Goal: Submit feedback/report problem

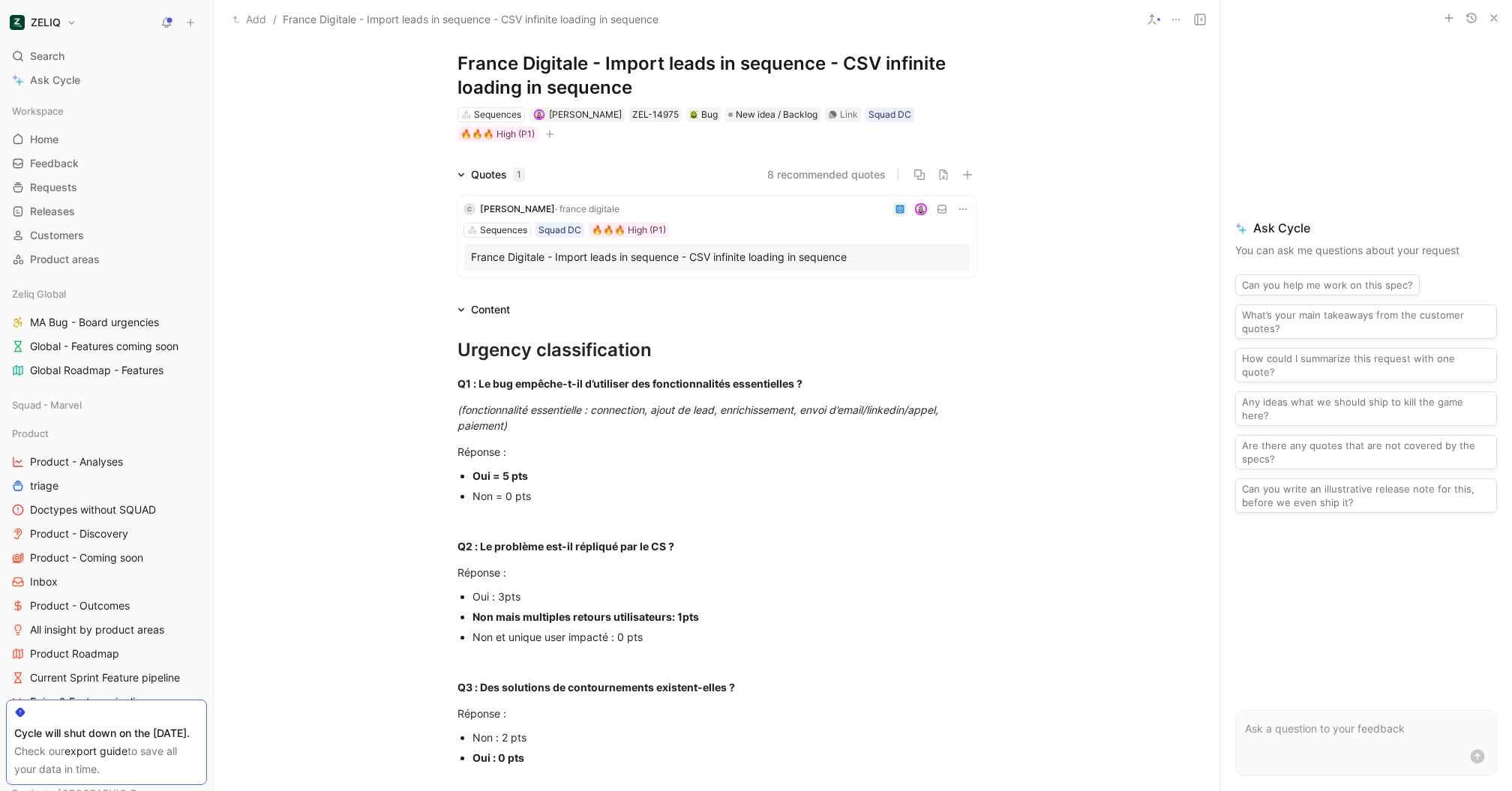
scroll to position [22, 0]
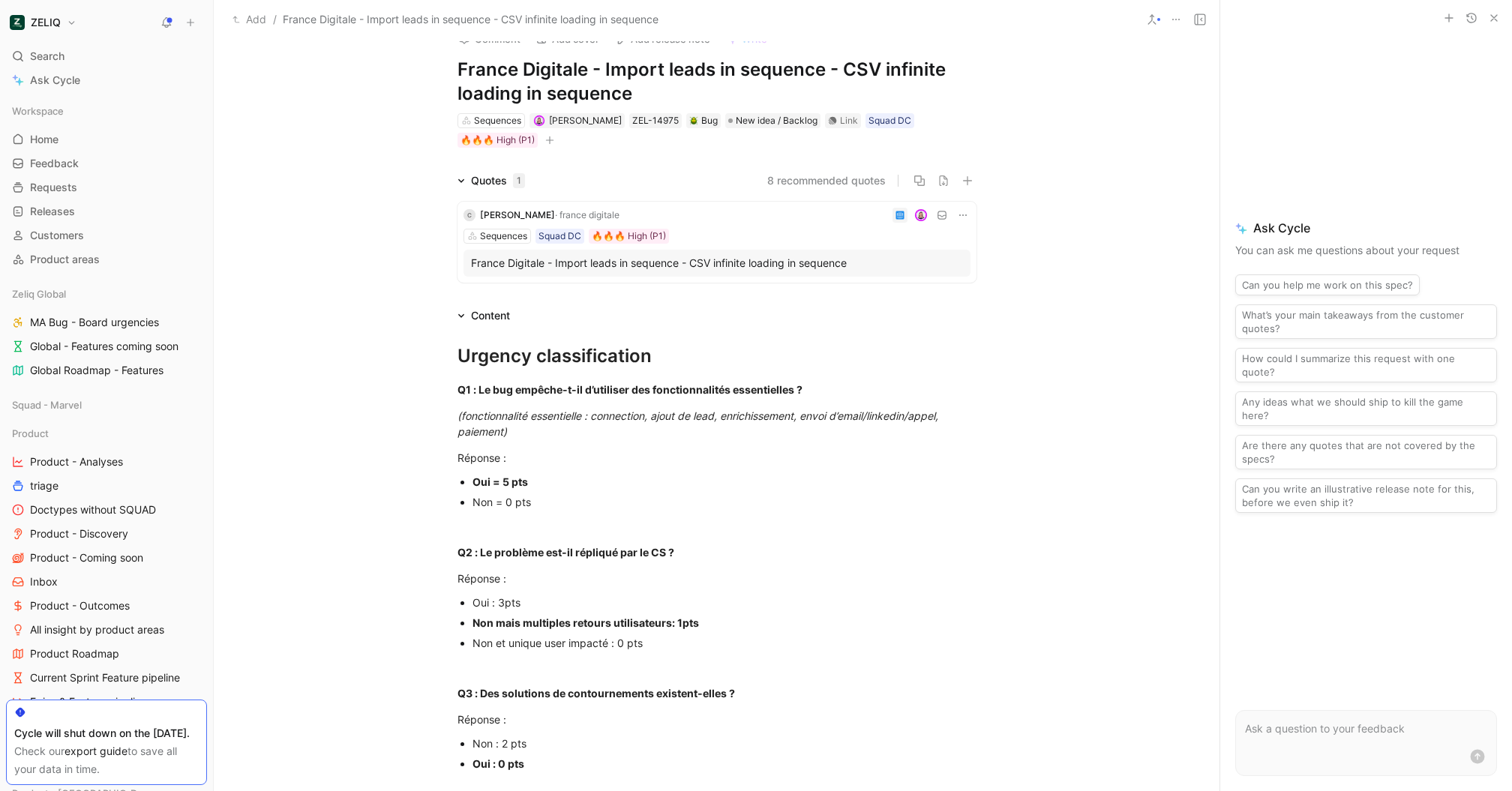
click at [849, 268] on div "France Digitale - Import leads in sequence - CSV infinite loading in sequence" at bounding box center [717, 263] width 492 height 18
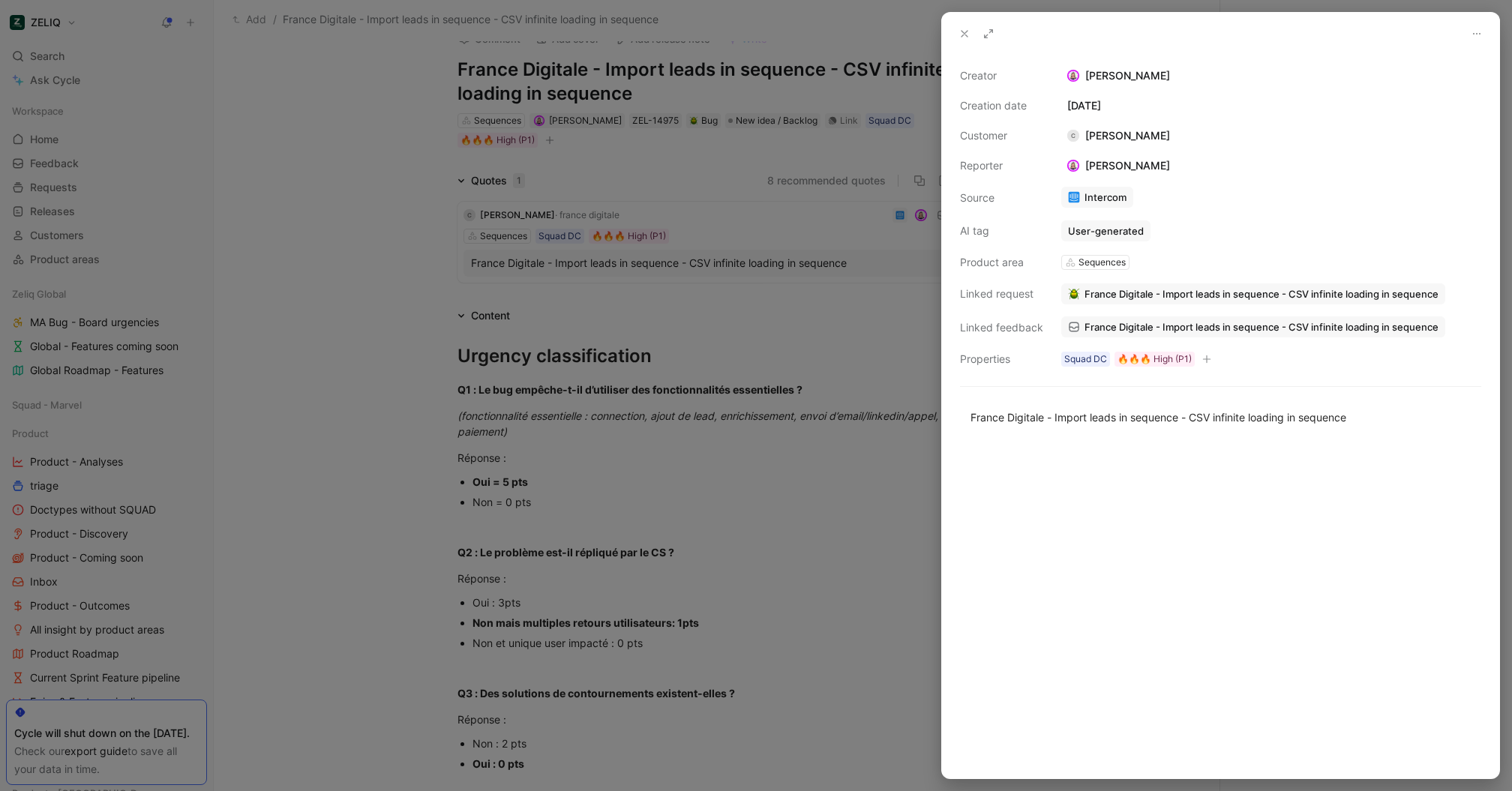
click at [1170, 322] on span "France Digitale - Import leads in sequence - CSV infinite loading in sequence" at bounding box center [1261, 327] width 354 height 14
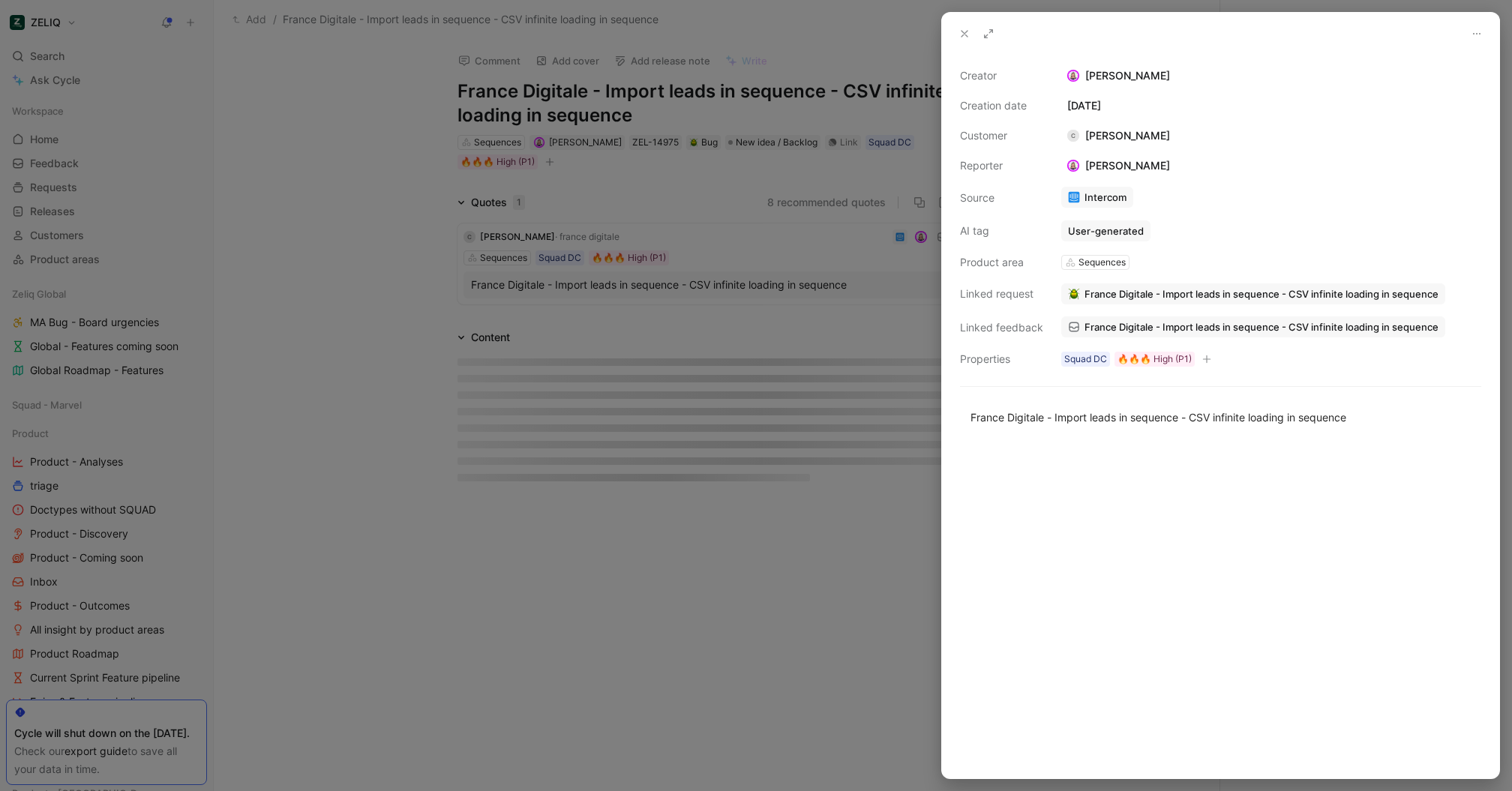
click at [777, 566] on div at bounding box center [756, 396] width 1512 height 791
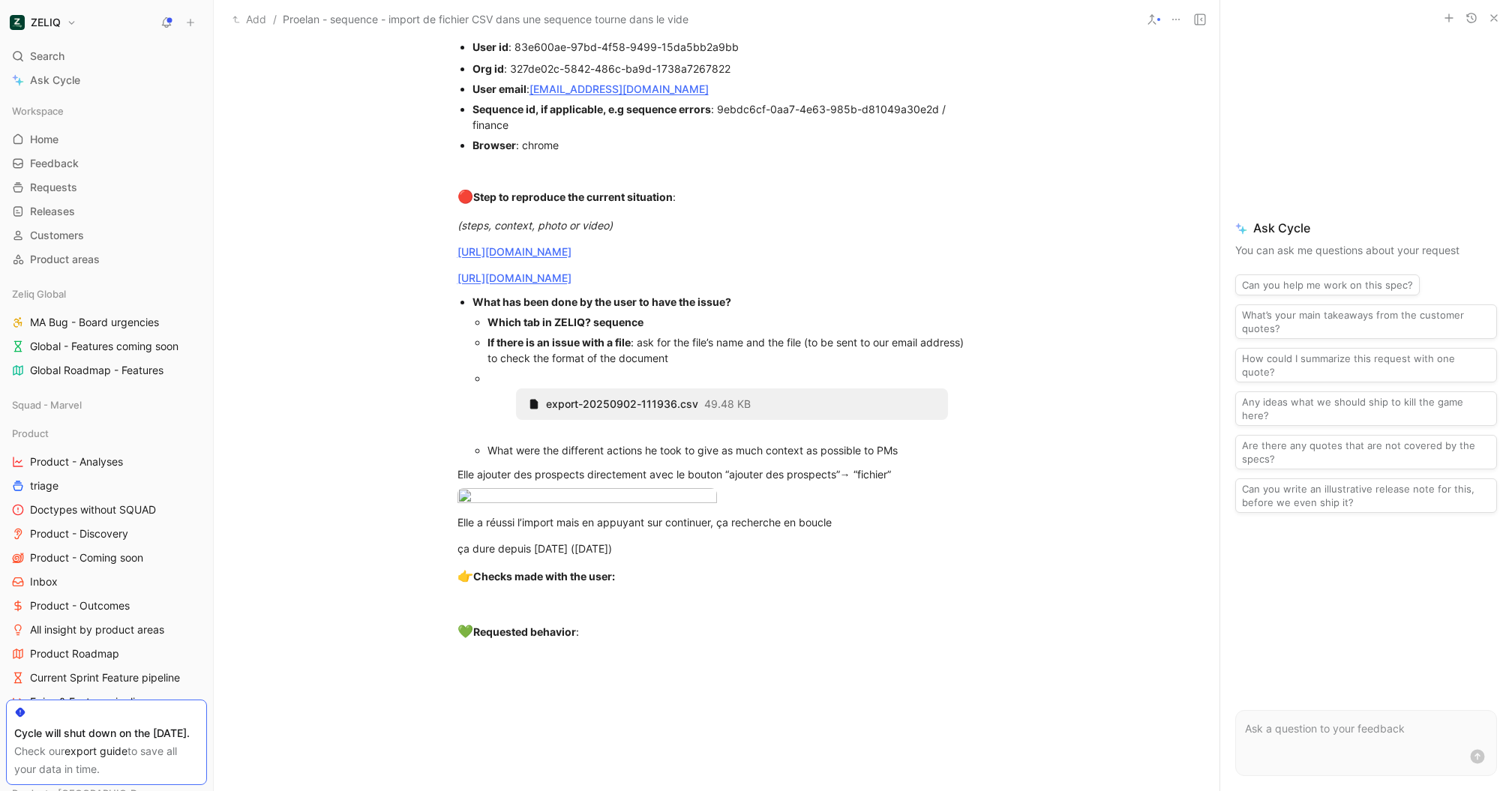
scroll to position [1167, 0]
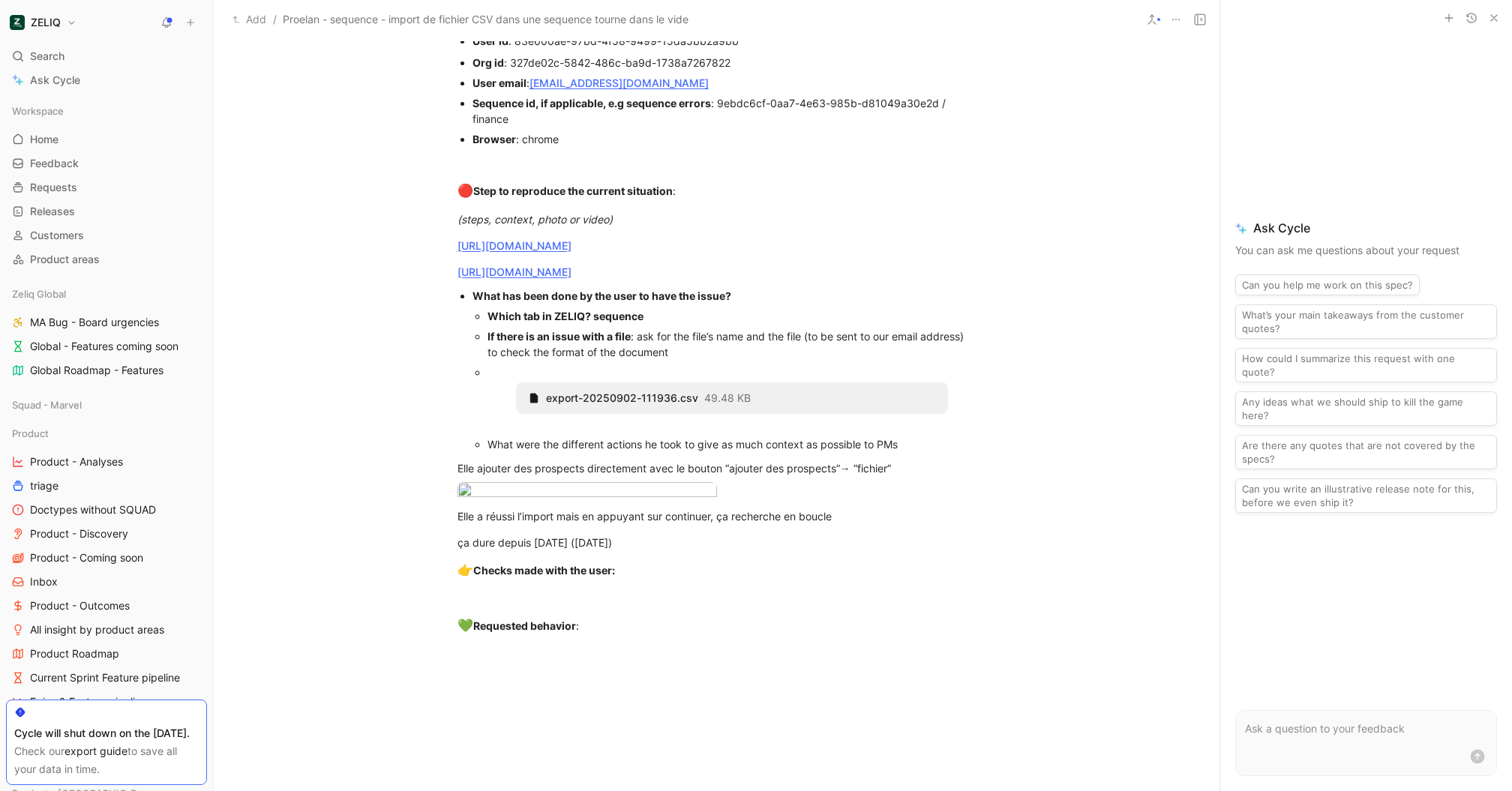
click at [579, 790] on div at bounding box center [756, 791] width 1512 height 0
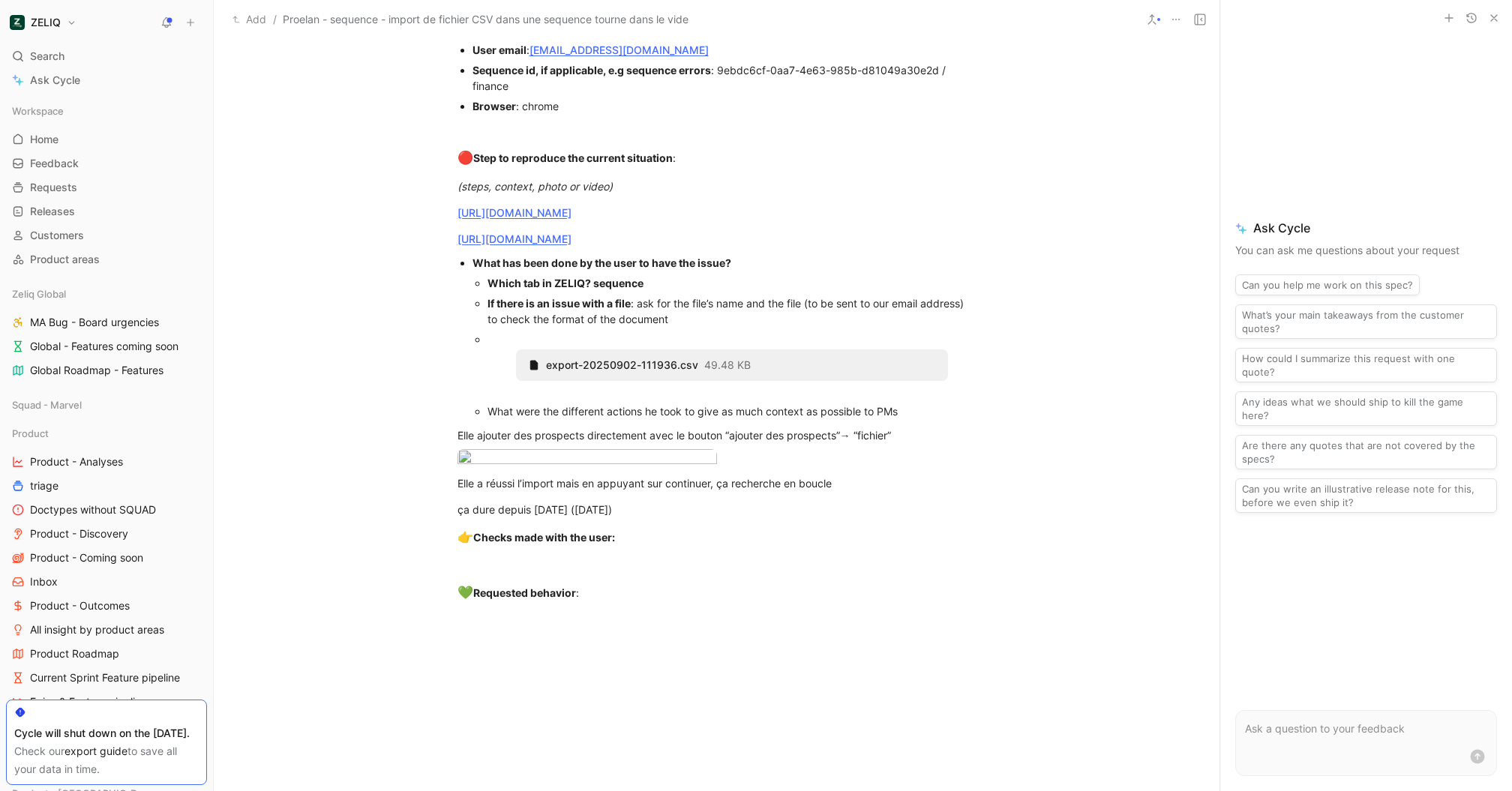
scroll to position [1168, 0]
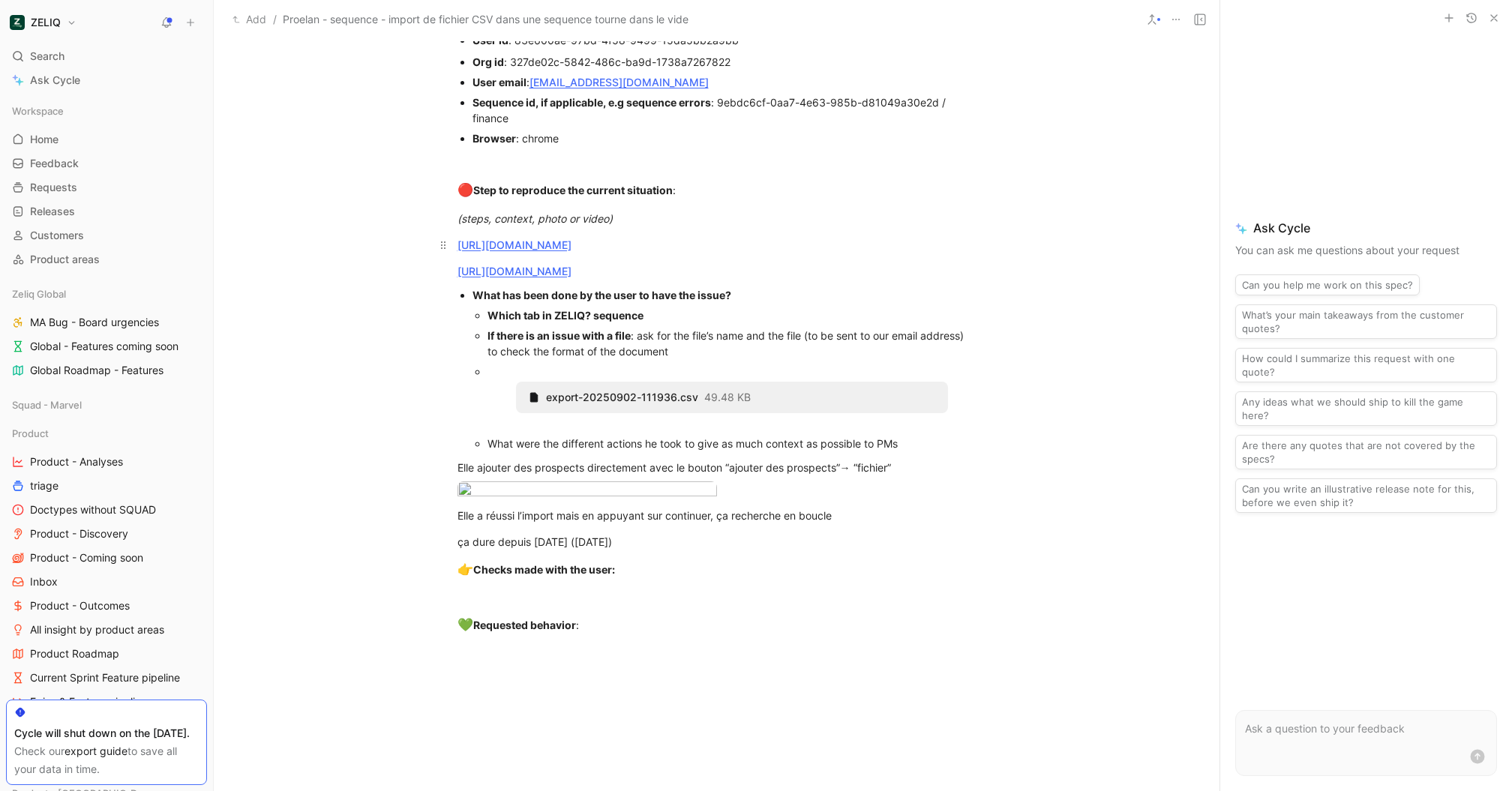
click at [571, 250] on link "https://app.birdie.so/library/becb5231-fddb-41c6-8c1d-8c3ac8cb8a4a" at bounding box center [515, 245] width 114 height 13
click at [571, 266] on link "https://app.birdie.so/library/dc789cb7-4768-4d0c-9030-aa8c3a4bce15" at bounding box center [515, 271] width 114 height 13
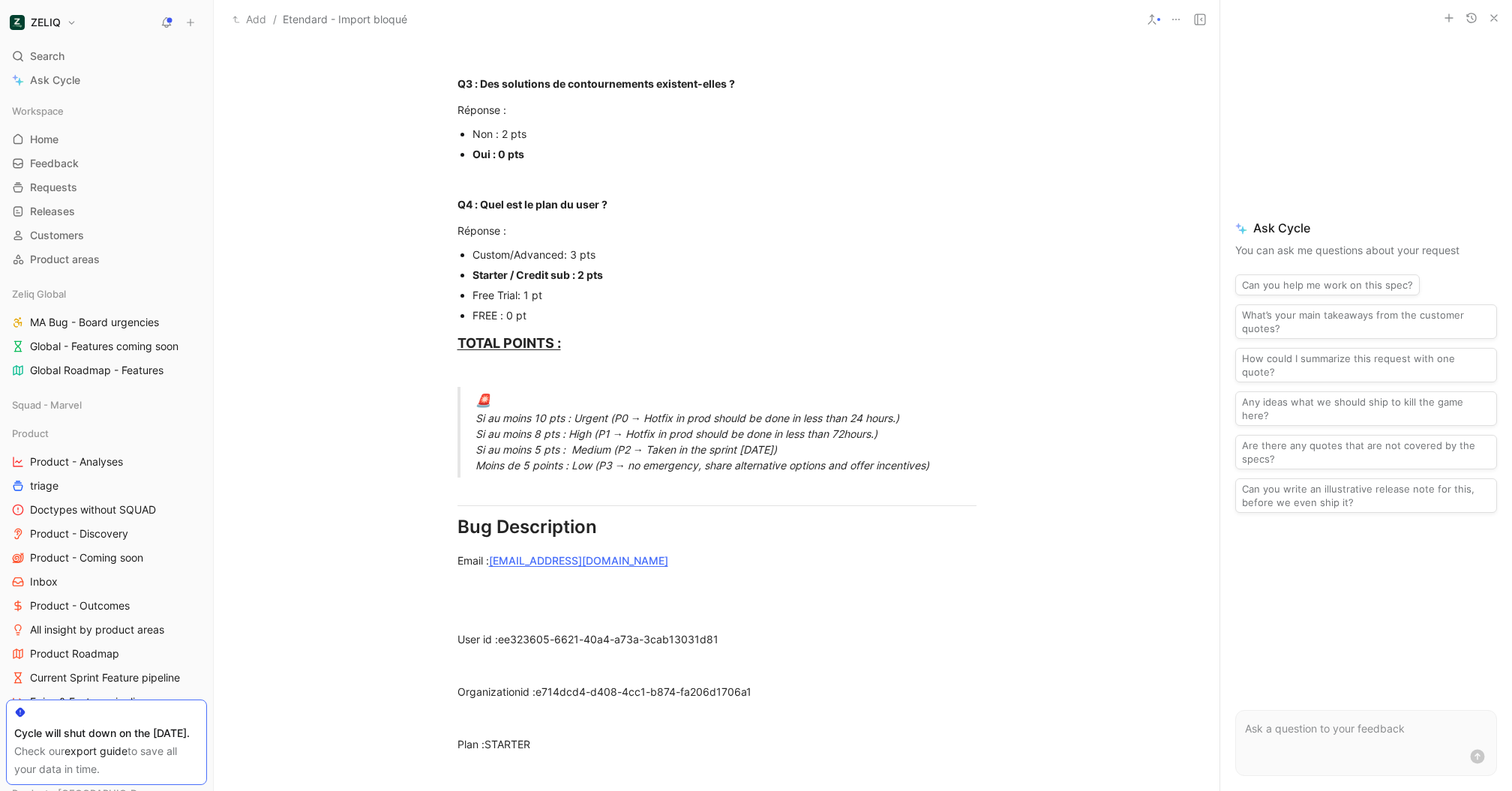
scroll to position [655, 0]
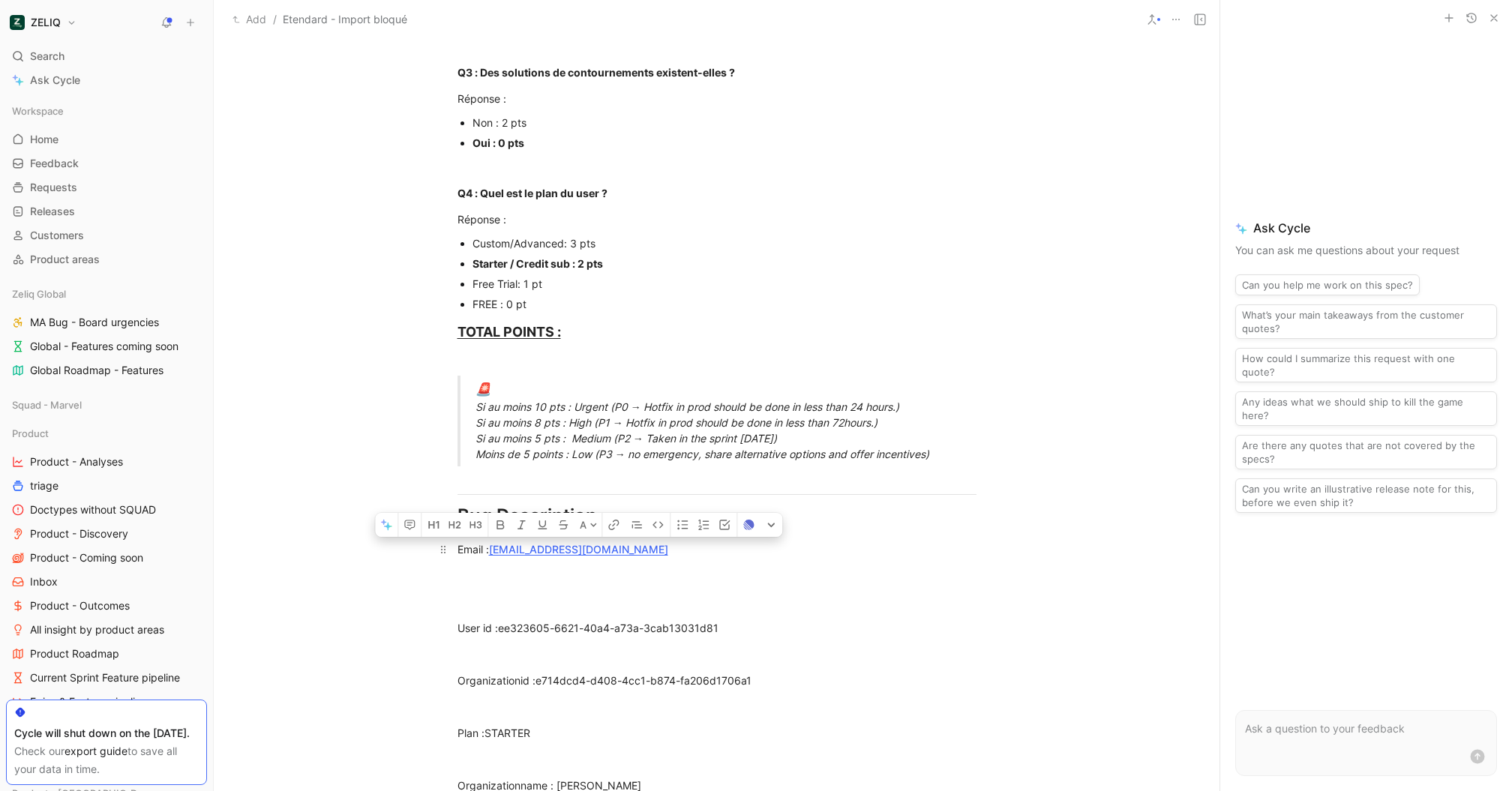
drag, startPoint x: 709, startPoint y: 552, endPoint x: 485, endPoint y: 552, distance: 224.0
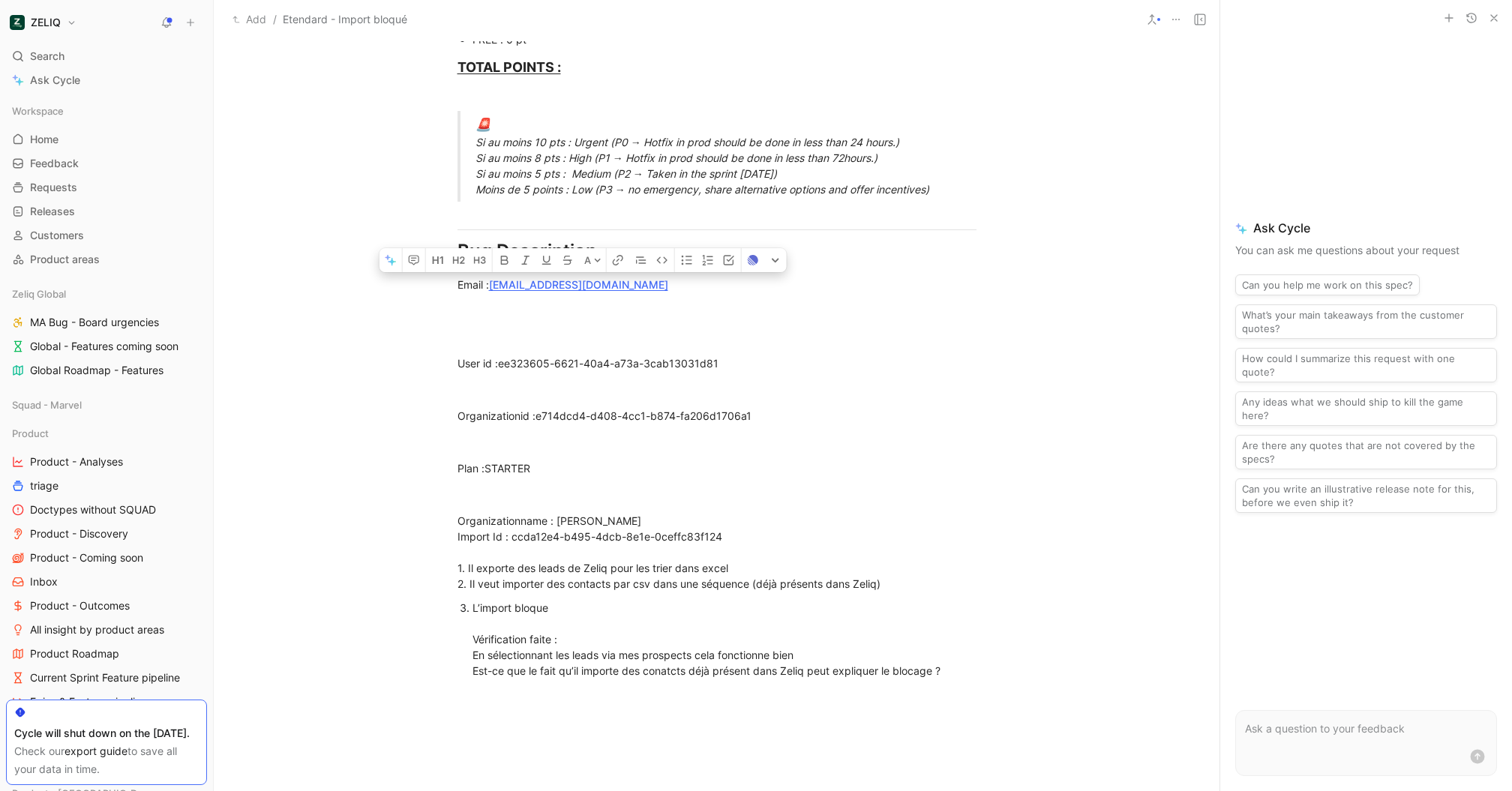
scroll to position [931, 0]
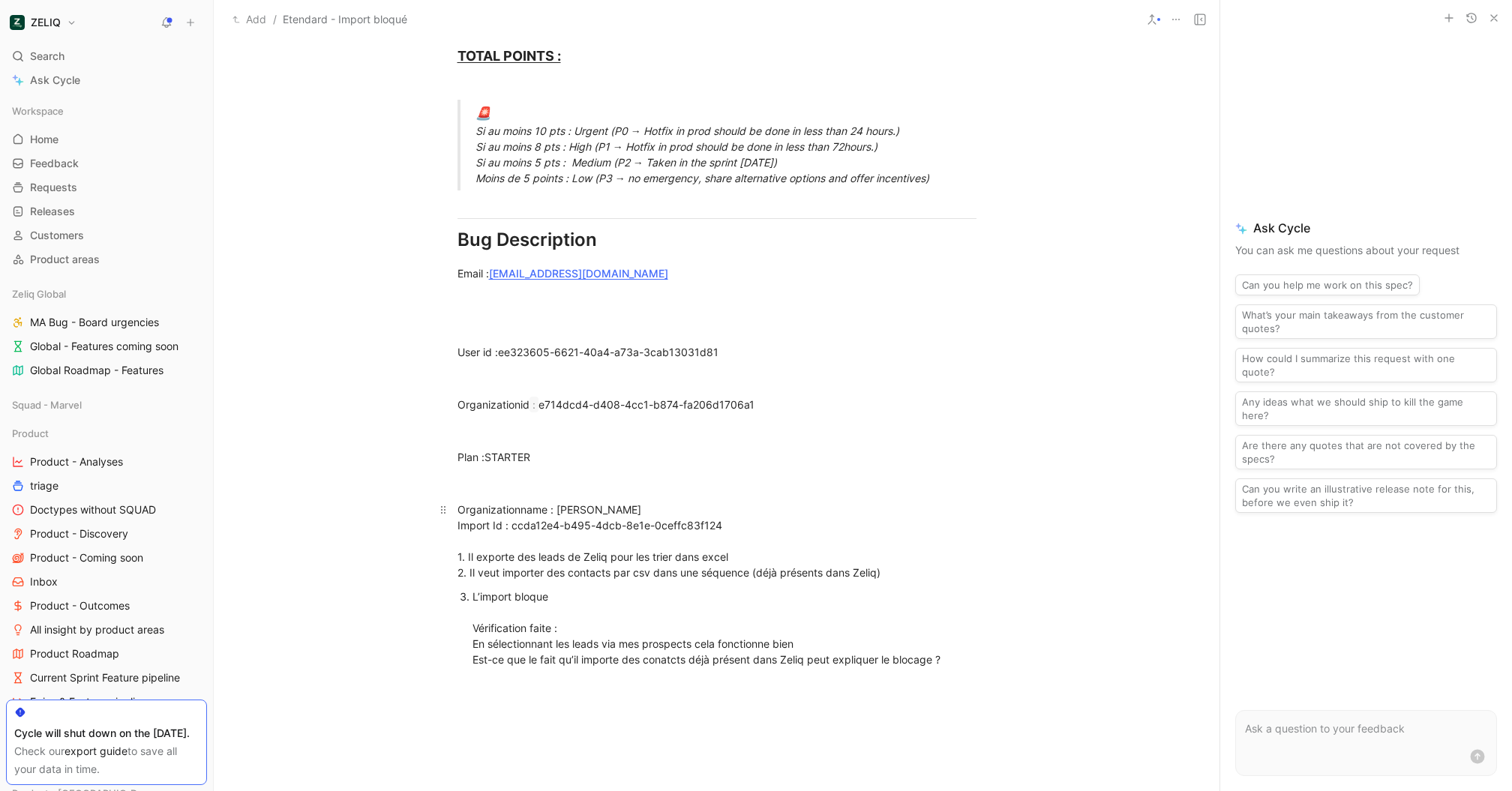
click at [776, 552] on div "Organizationname : Etendard Import Id : ccda12e4-b495-4dcb-8e1e-0ceffc83f124 1.…" at bounding box center [717, 541] width 519 height 78
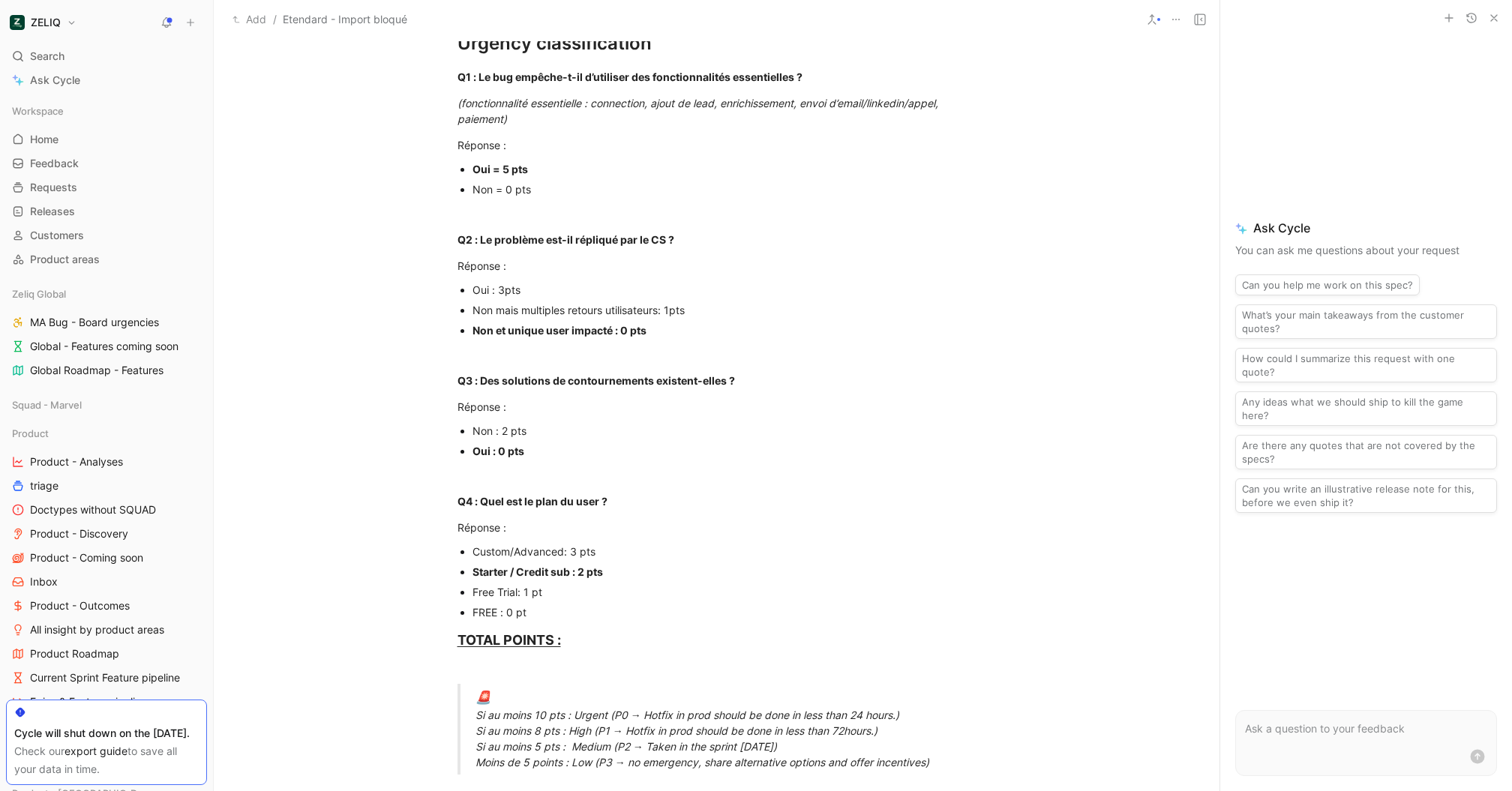
scroll to position [342, 0]
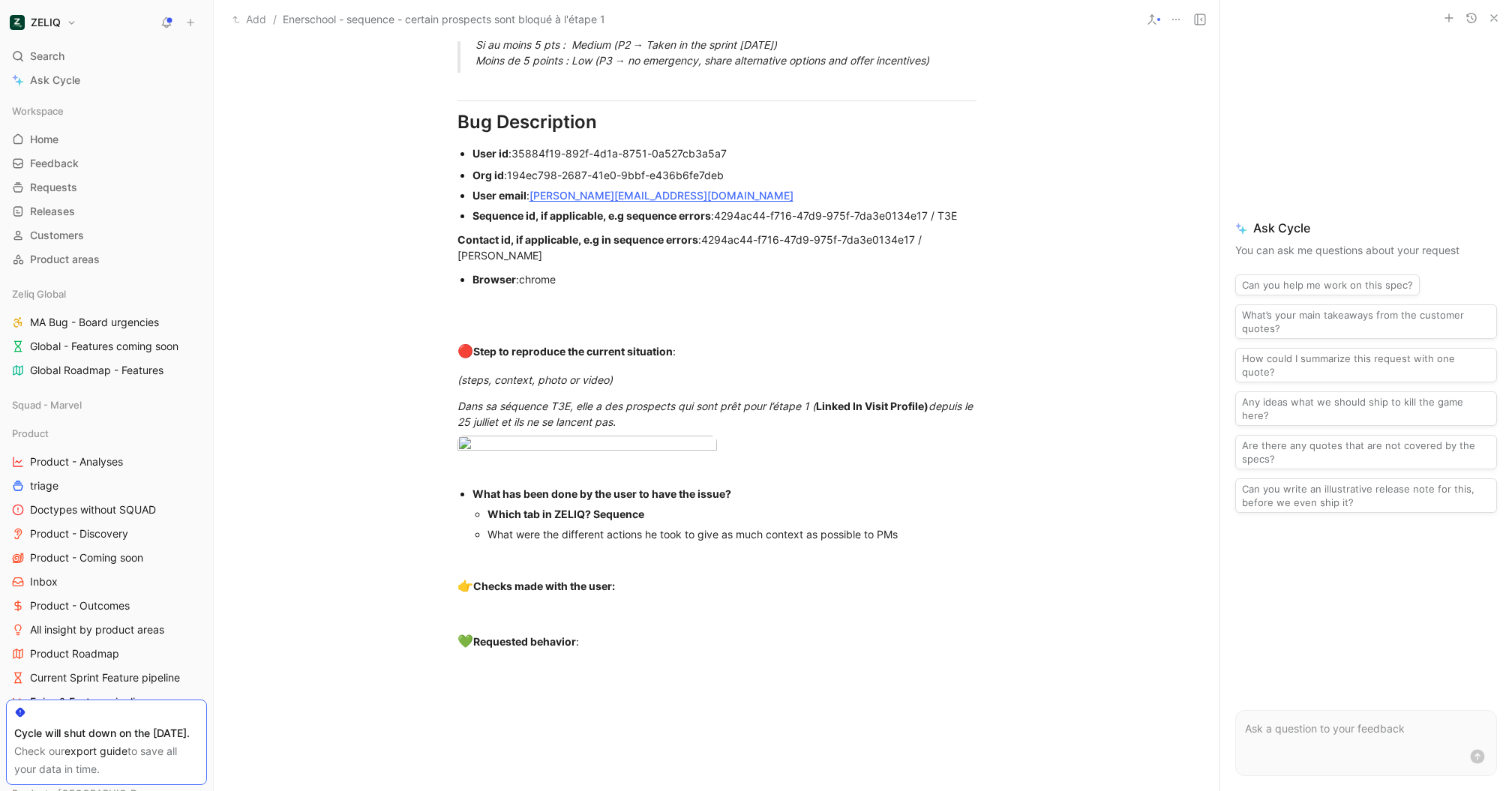
scroll to position [1033, 0]
drag, startPoint x: 758, startPoint y: 154, endPoint x: 517, endPoint y: 151, distance: 241.0
click at [669, 251] on div "Contact id, if applicable, e.g in sequence errors : 4294ac44-f716-47d9-975f-7da…" at bounding box center [717, 249] width 519 height 32
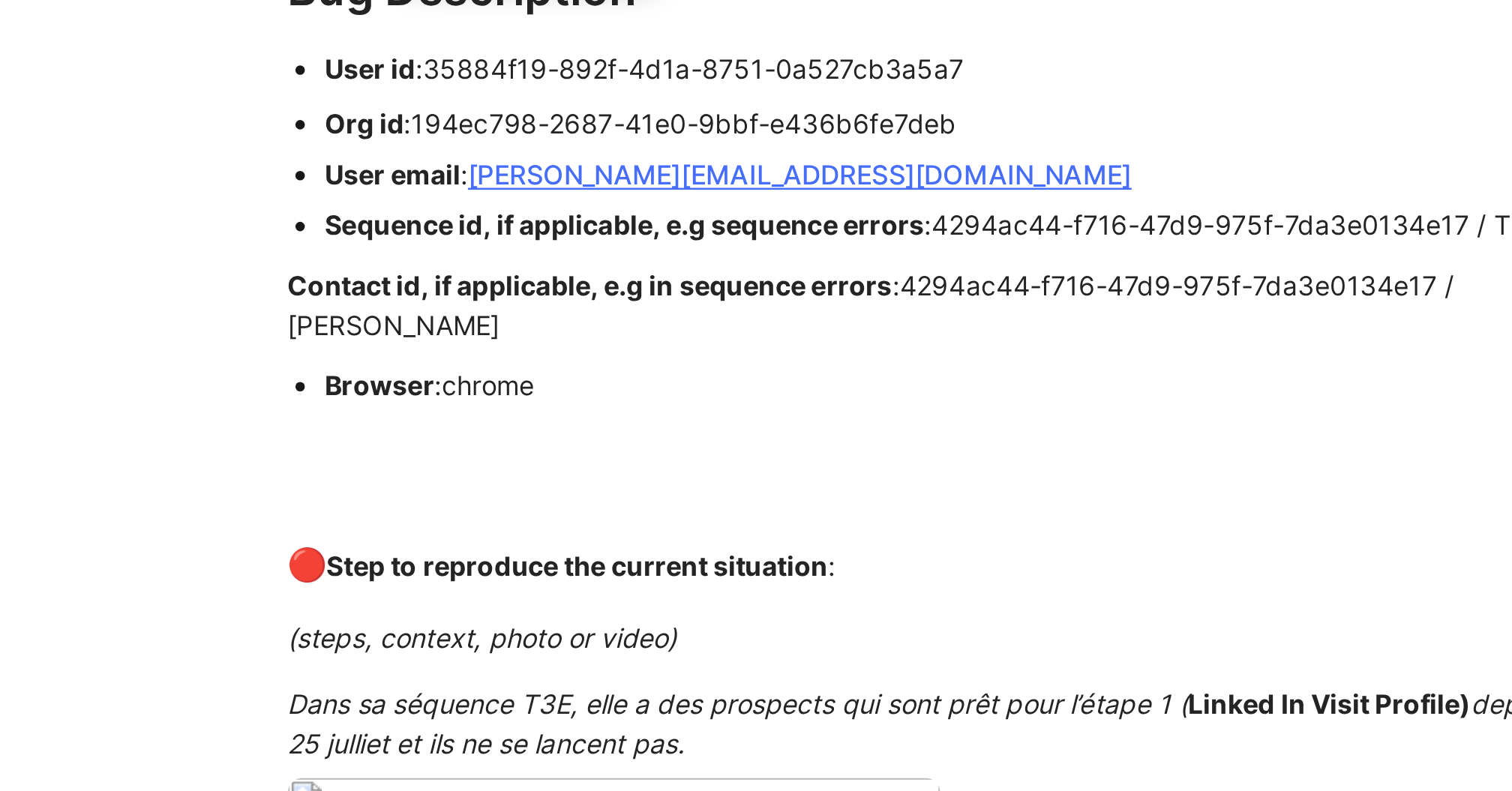
drag, startPoint x: 531, startPoint y: 196, endPoint x: 574, endPoint y: 196, distance: 43.0
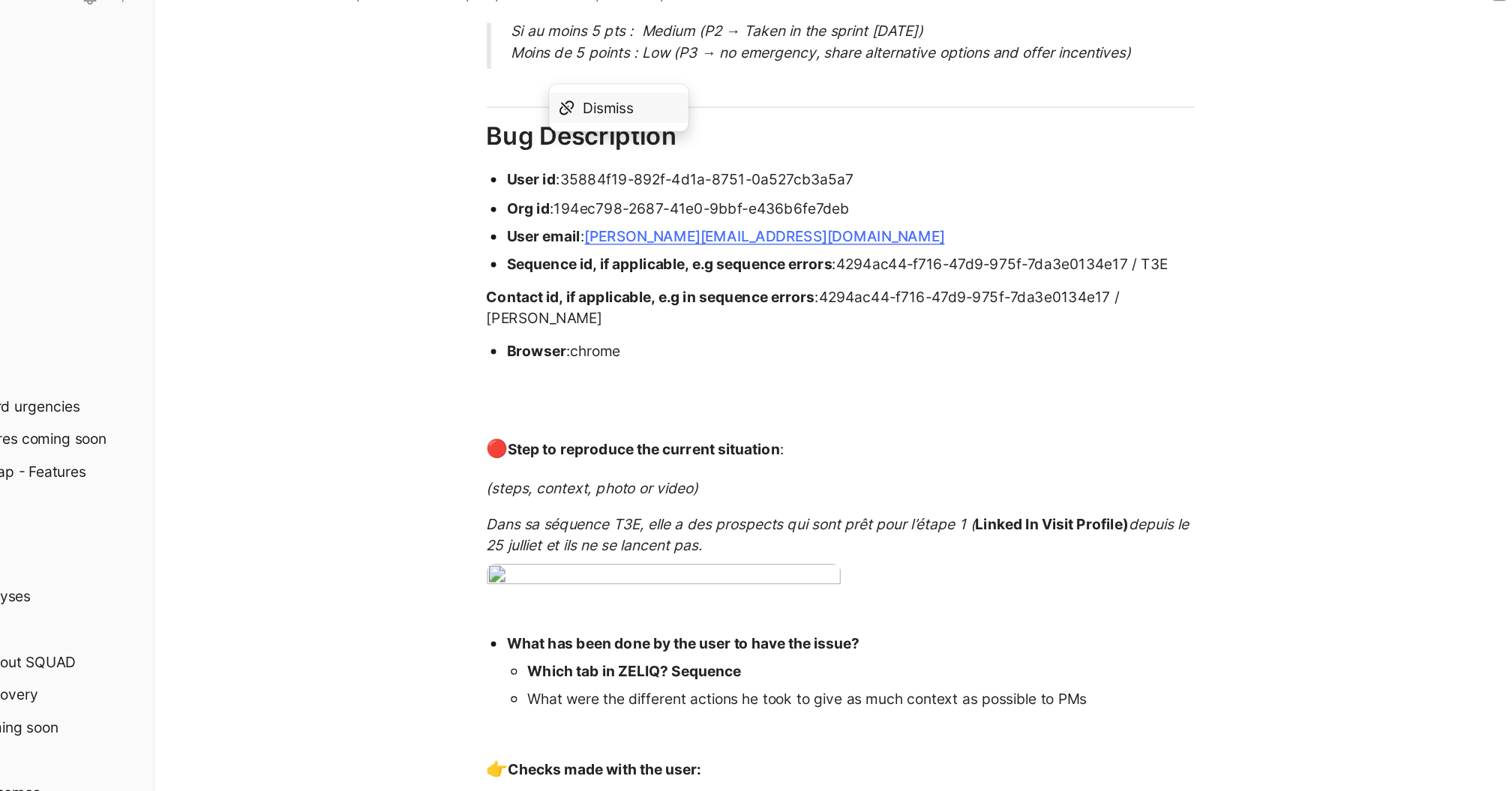
click at [805, 148] on div "User id : 35884f19-892f-4d1a-8751-0a527cb3a5a7" at bounding box center [724, 155] width 504 height 16
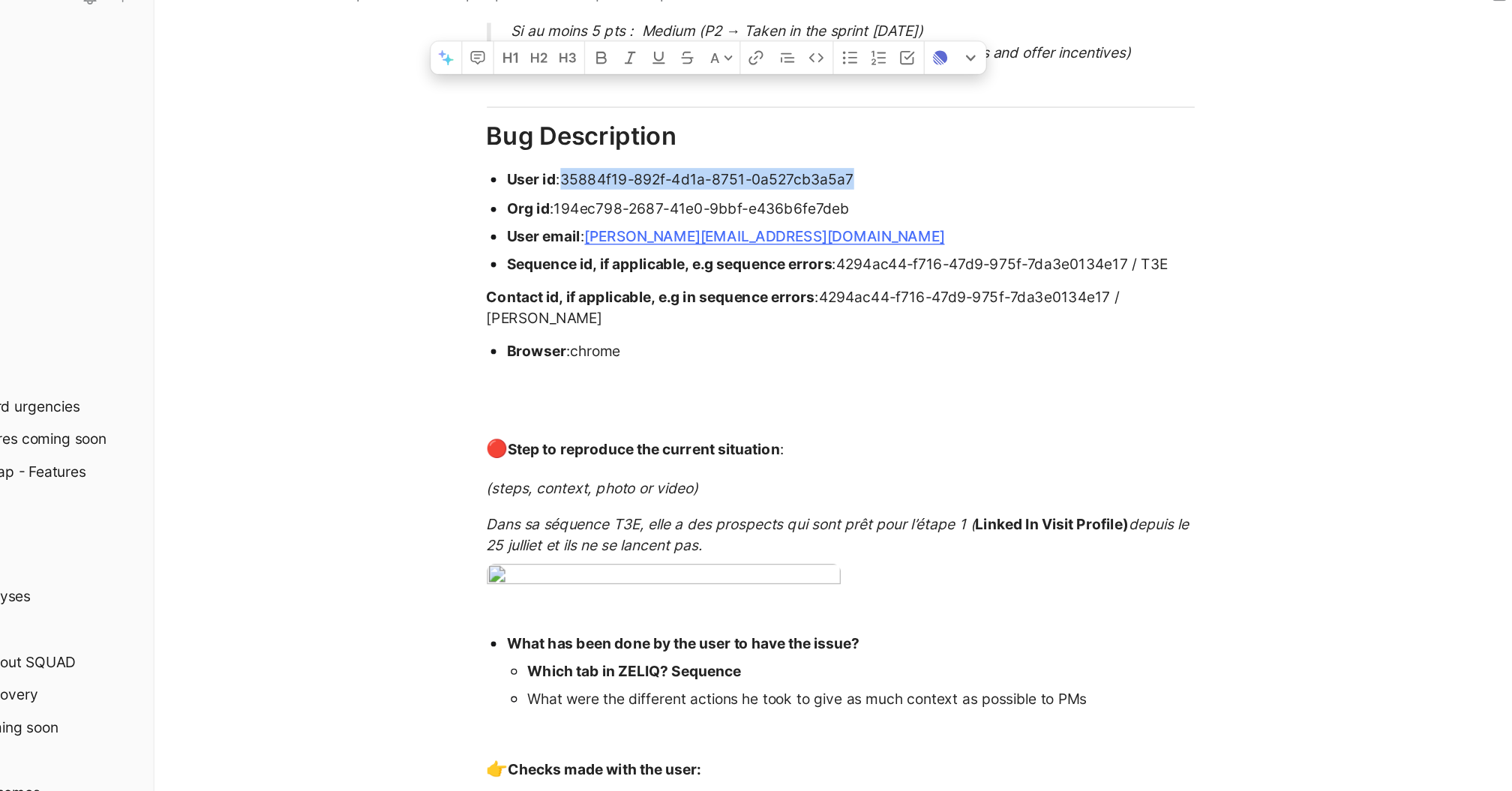
drag, startPoint x: 754, startPoint y: 154, endPoint x: 515, endPoint y: 154, distance: 239.0
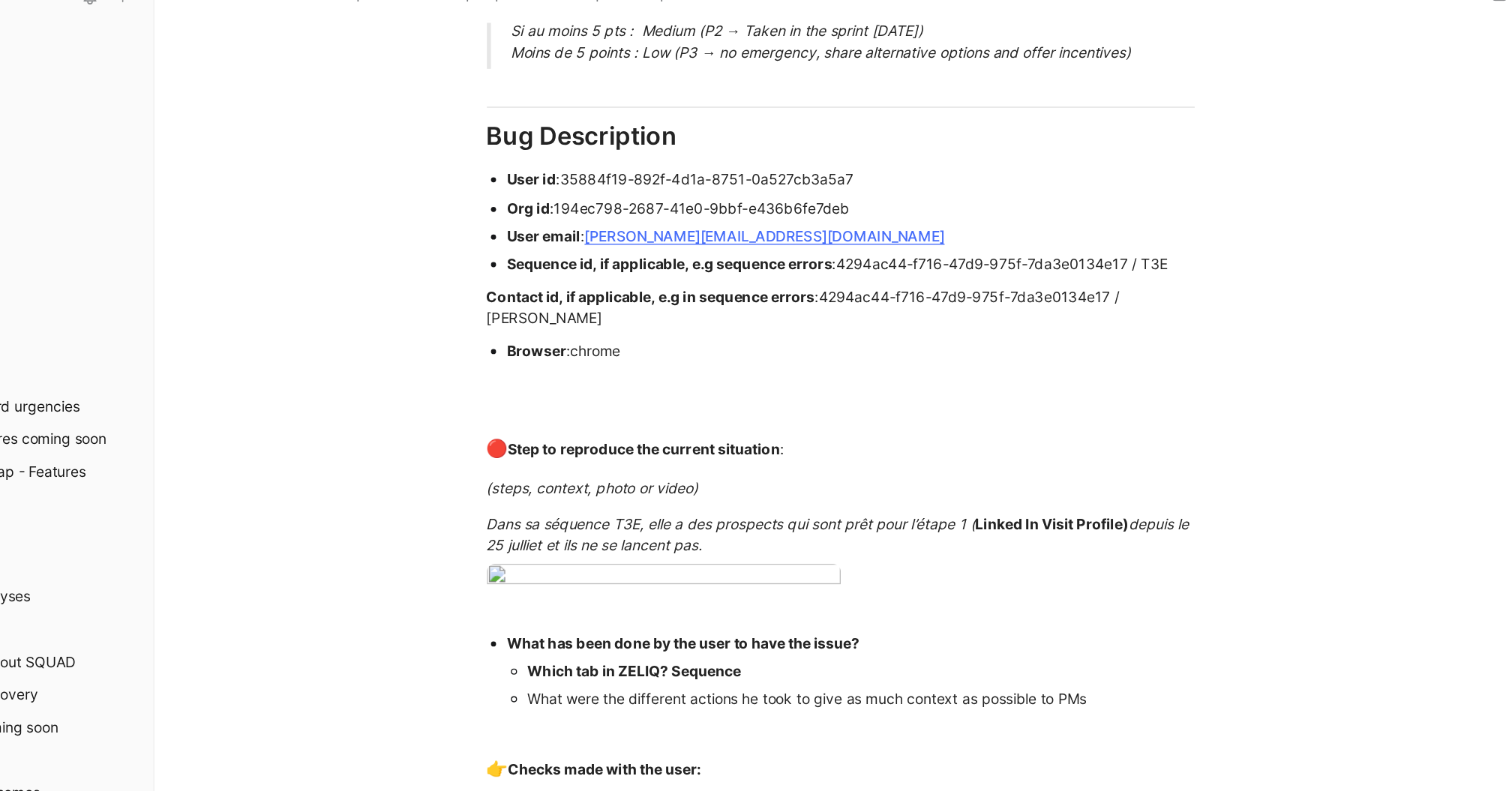
click at [753, 260] on div "Contact id, if applicable, e.g in sequence errors : 4294ac44-f716-47d9-975f-7da…" at bounding box center [717, 249] width 519 height 32
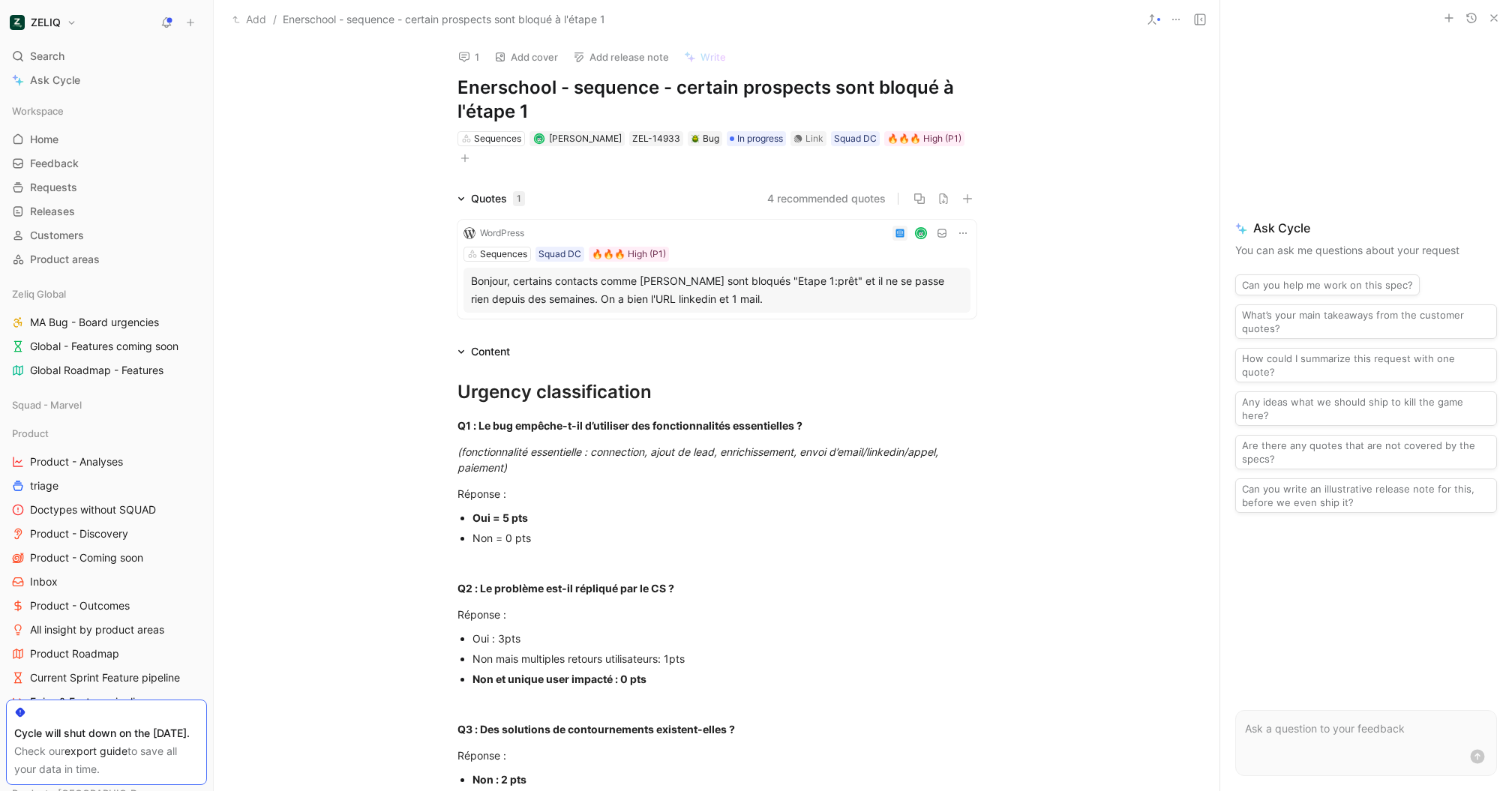
scroll to position [0, 0]
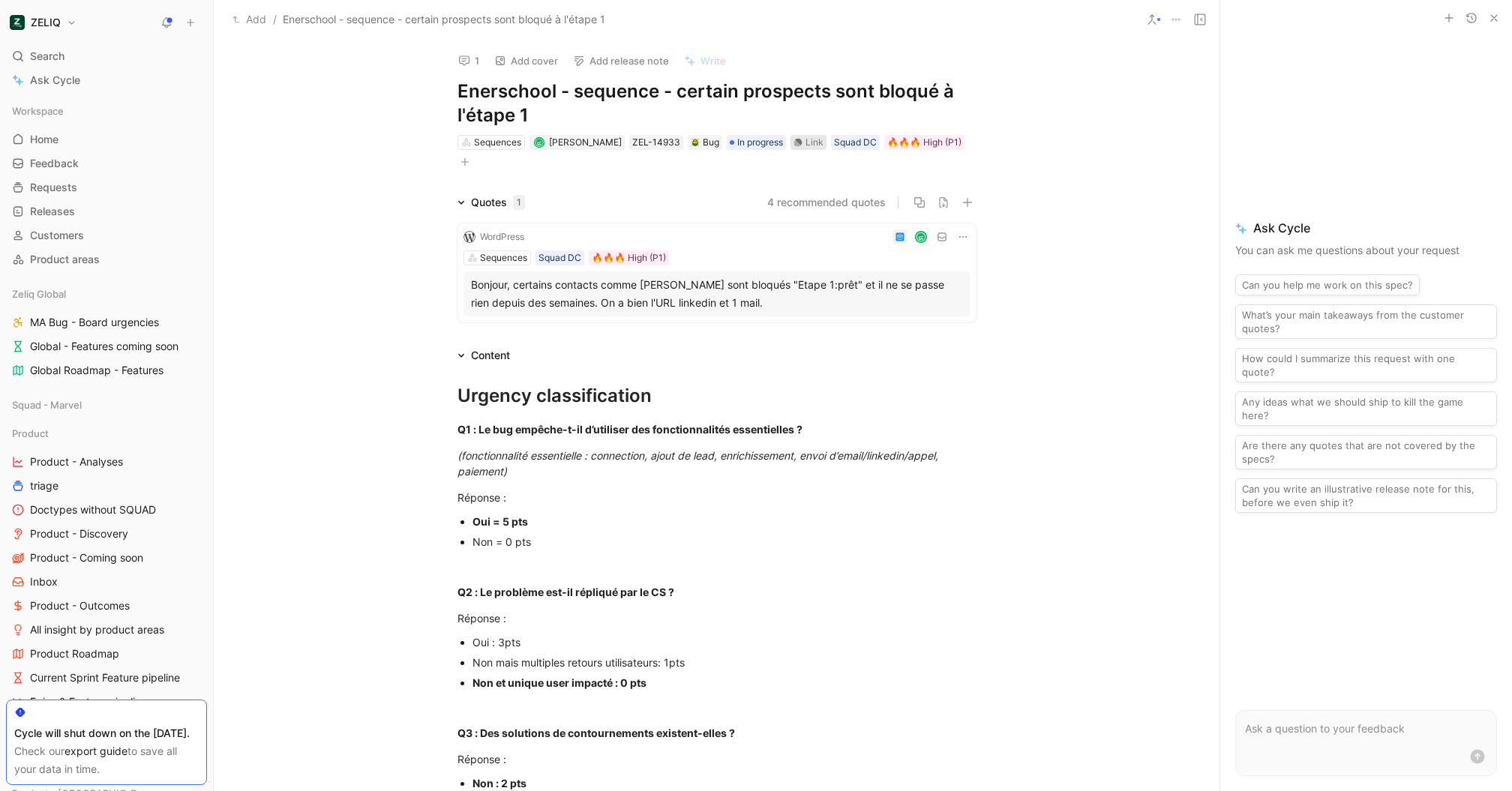
click at [814, 143] on div "Link" at bounding box center [815, 142] width 18 height 15
drag, startPoint x: 566, startPoint y: 118, endPoint x: 435, endPoint y: 93, distance: 133.4
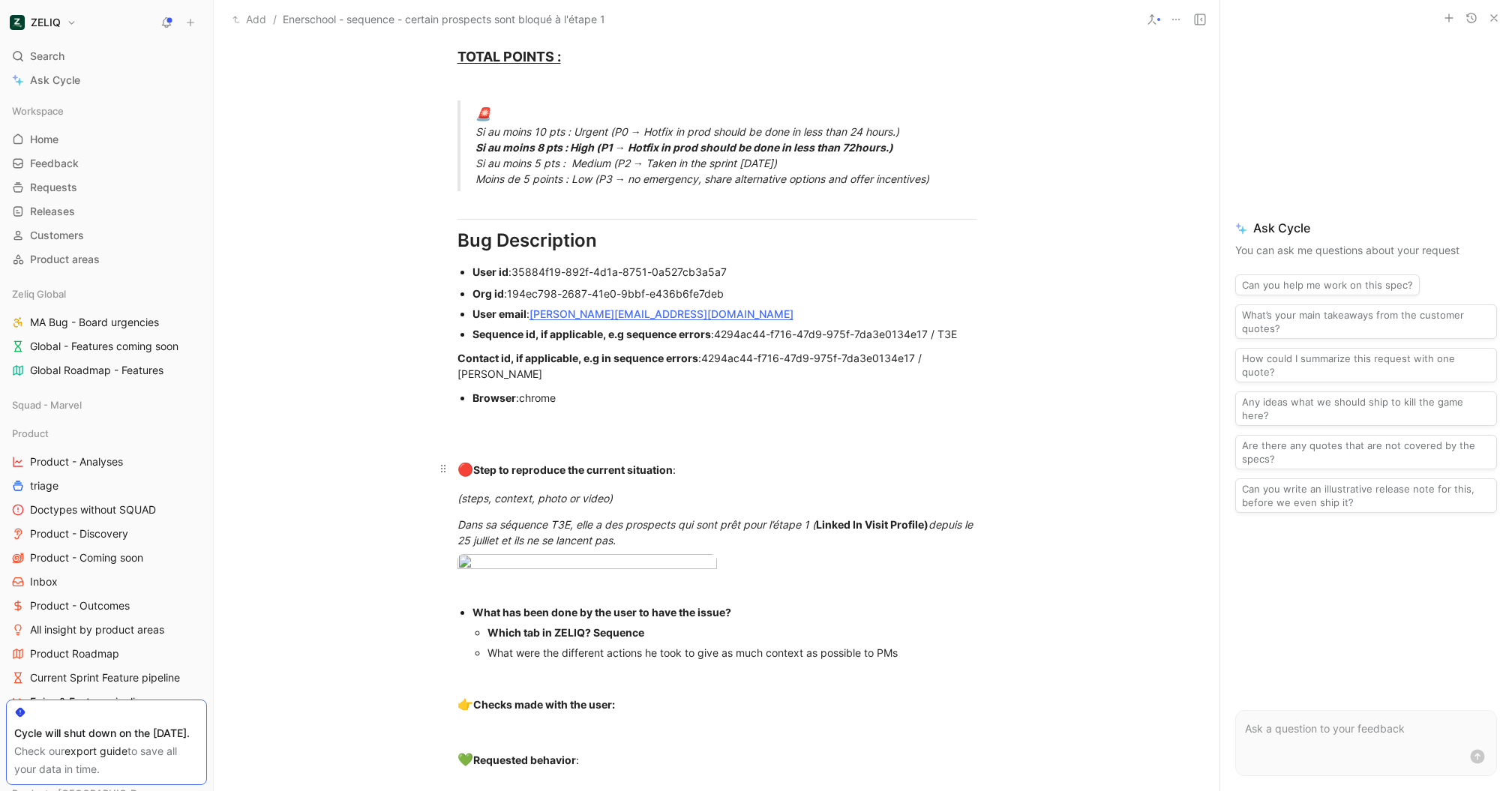
scroll to position [975, 0]
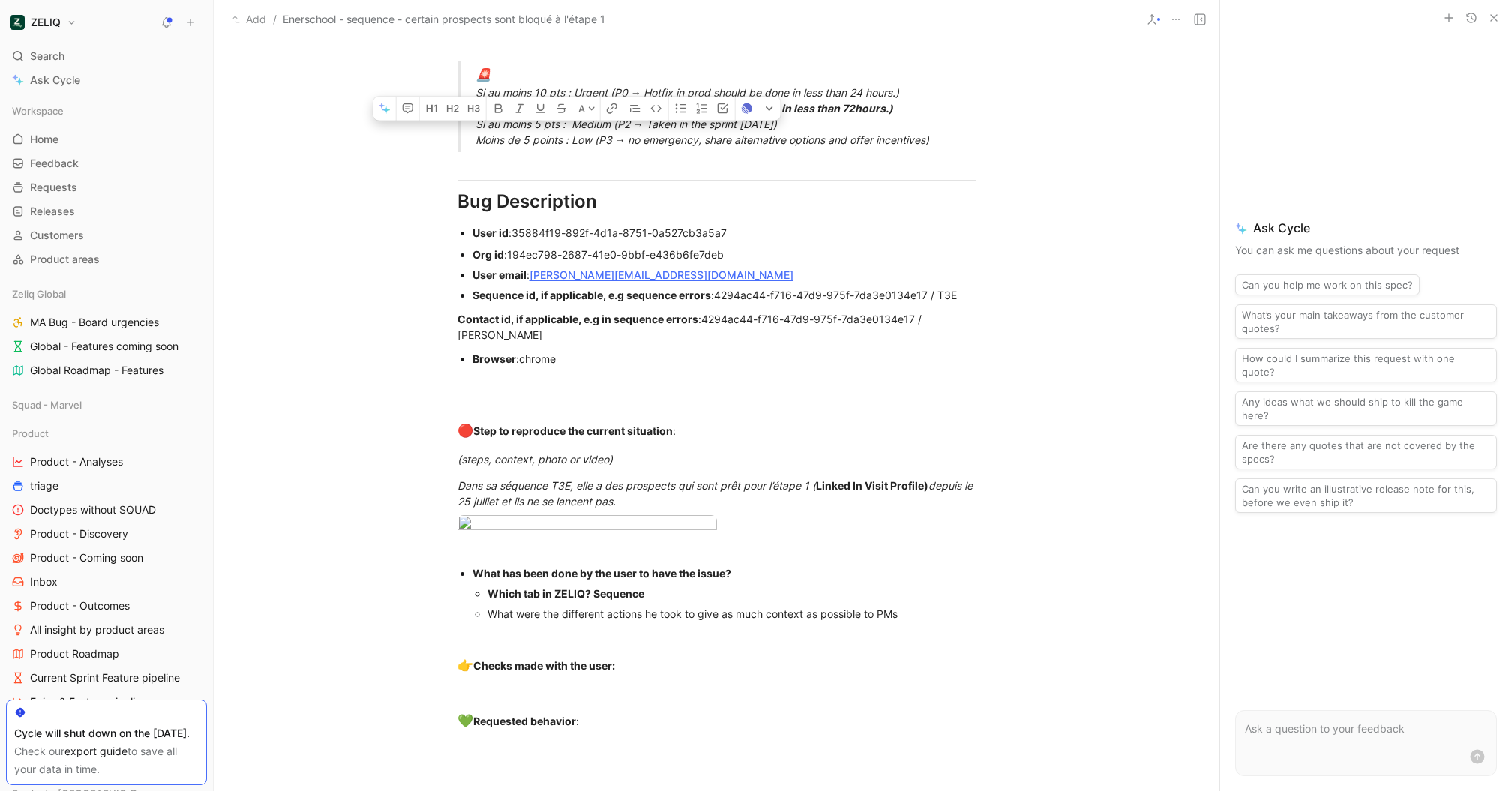
drag, startPoint x: 615, startPoint y: 355, endPoint x: 468, endPoint y: 221, distance: 198.9
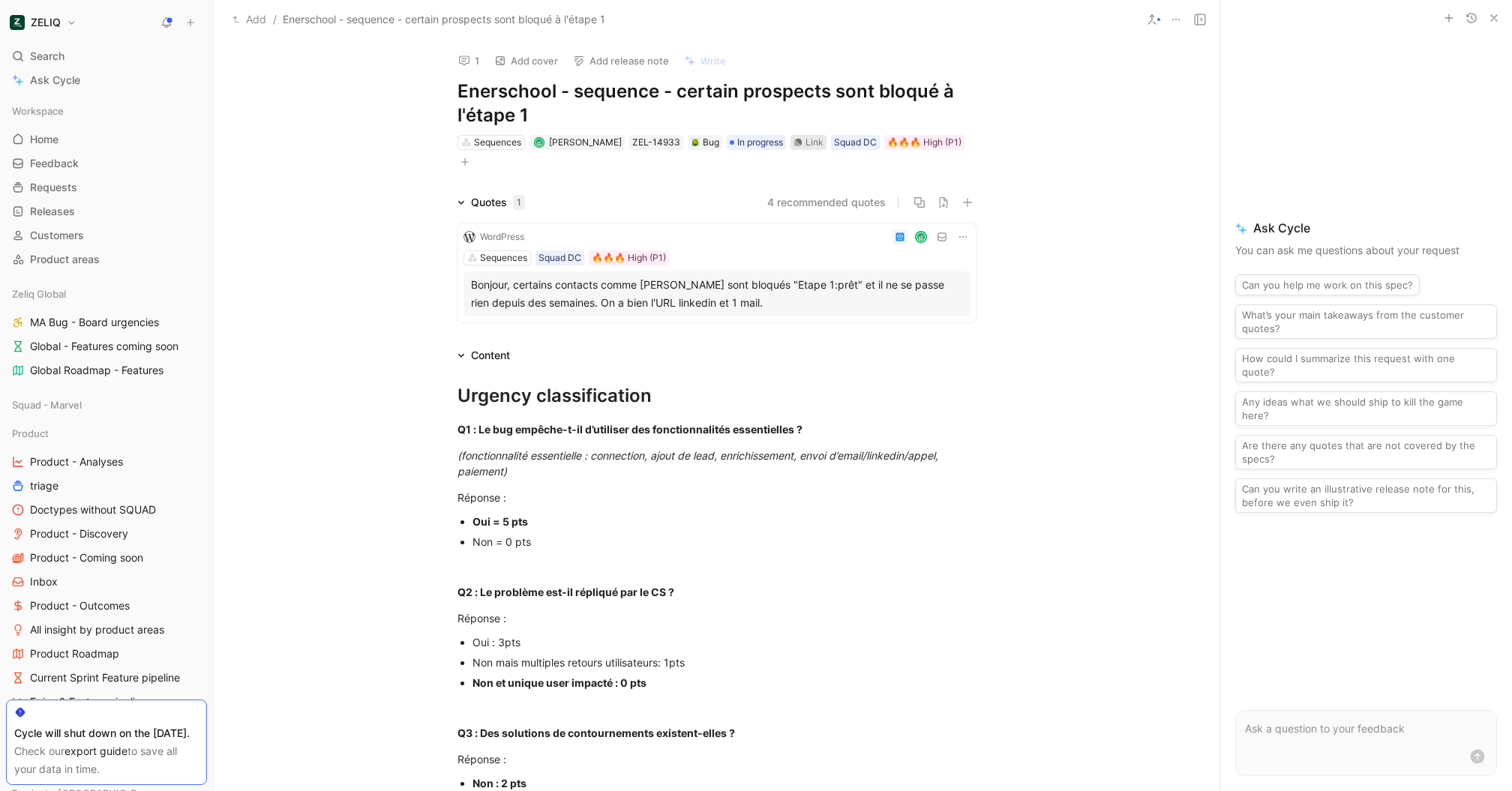
click at [807, 141] on div "Link" at bounding box center [815, 142] width 18 height 15
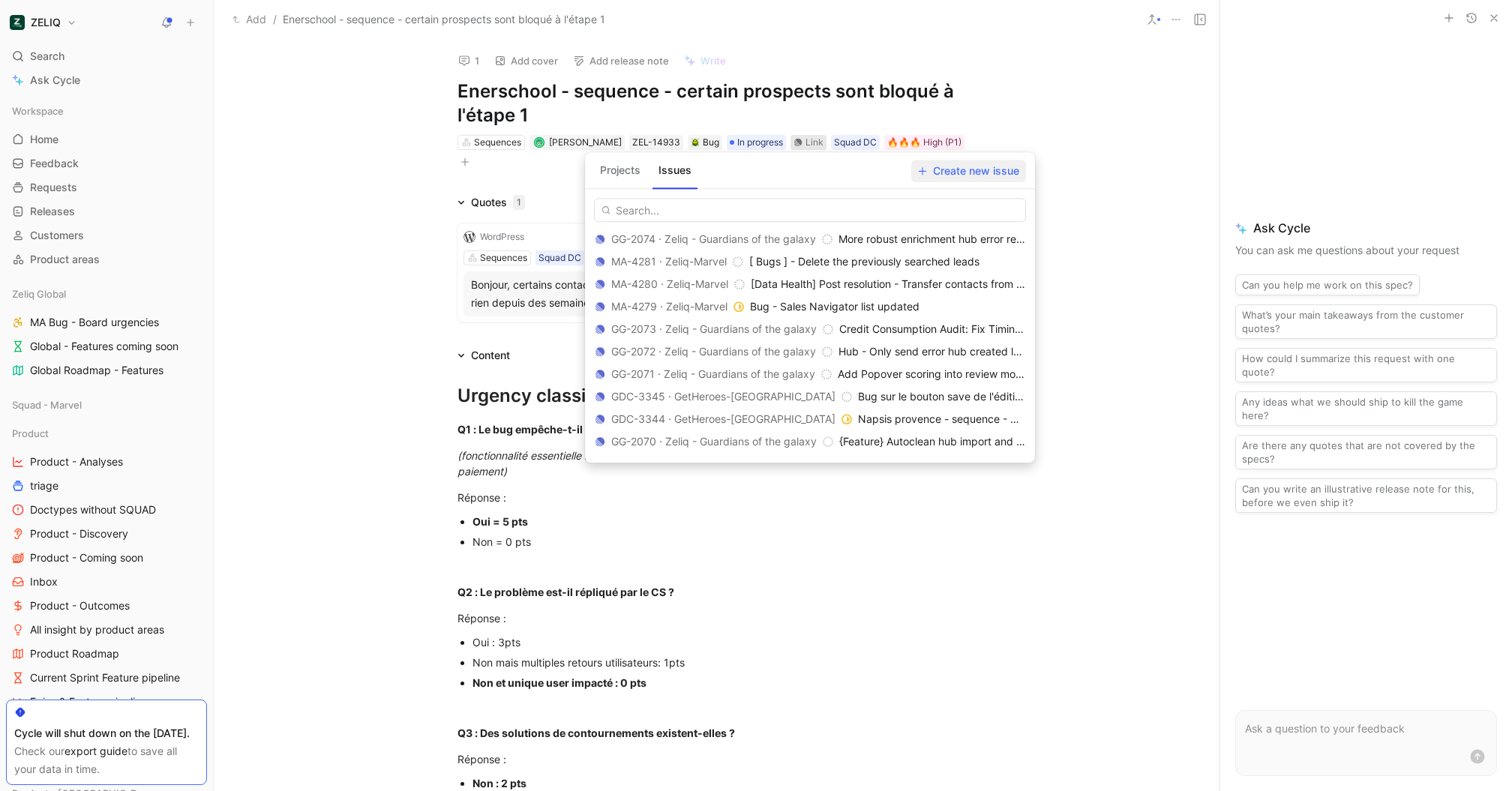
click at [983, 179] on span "Create new issue" at bounding box center [968, 171] width 101 height 18
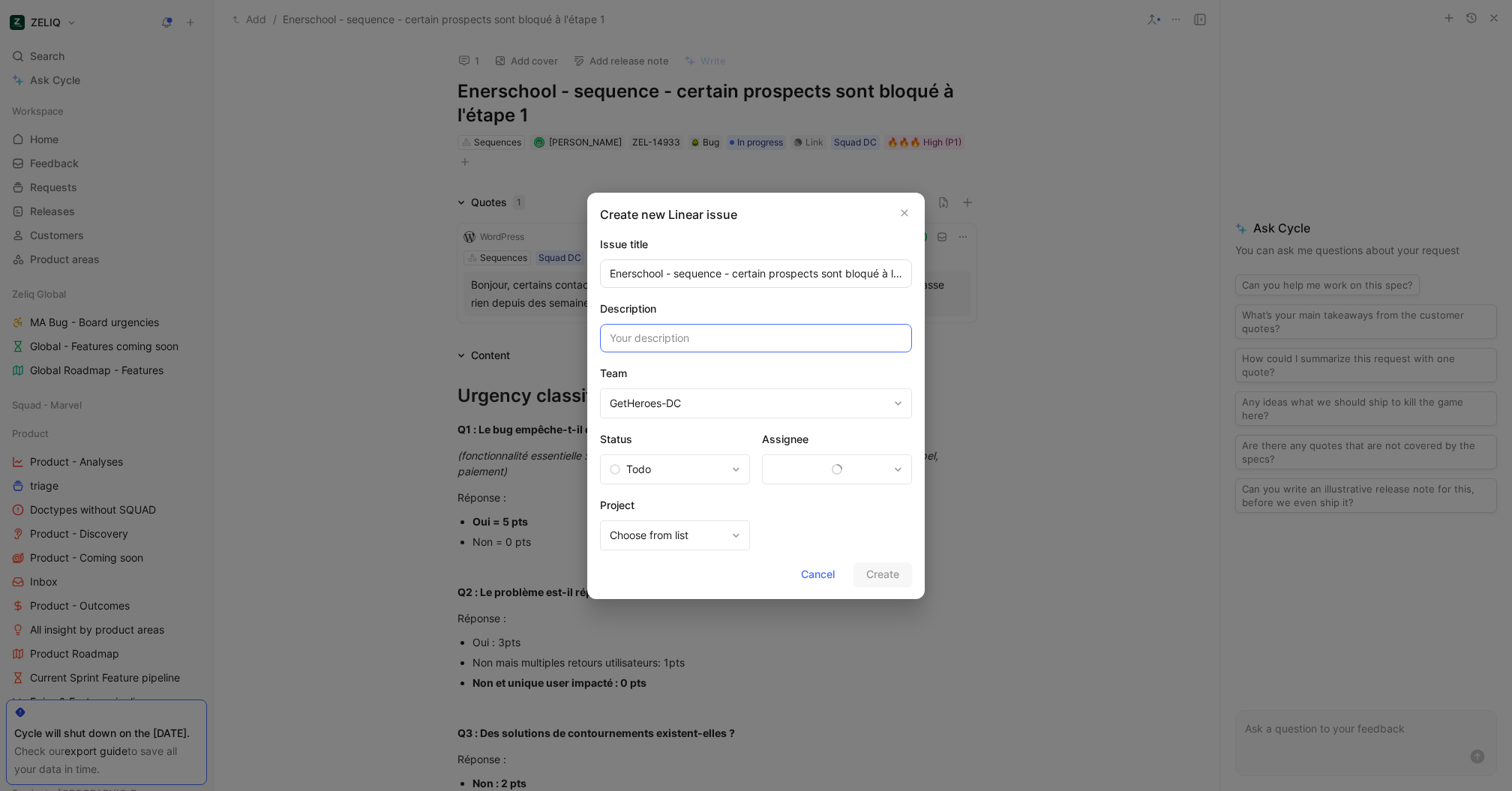
click at [740, 334] on input at bounding box center [756, 337] width 312 height 29
paste input "User id: 35884f19-892f-4d1a-8751-0a527cb3a5a7 Org id: 194ec798-2687-41e0-9bbf-e…"
type input "User id: 35884f19-892f-4d1a-8751-0a527cb3a5a7 Org id: 194ec798-2687-41e0-9bbf-e…"
click at [843, 468] on span "Maxime OGER" at bounding box center [834, 470] width 85 height 18
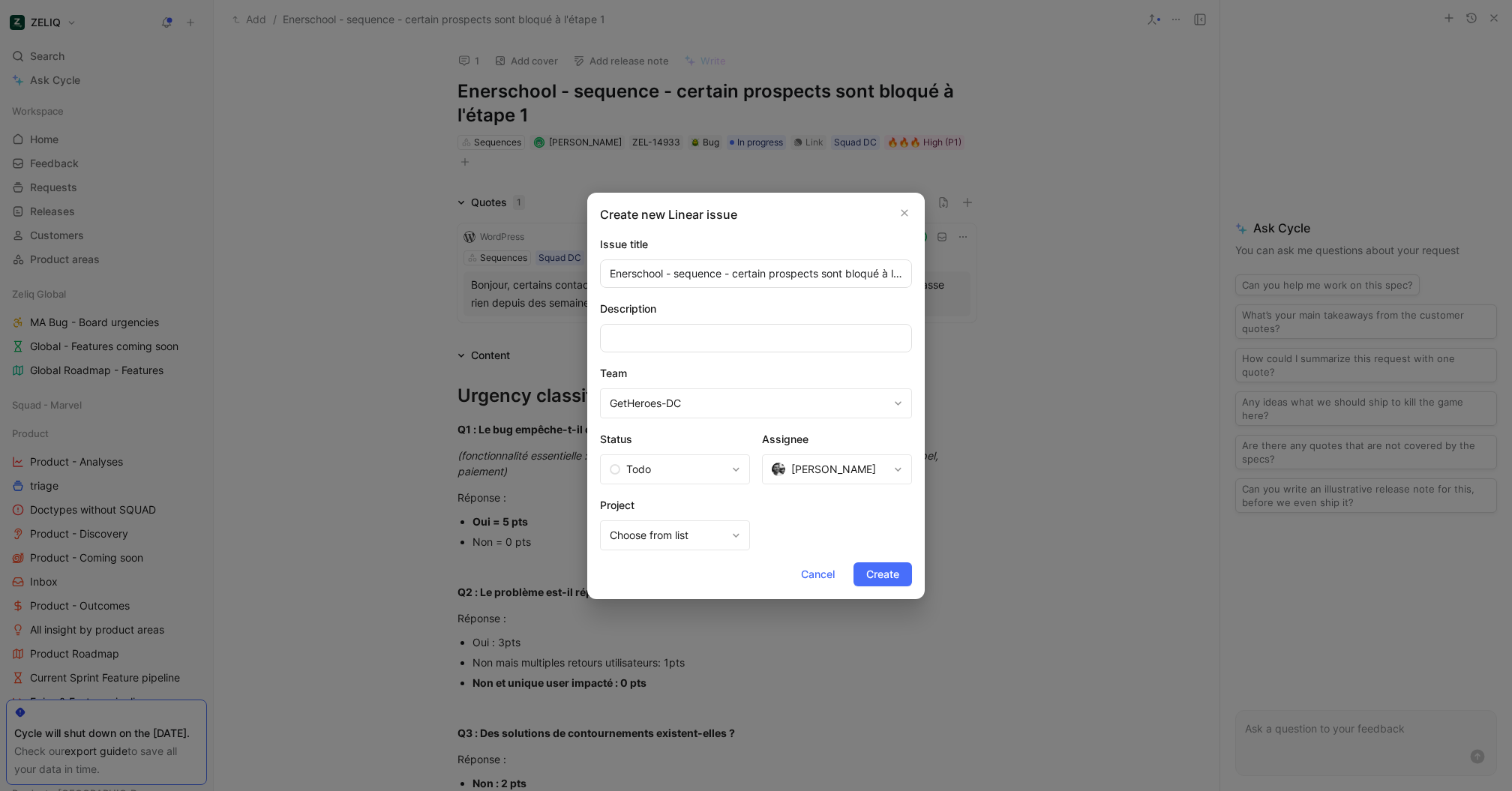
scroll to position [0, 0]
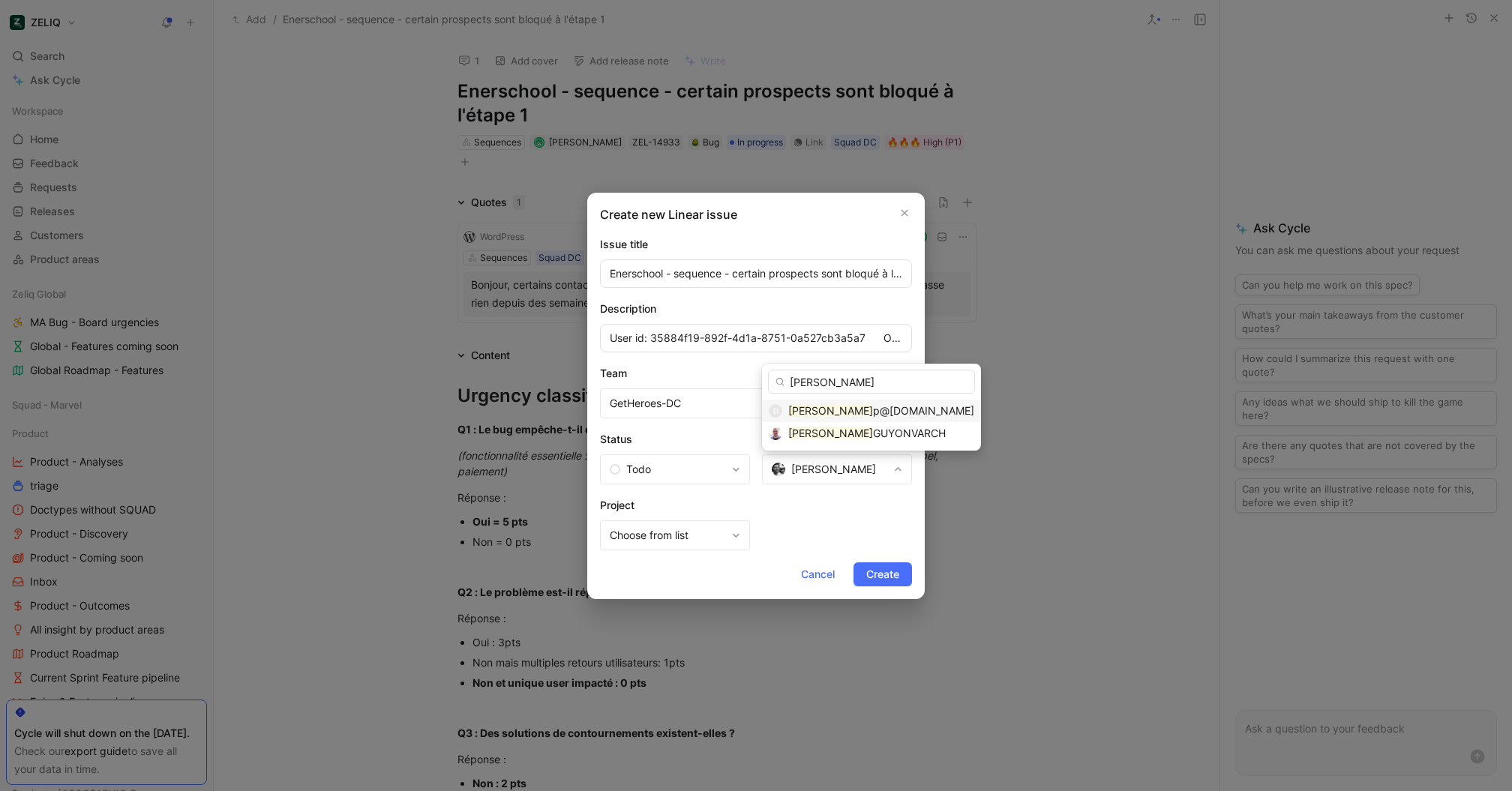
type input "david"
click at [873, 416] on span "p@zeliq.com" at bounding box center [924, 411] width 101 height 13
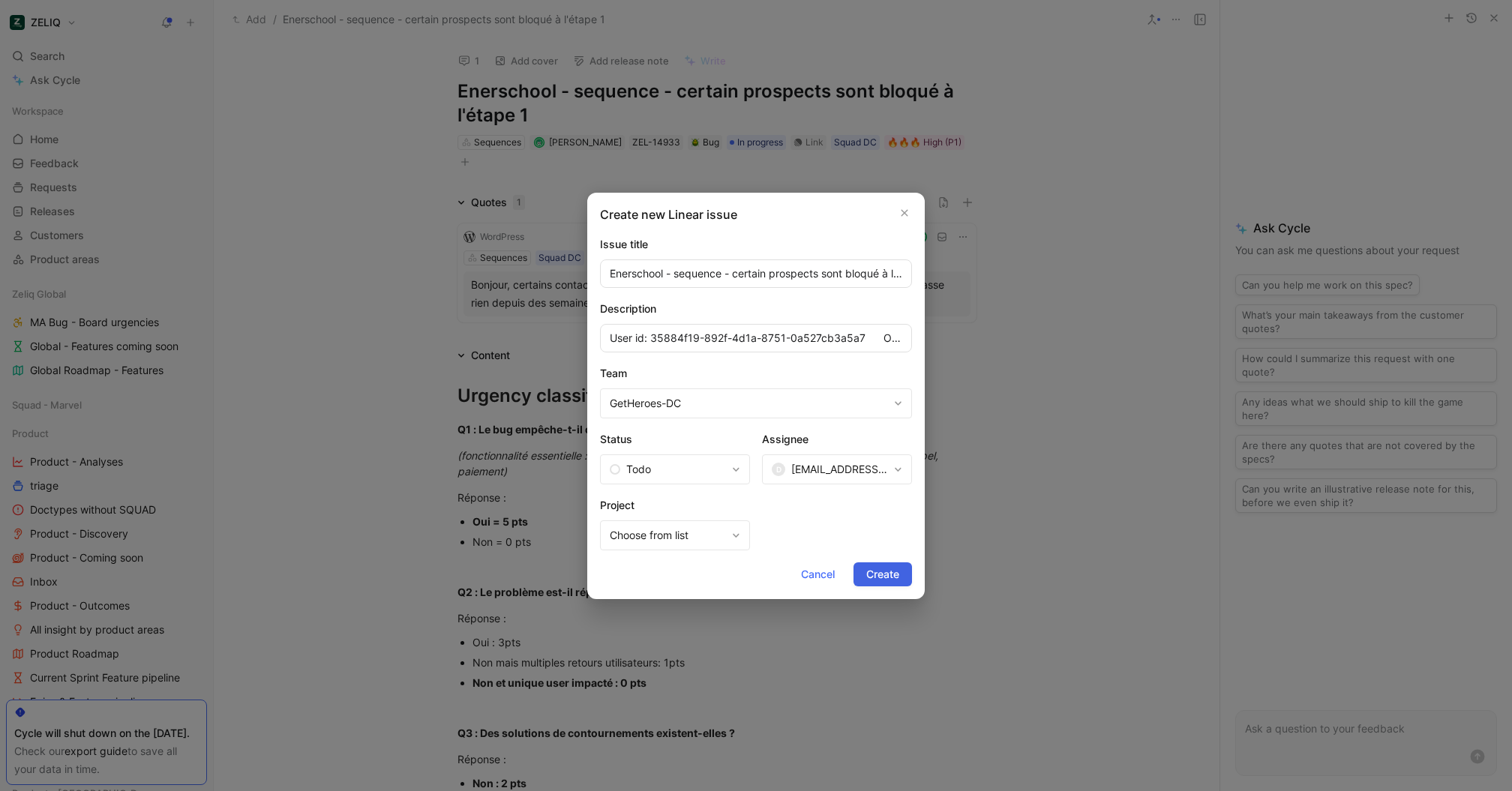
click at [888, 583] on button "Create" at bounding box center [883, 574] width 59 height 24
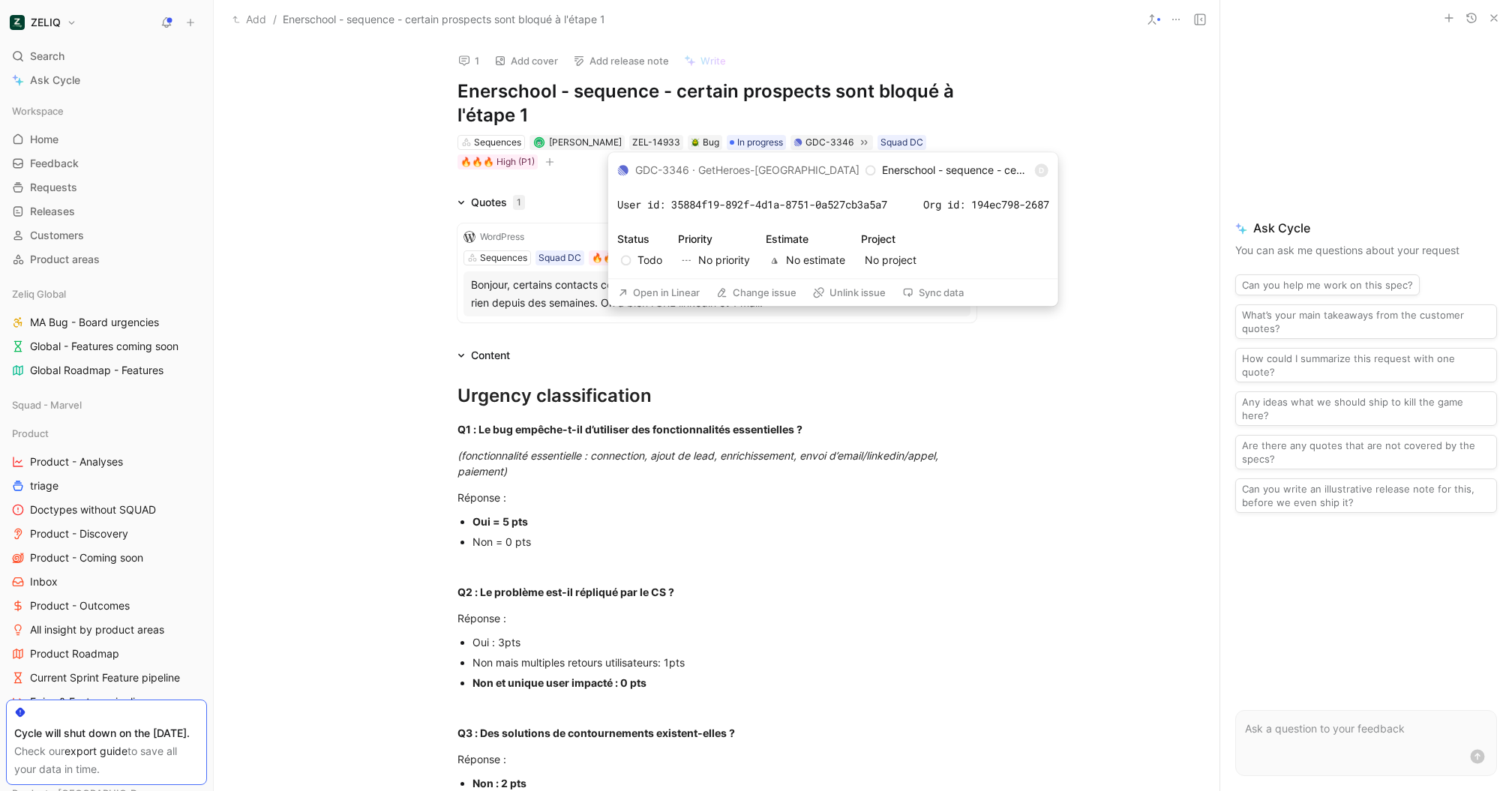
click at [675, 288] on button "Open in Linear" at bounding box center [659, 293] width 96 height 21
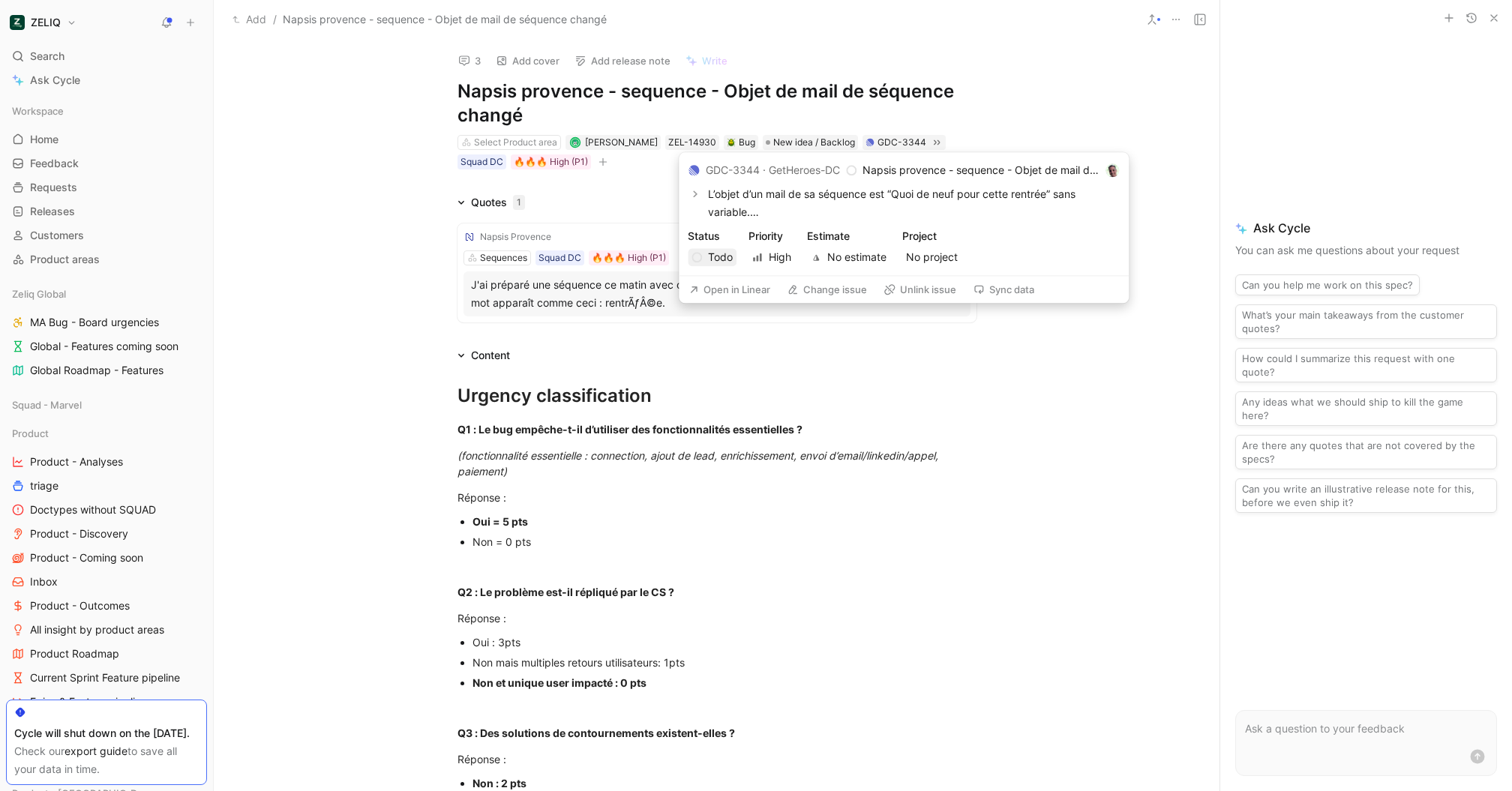
click at [723, 260] on span "Todo" at bounding box center [712, 257] width 41 height 18
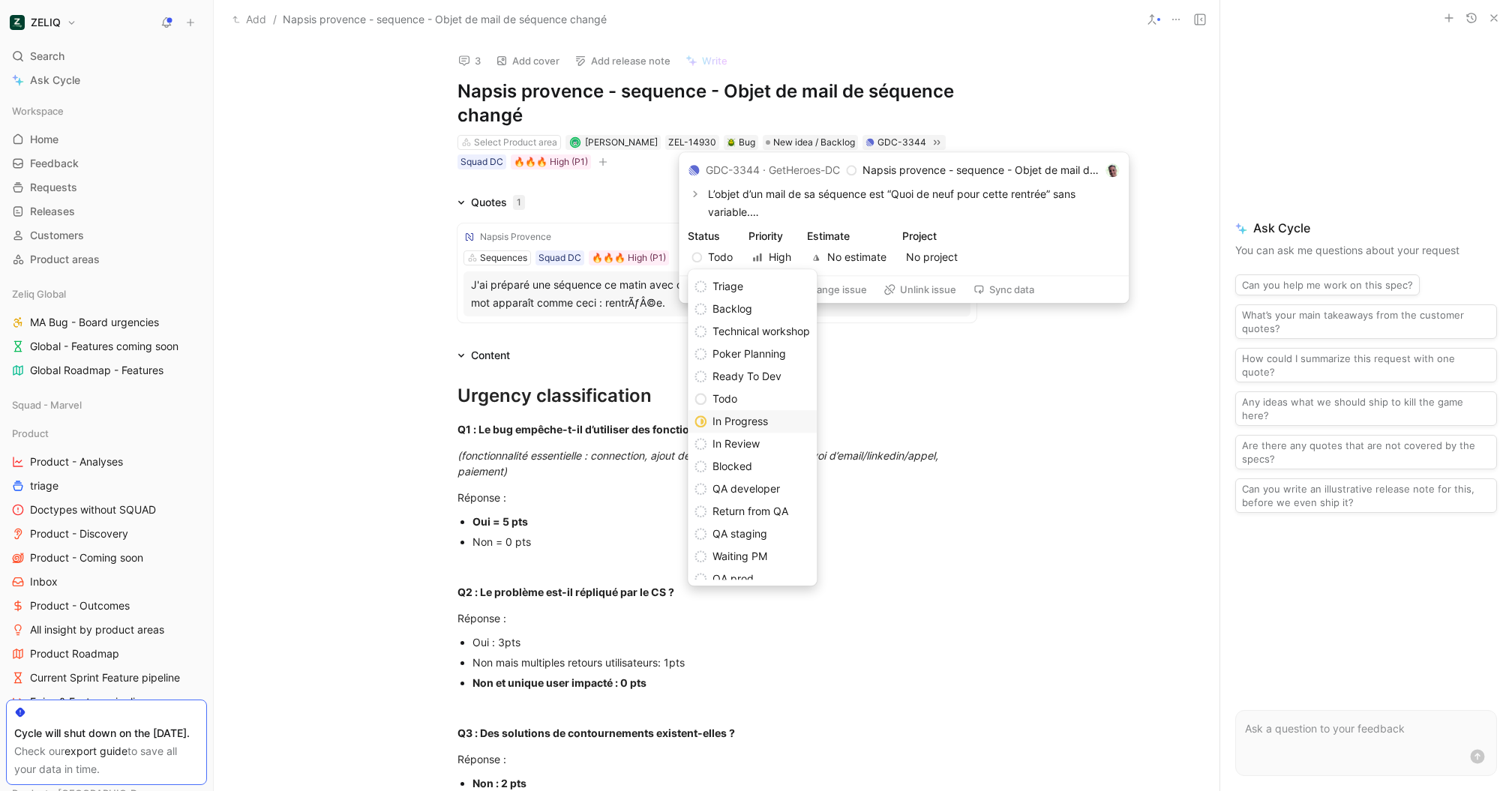
click at [765, 413] on div "In Progress" at bounding box center [761, 422] width 97 height 18
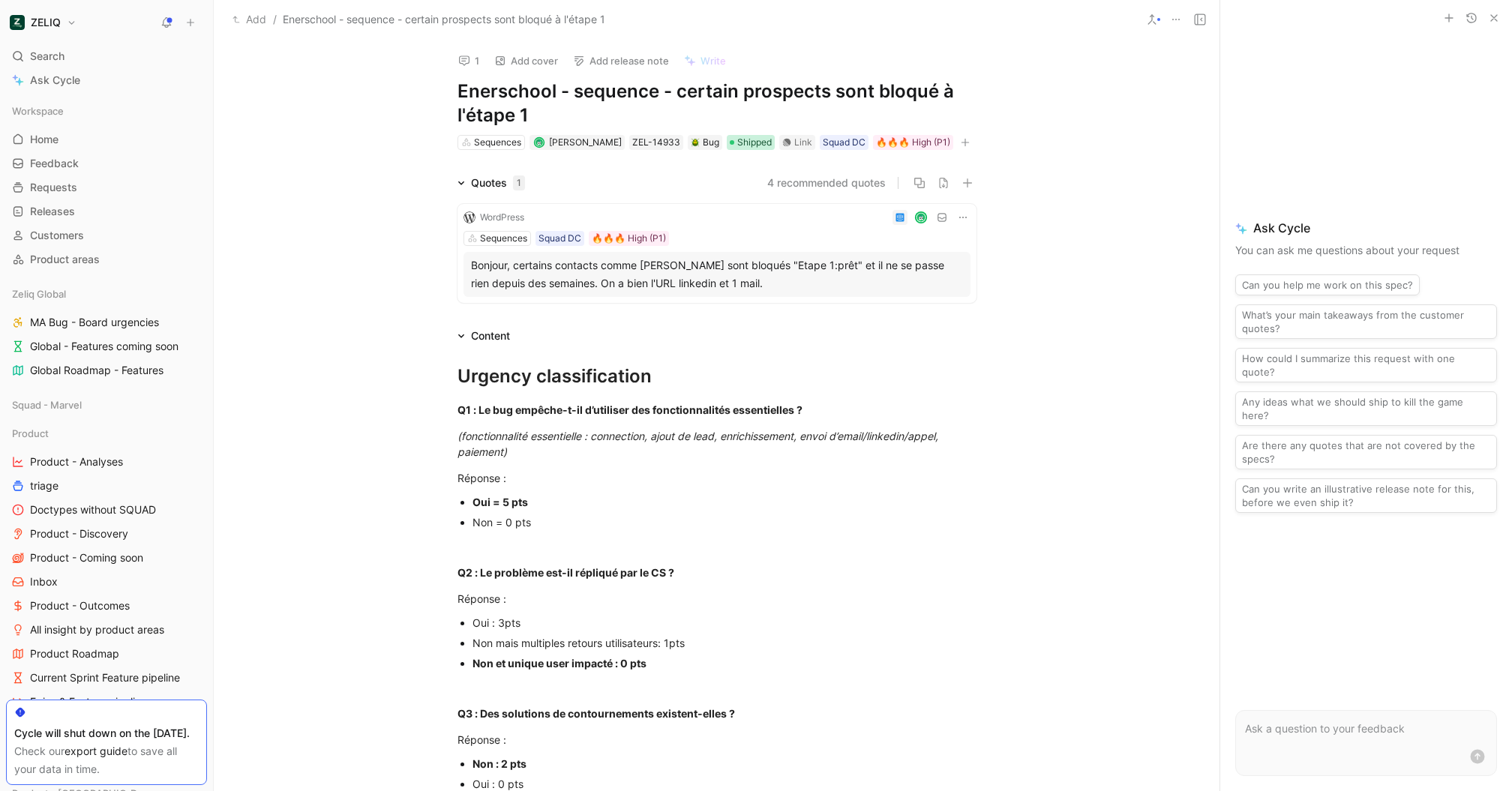
click at [748, 140] on span "Shipped" at bounding box center [754, 142] width 34 height 15
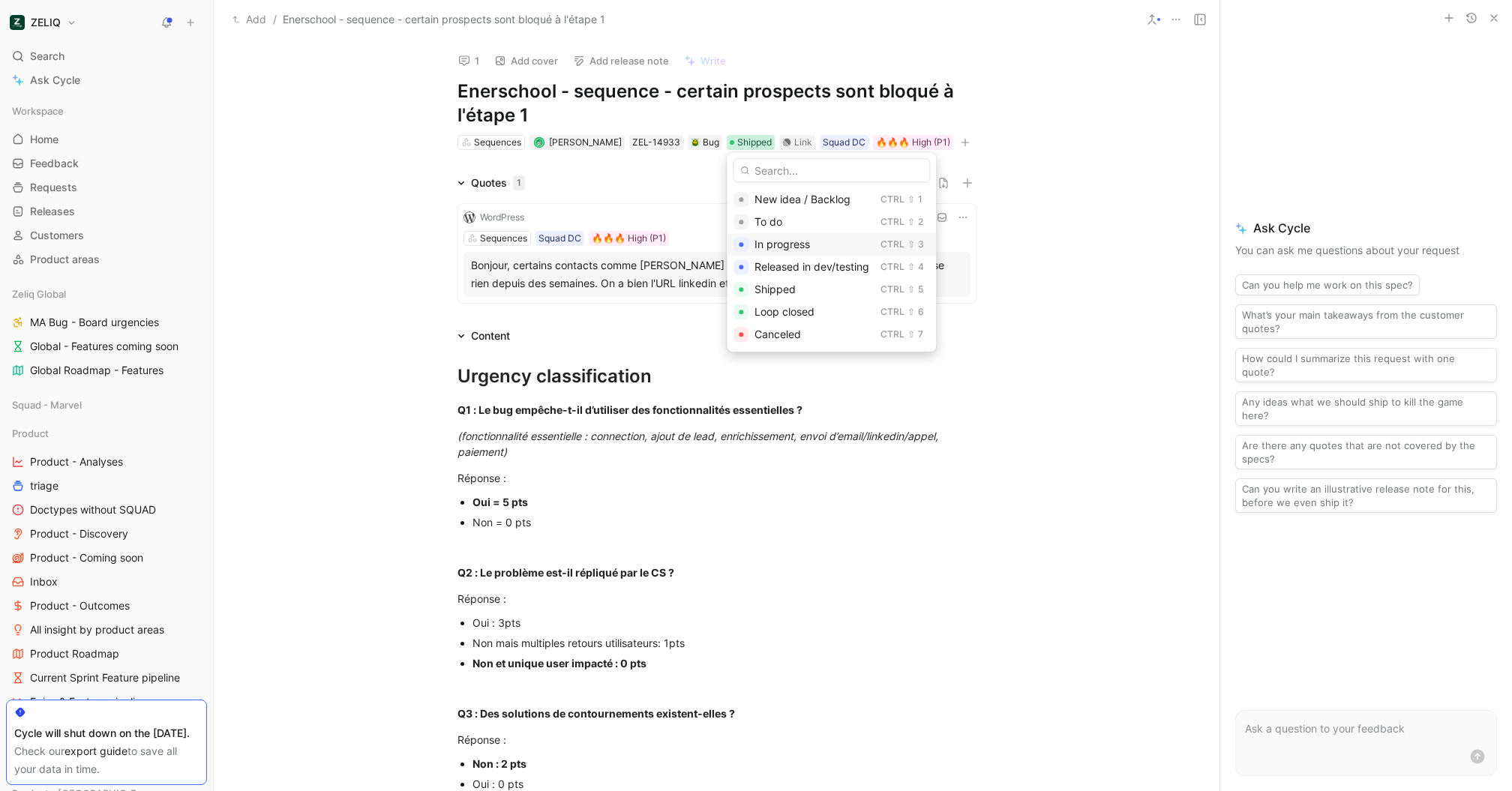
click at [817, 246] on div "In progress" at bounding box center [814, 244] width 120 height 18
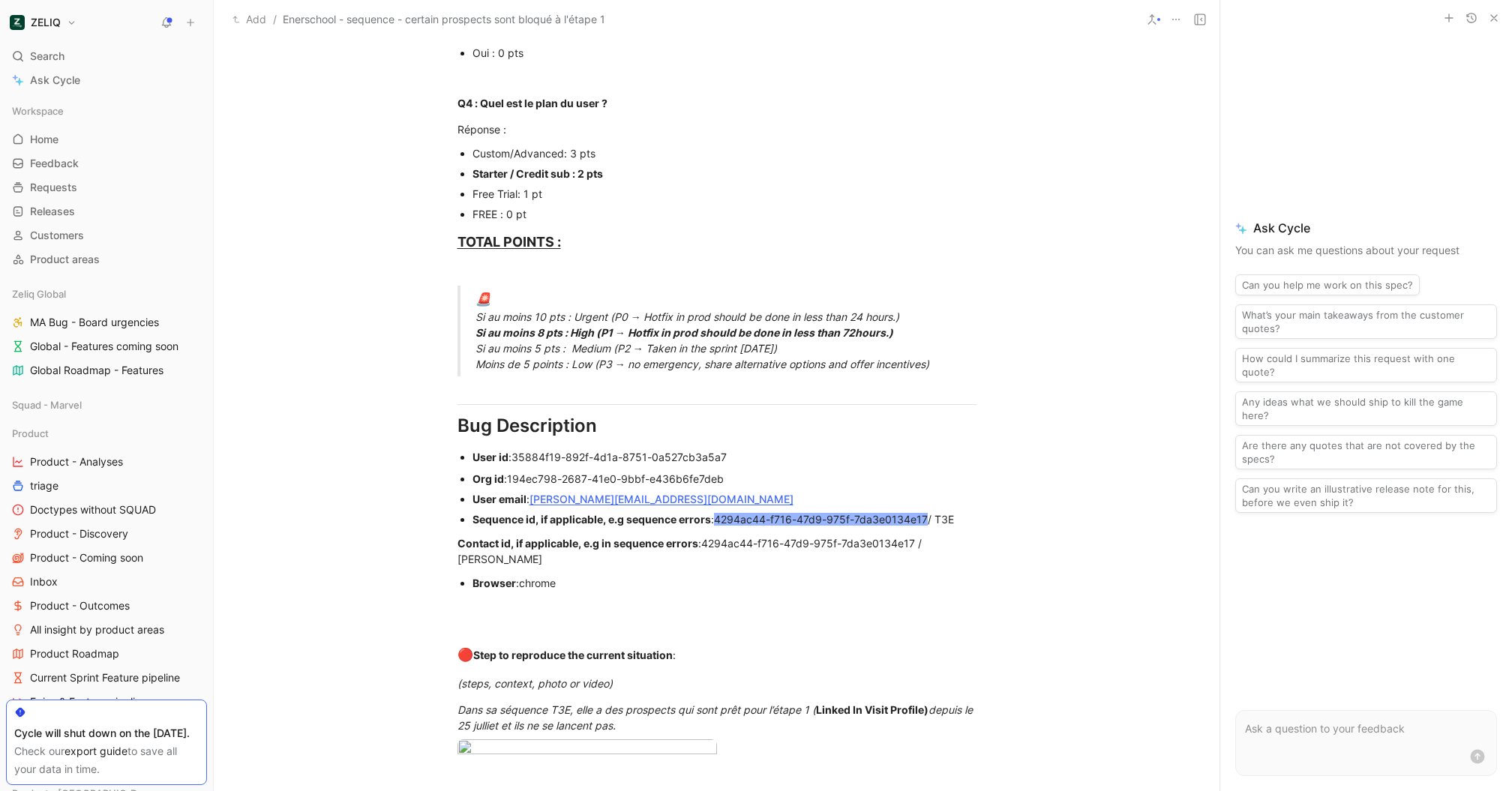
scroll to position [753, 0]
drag, startPoint x: 739, startPoint y: 453, endPoint x: 518, endPoint y: 452, distance: 221.0
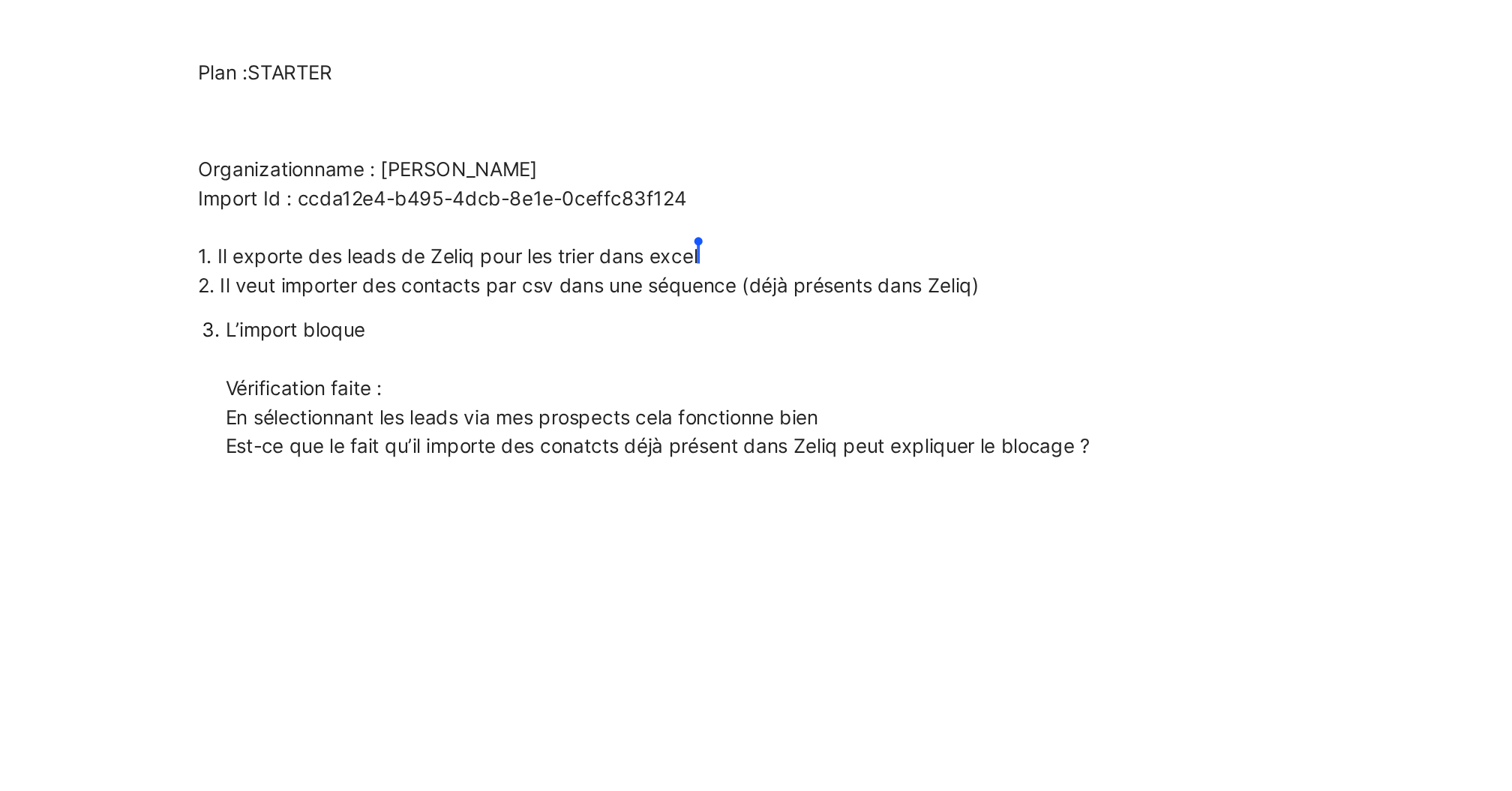
scroll to position [1089, 0]
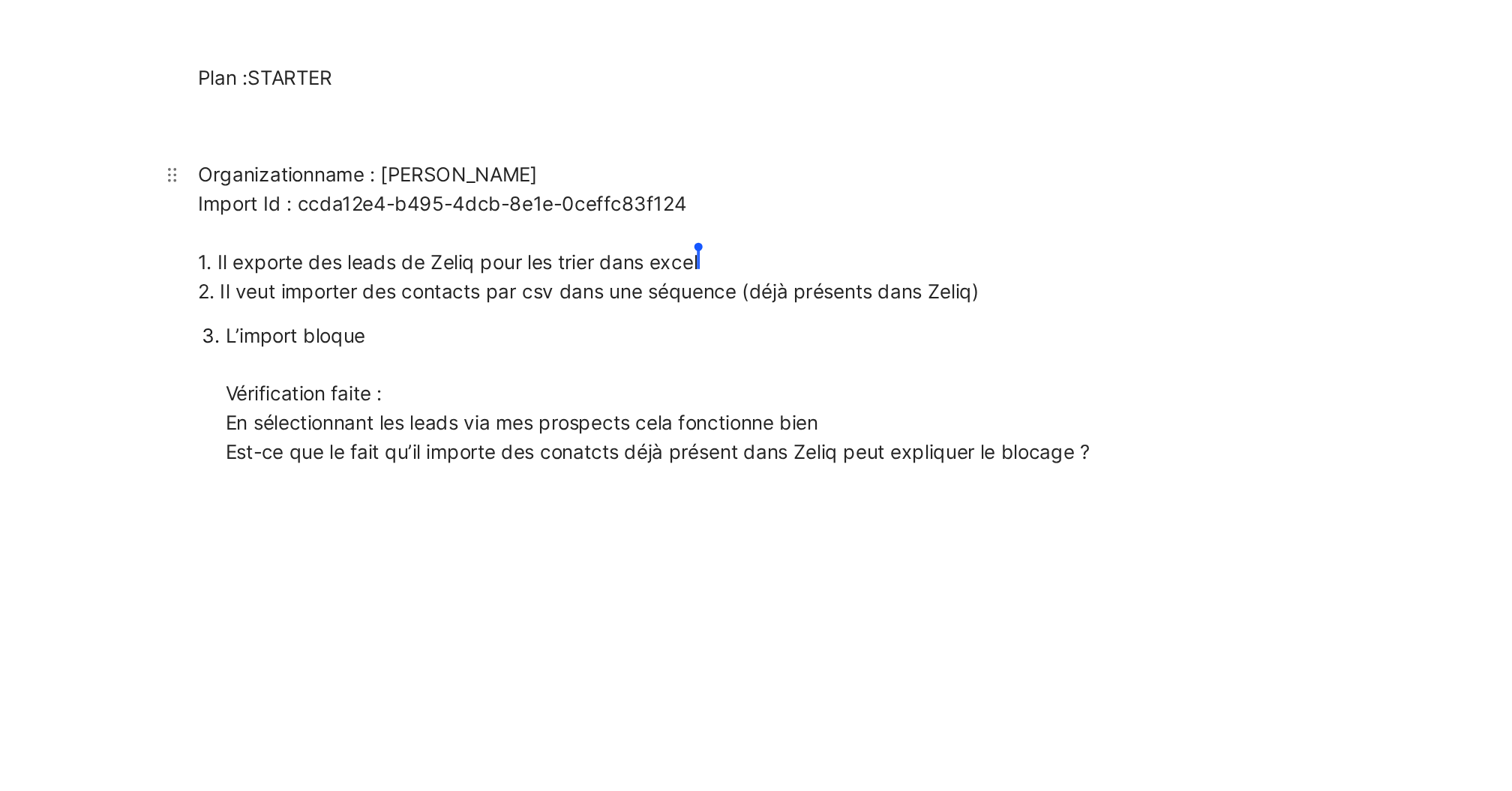
click at [716, 417] on div "Organizationname : Etendard Import Id : ccda12e4-b495-4dcb-8e1e-0ceffc83f124 1.…" at bounding box center [717, 382] width 519 height 78
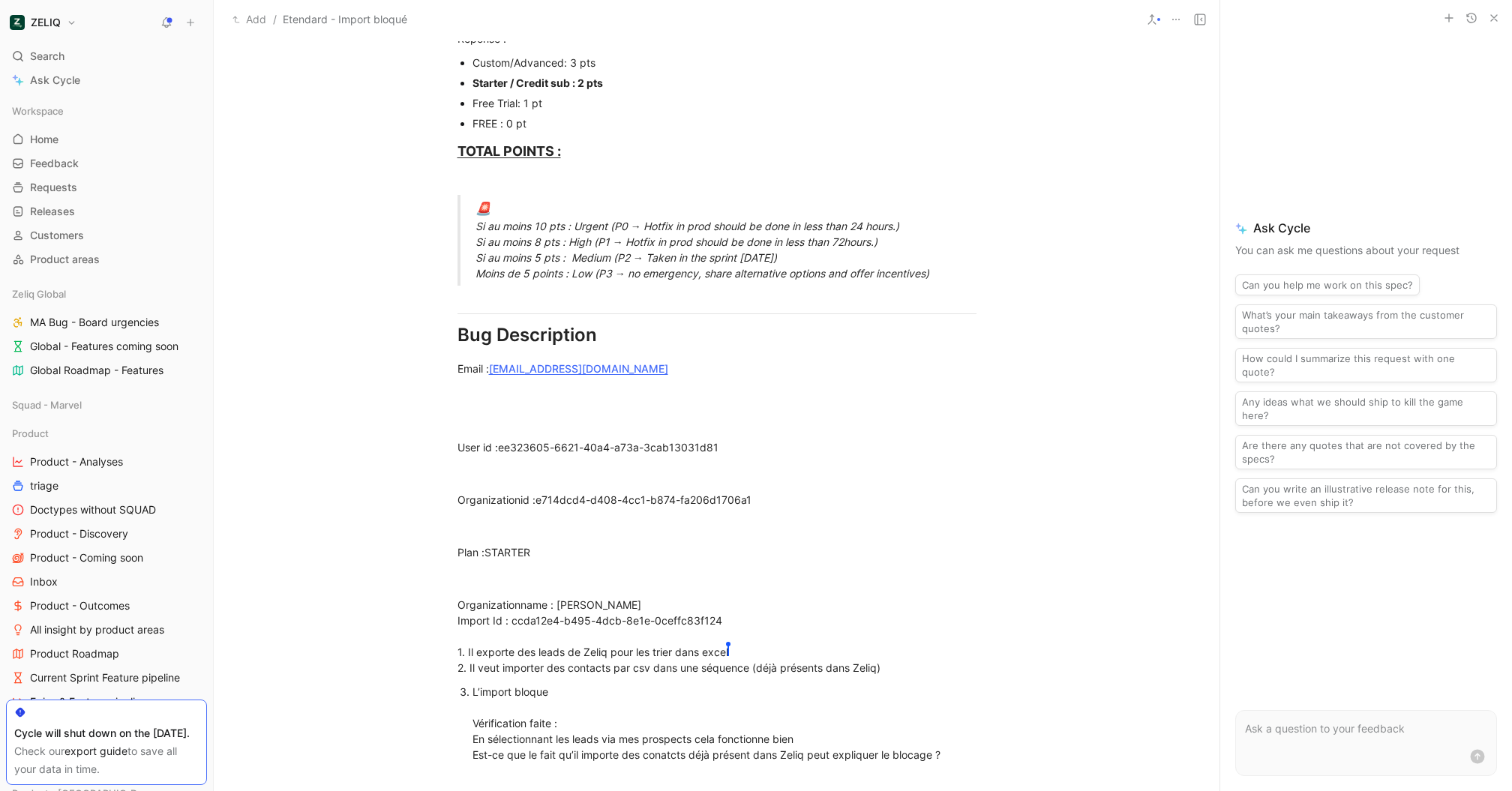
scroll to position [819, 0]
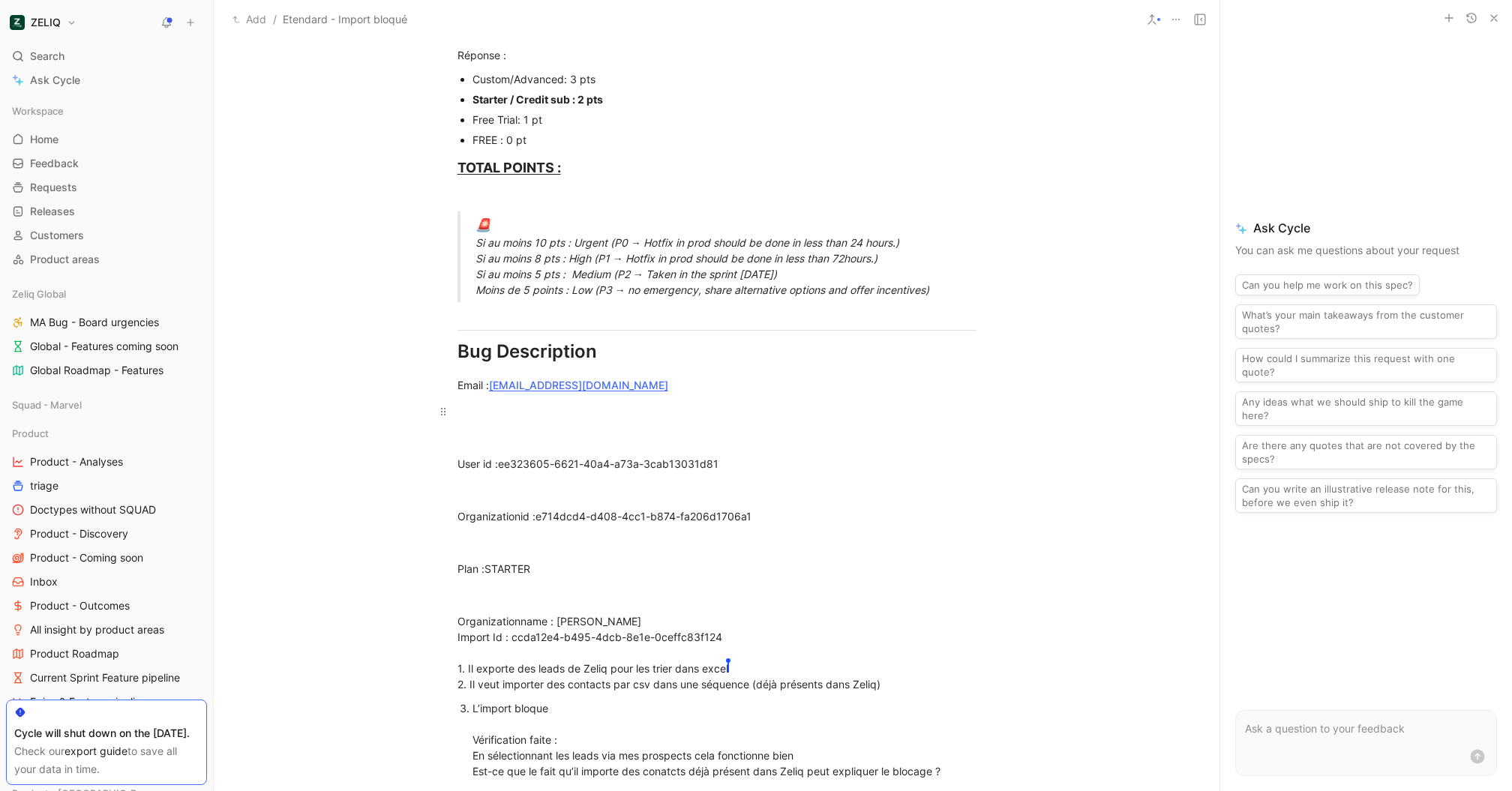
click at [539, 422] on p at bounding box center [717, 411] width 576 height 25
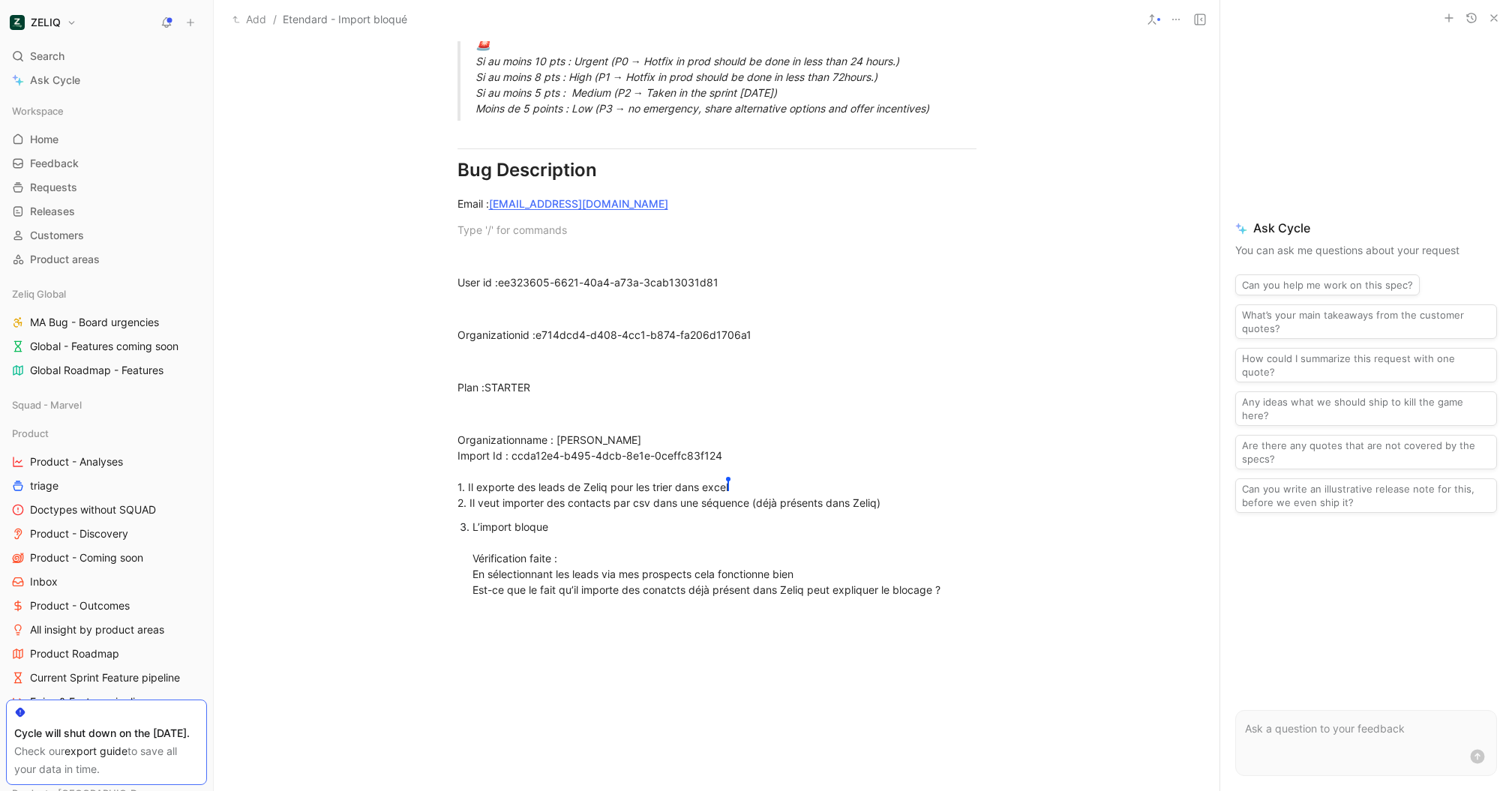
scroll to position [1002, 0]
drag, startPoint x: 913, startPoint y: 507, endPoint x: 679, endPoint y: 507, distance: 234.0
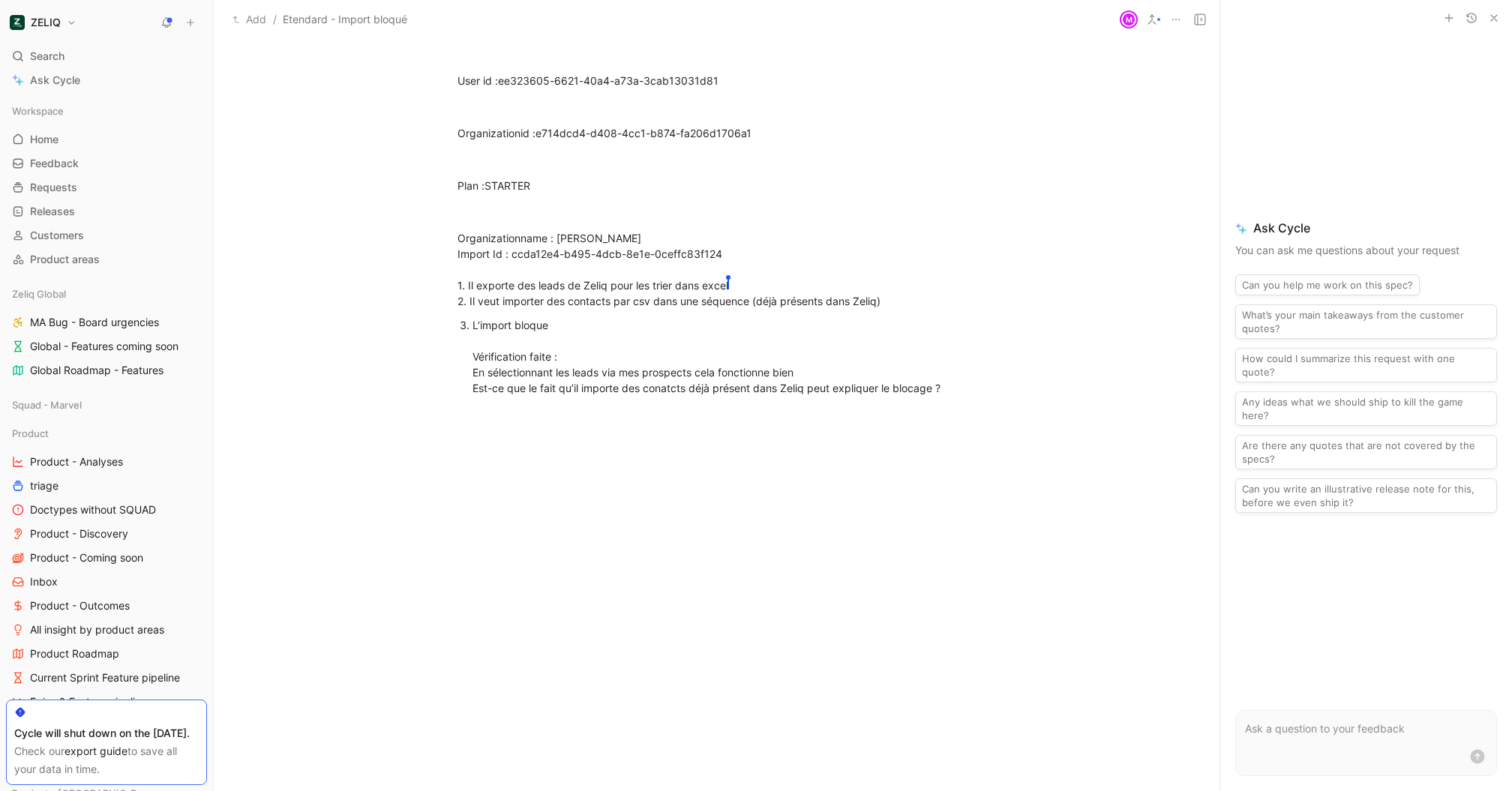
scroll to position [1200, 0]
click at [619, 364] on div "L’import bloque Vérification faite : En sélectionnant les leads via mes prospec…" at bounding box center [724, 358] width 504 height 78
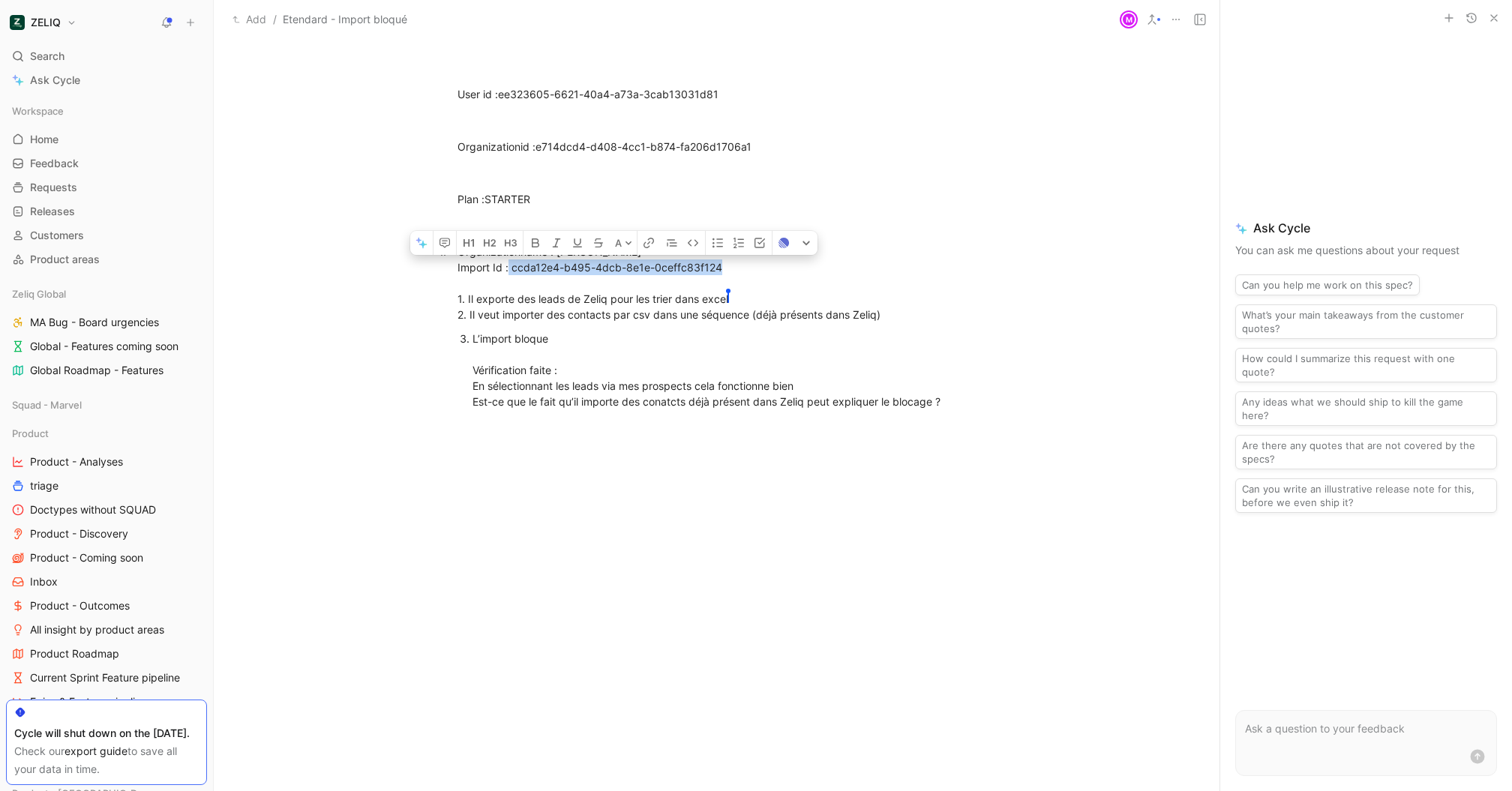
drag, startPoint x: 749, startPoint y: 264, endPoint x: 509, endPoint y: 263, distance: 240.0
click at [927, 353] on div "L’import bloque Vérification faite : En sélectionnant les leads via mes prospec…" at bounding box center [724, 370] width 504 height 78
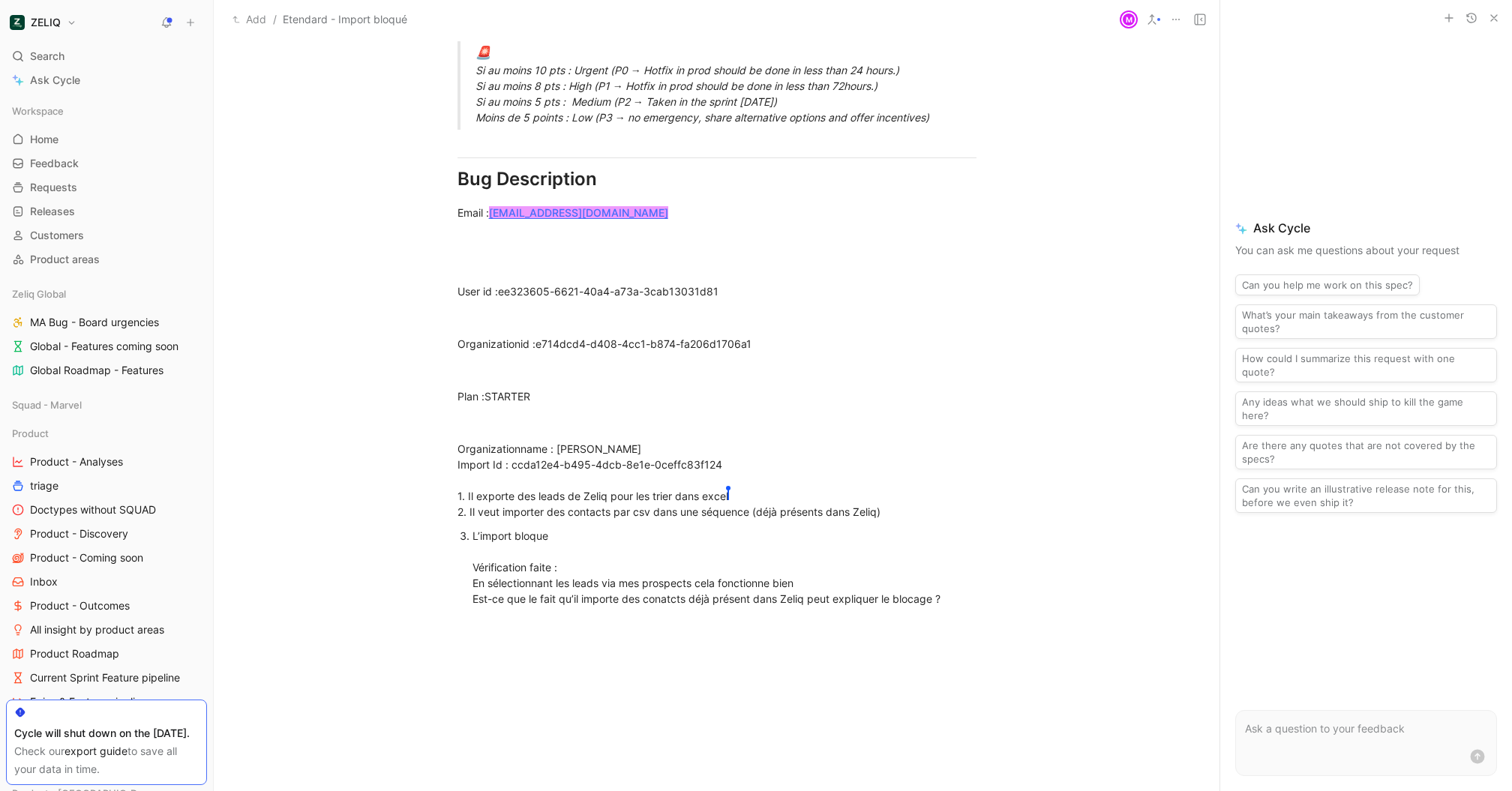
scroll to position [979, 0]
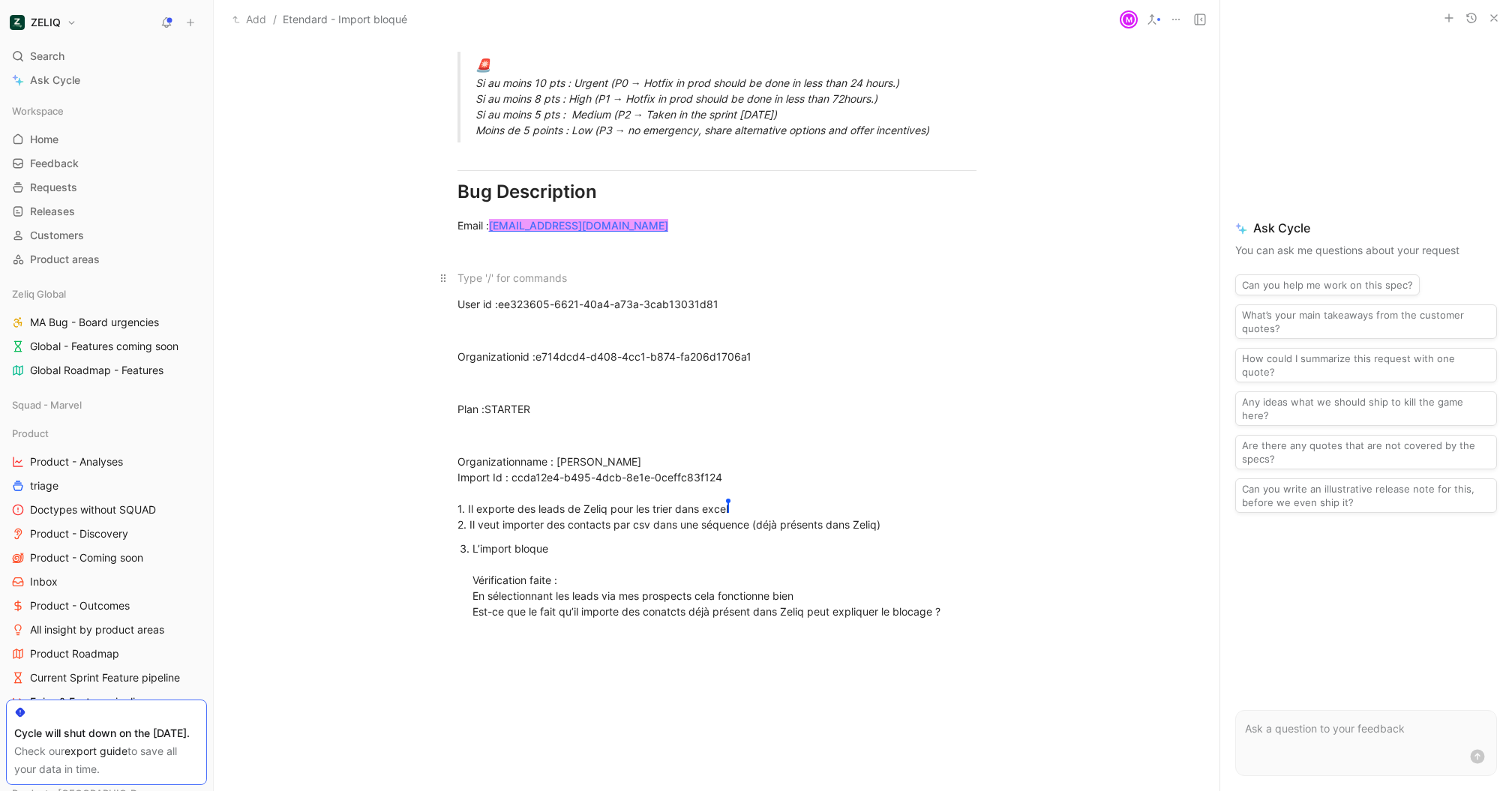
click at [662, 288] on p at bounding box center [717, 278] width 576 height 25
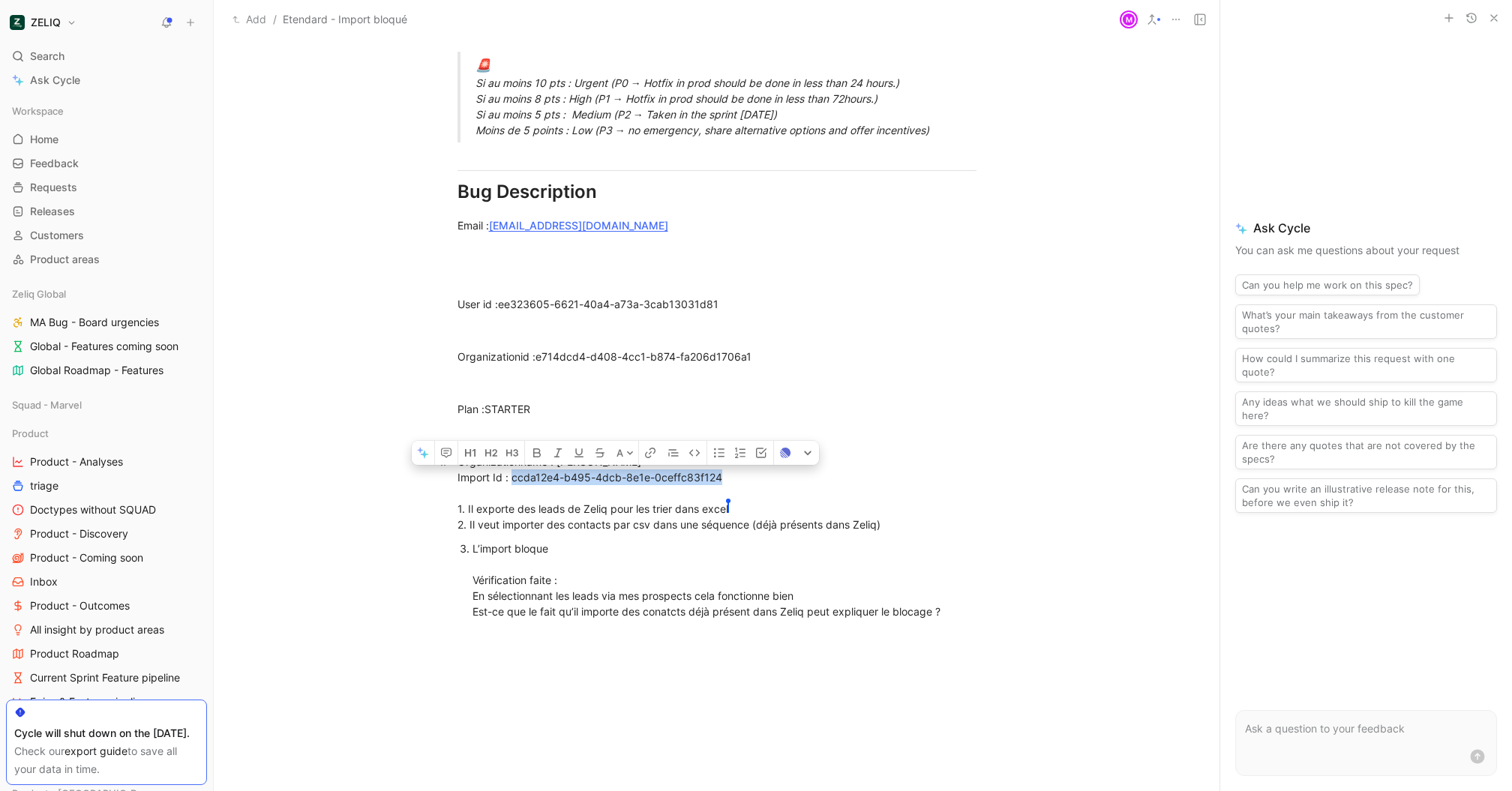
drag, startPoint x: 726, startPoint y: 476, endPoint x: 510, endPoint y: 478, distance: 216.0
click at [724, 568] on div "L’import bloque Vérification faite : En sélectionnant les leads via mes prospec…" at bounding box center [724, 580] width 504 height 78
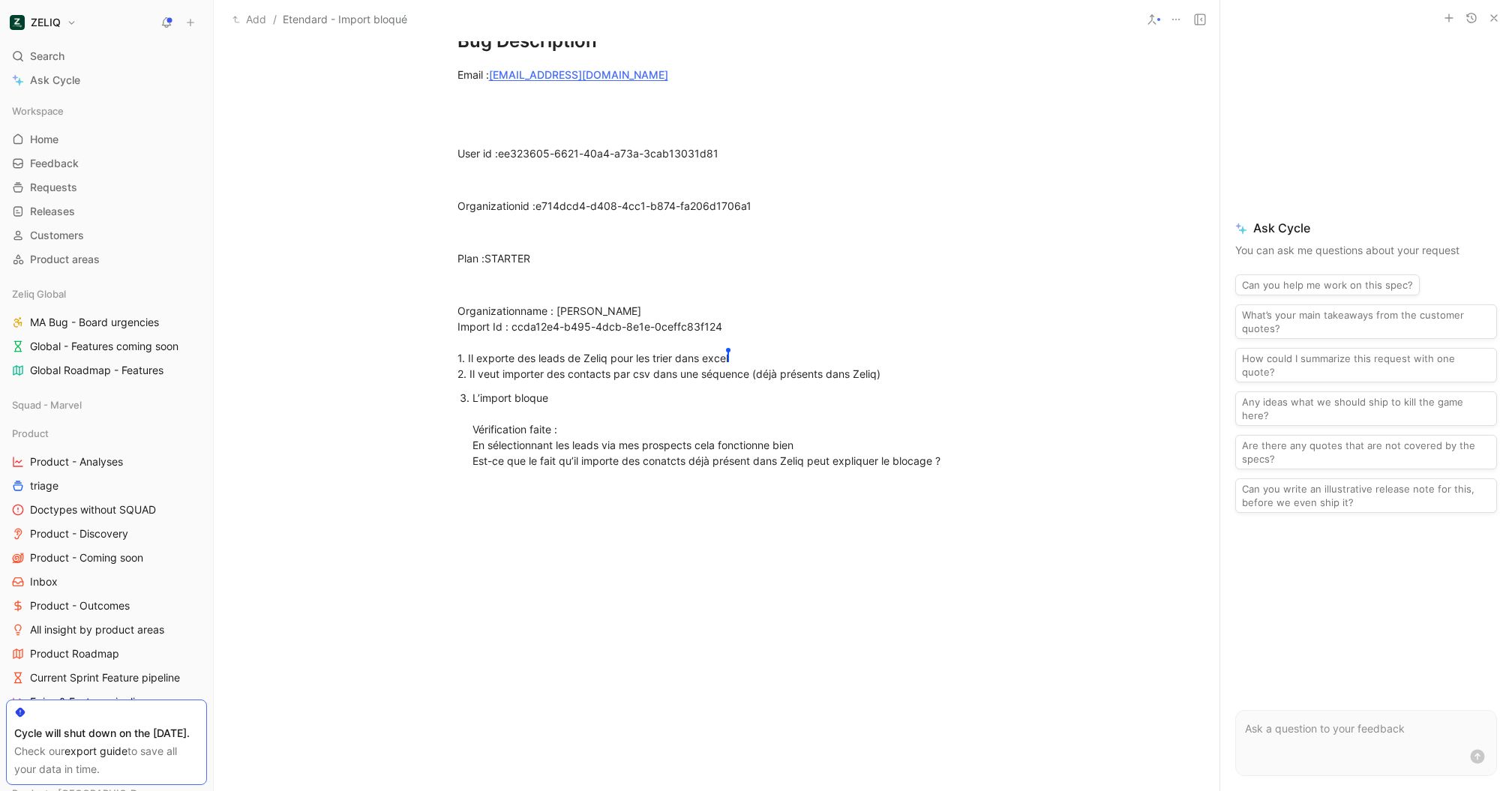
scroll to position [1135, 0]
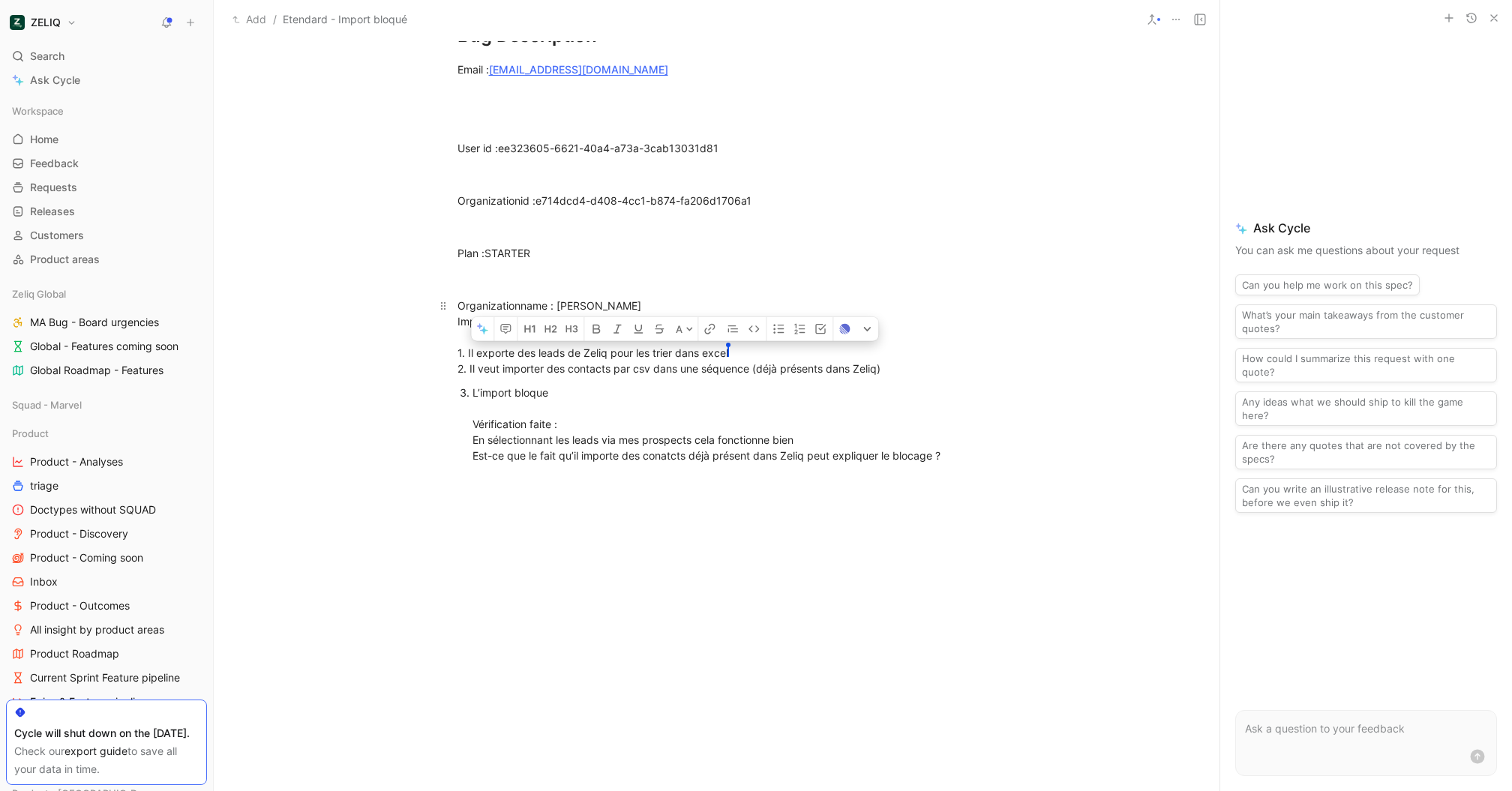
drag, startPoint x: 465, startPoint y: 350, endPoint x: 899, endPoint y: 372, distance: 434.6
click at [615, 378] on p "Organizationname : Etendard Import Id : ccda12e4-b495-4dcb-8e1e-0ceffc83f124 1.…" at bounding box center [717, 337] width 576 height 87
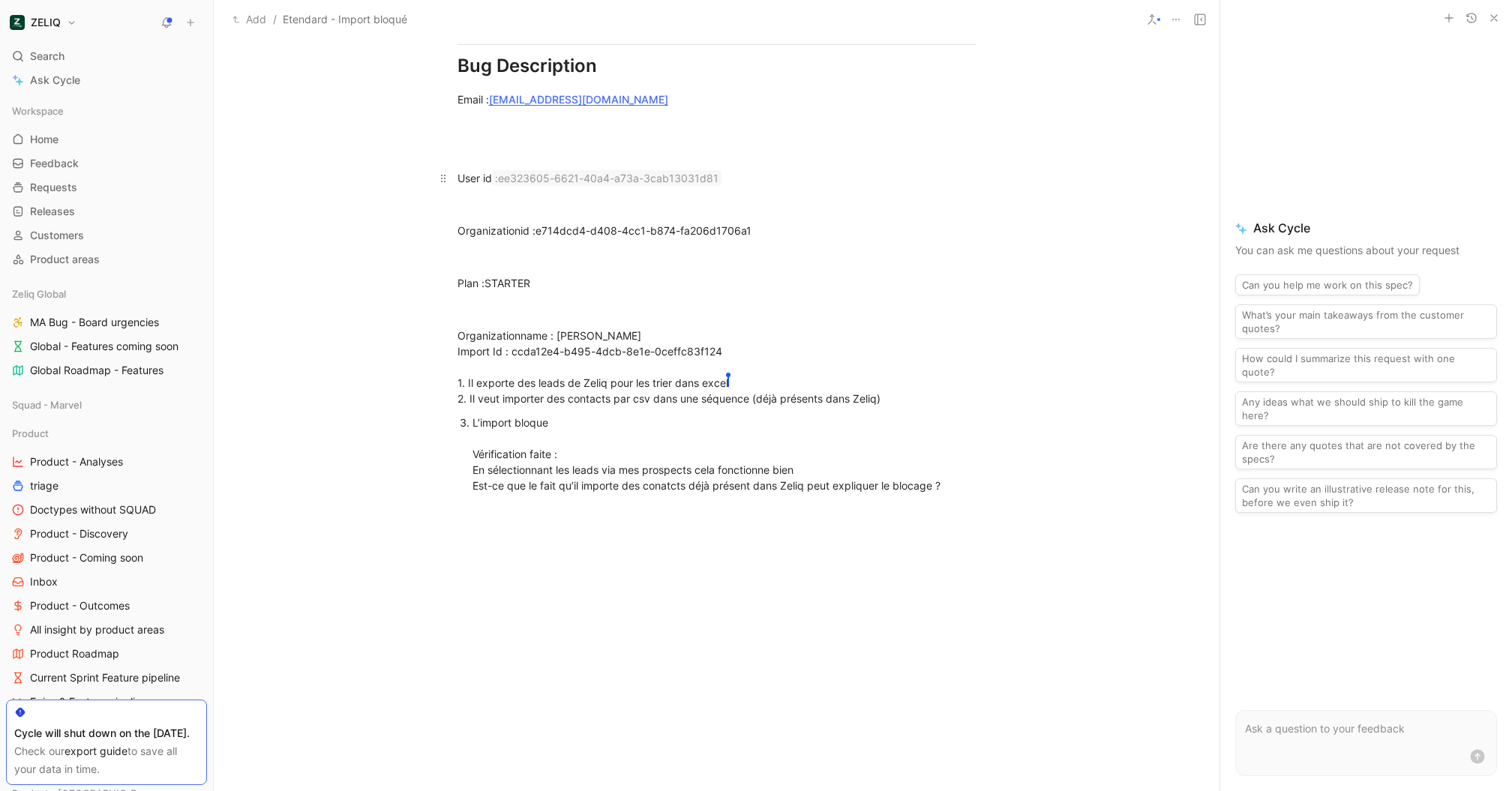
click at [731, 186] on p "User id :ee323605-6621-40a4-a73a-3cab13031d81" at bounding box center [717, 178] width 576 height 25
click at [790, 290] on p "Plan :STARTER" at bounding box center [717, 283] width 576 height 25
click at [781, 338] on div "Organizationname : Etendard Import Id : ccda12e4-b495-4dcb-8e1e-0ceffc83f124 1.…" at bounding box center [717, 367] width 519 height 78
click at [778, 348] on div "Organizationname : Etendard Import Id : ccda12e4-b495-4dcb-8e1e-0ceffc83f124 1.…" at bounding box center [717, 367] width 519 height 78
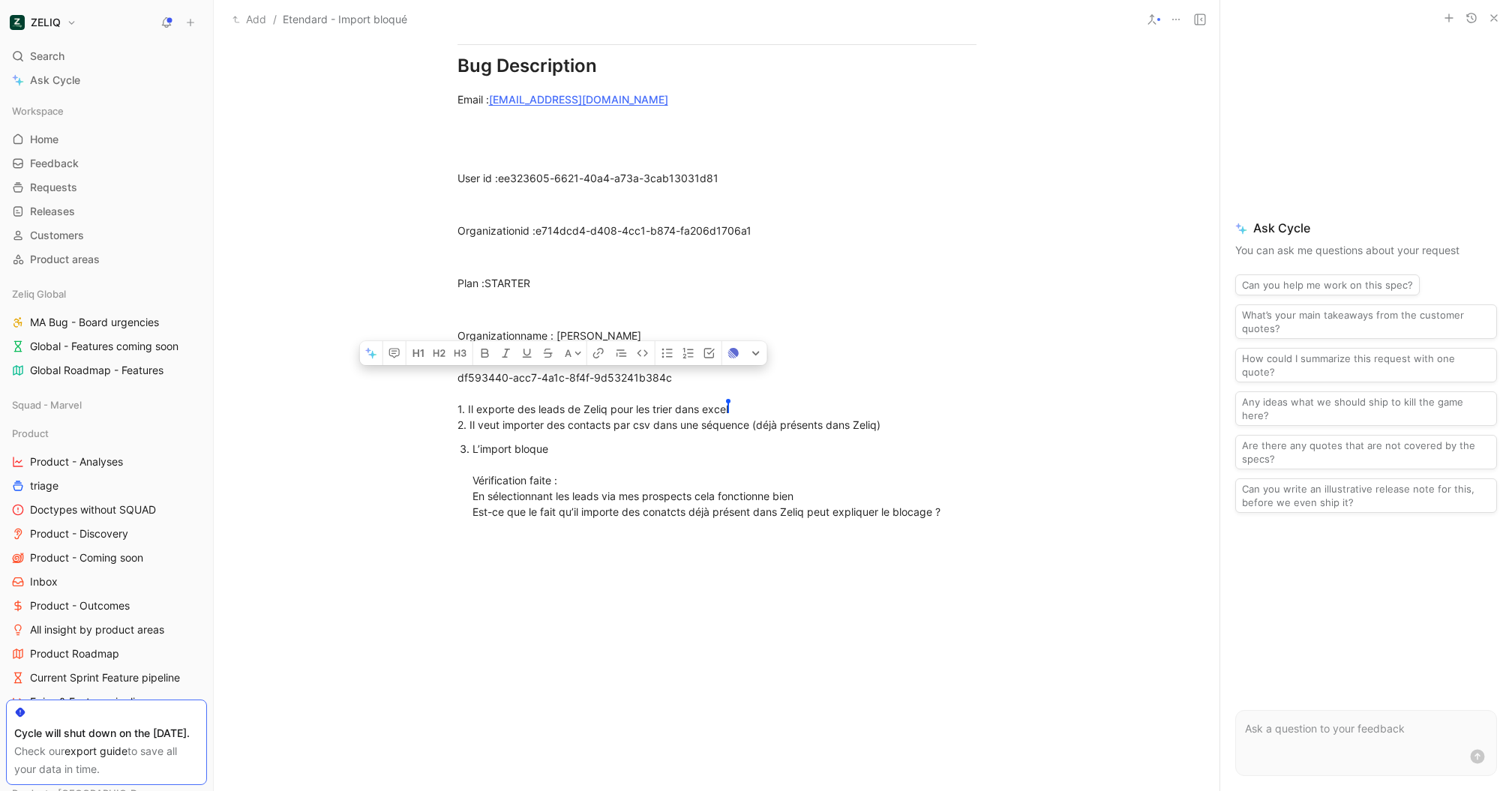
drag, startPoint x: 758, startPoint y: 383, endPoint x: 405, endPoint y: 383, distance: 353.0
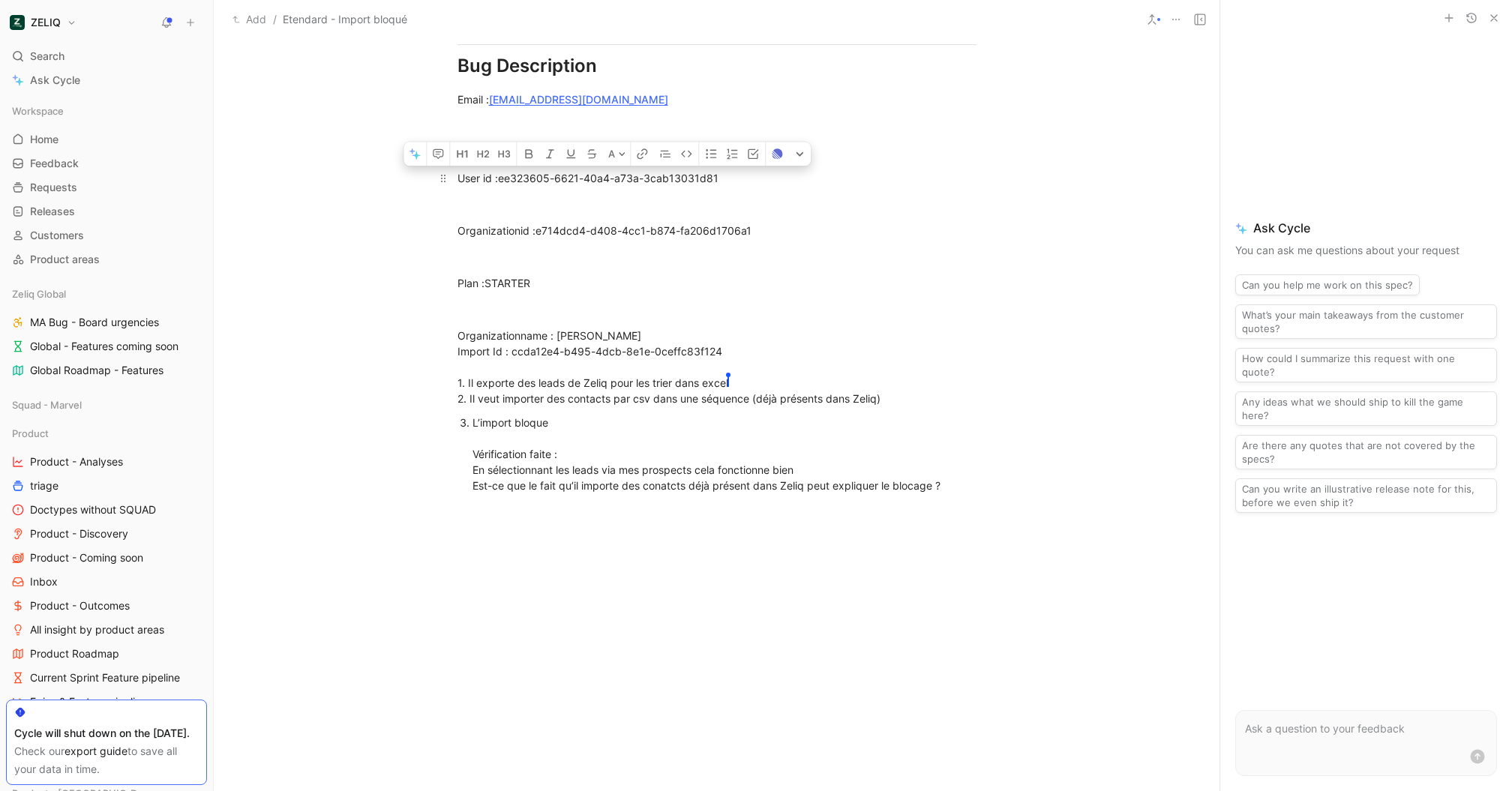
drag, startPoint x: 730, startPoint y: 186, endPoint x: 498, endPoint y: 174, distance: 232.3
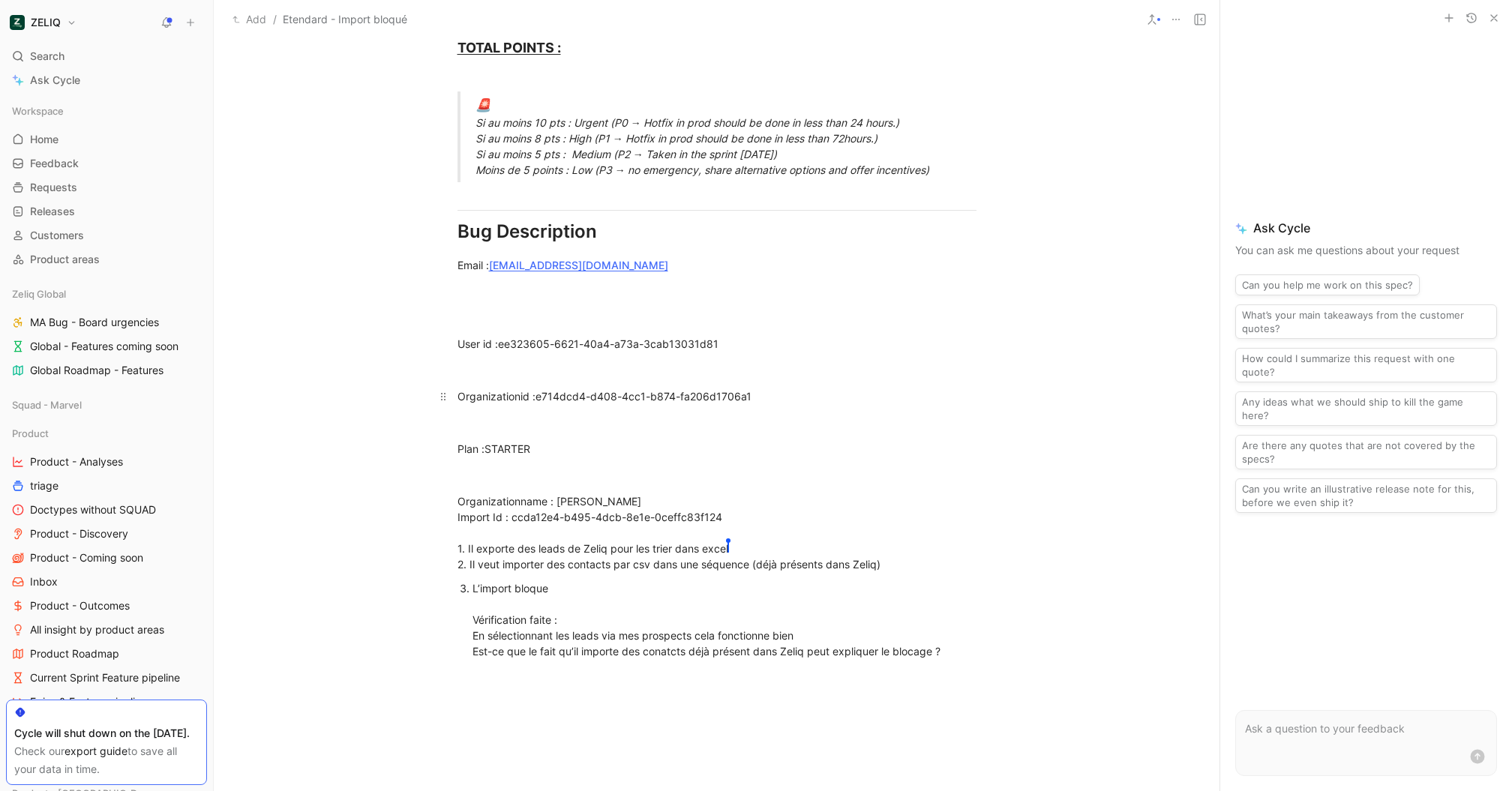
scroll to position [936, 0]
drag, startPoint x: 492, startPoint y: 268, endPoint x: 710, endPoint y: 270, distance: 218.0
click at [770, 306] on p at bounding box center [717, 293] width 576 height 25
drag, startPoint x: 714, startPoint y: 273, endPoint x: 493, endPoint y: 270, distance: 221.0
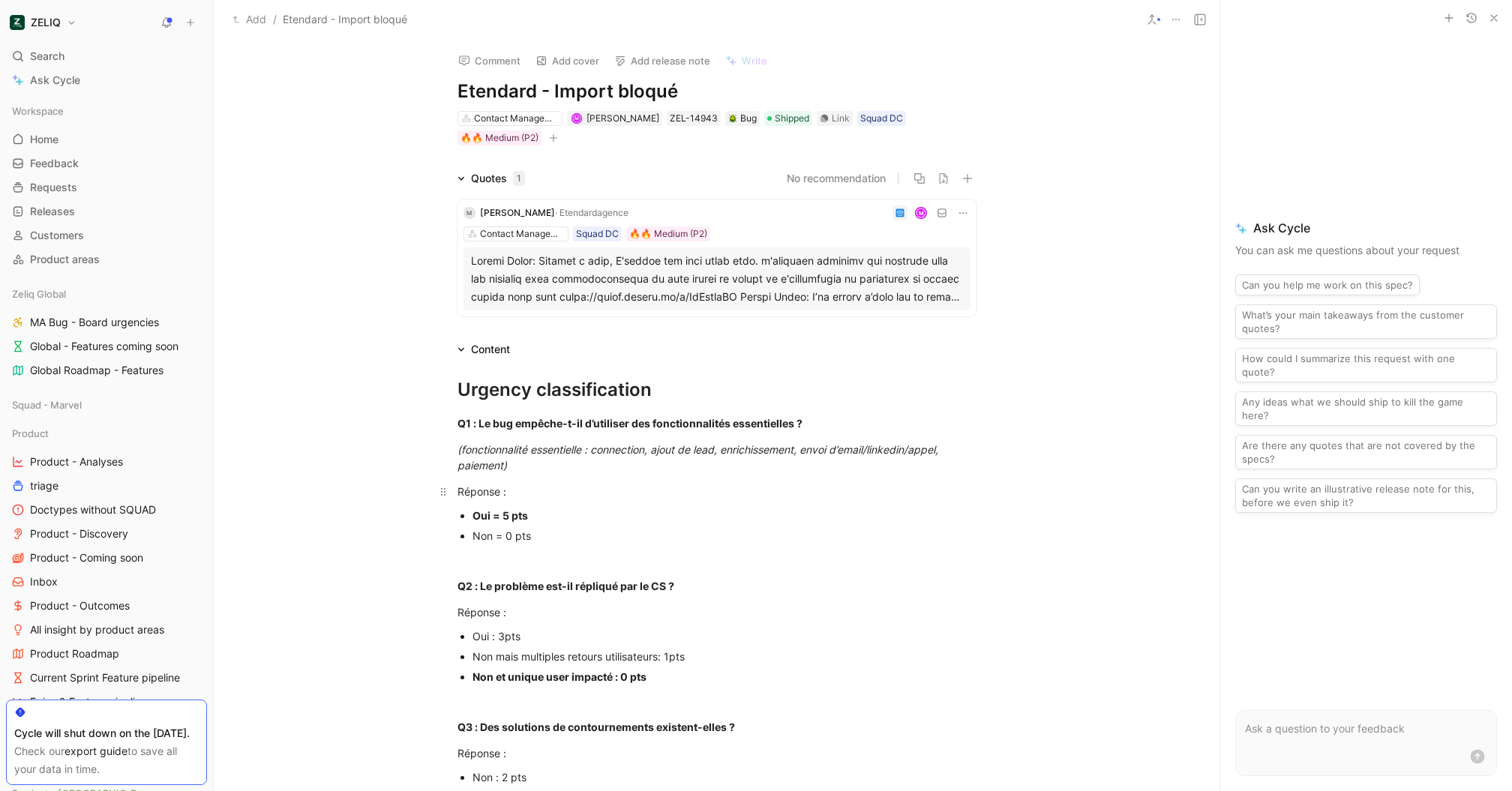
scroll to position [962, 0]
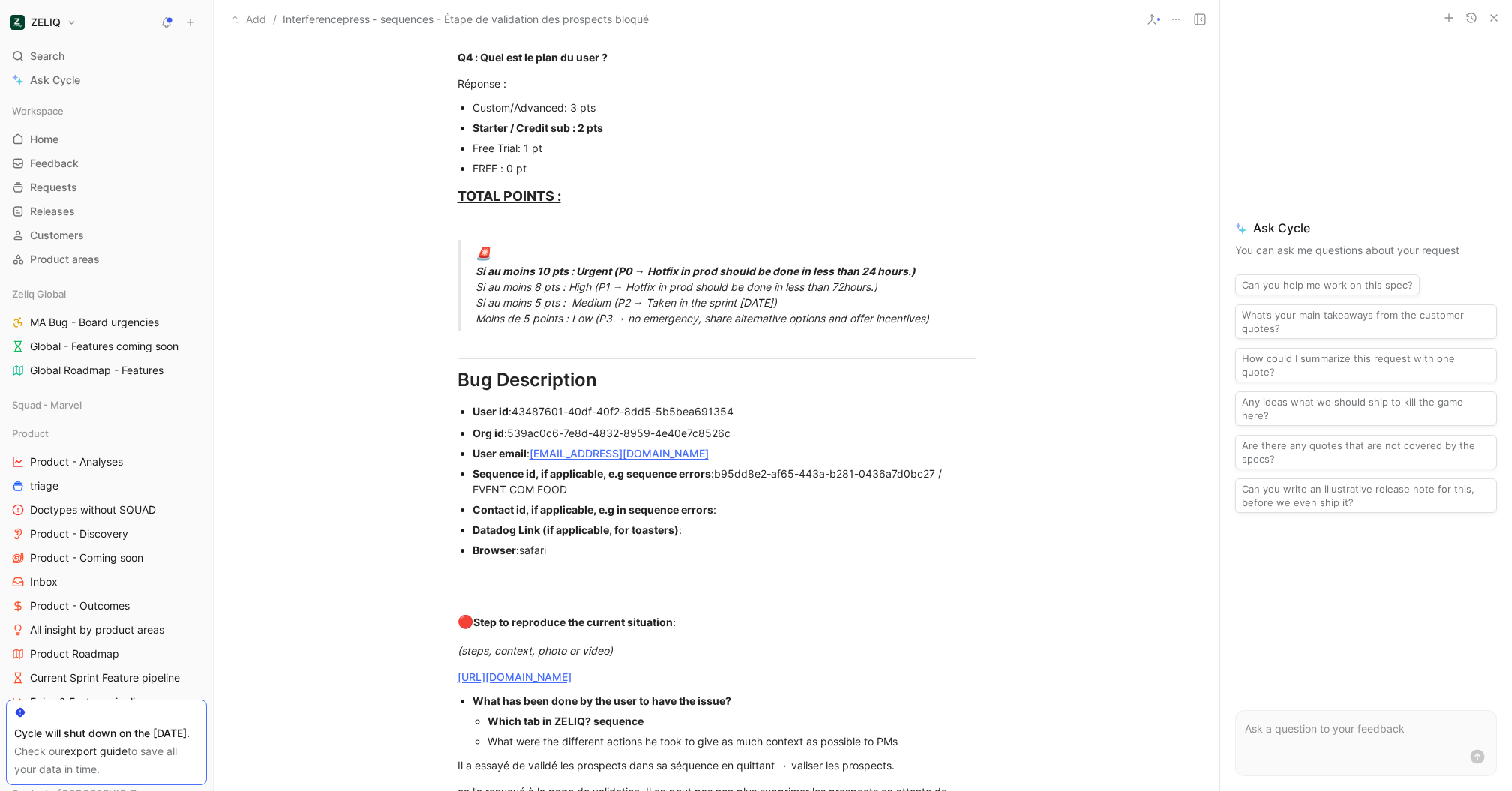
scroll to position [1051, 0]
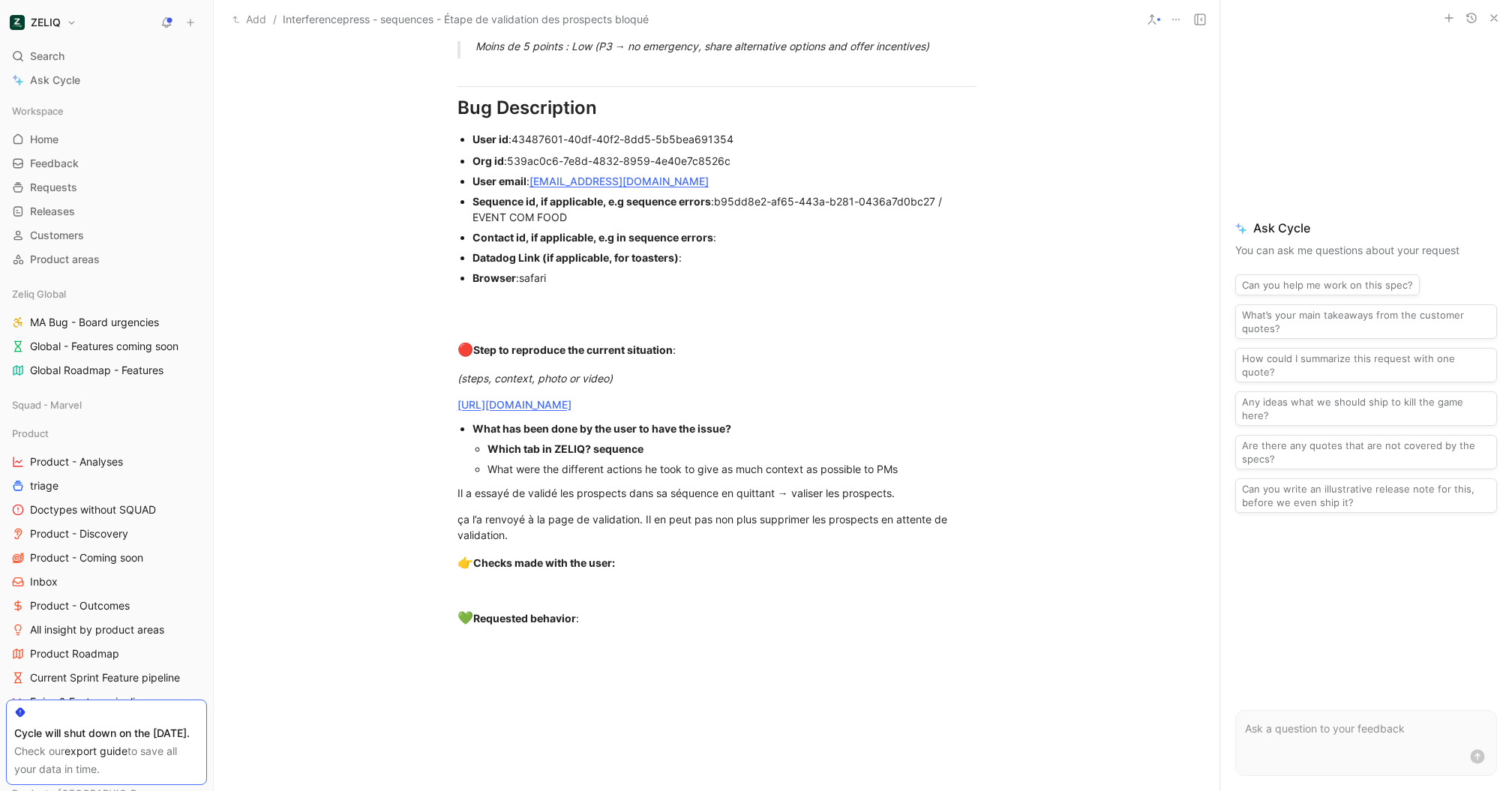
click at [571, 407] on link "https://app.birdie.so/library/9f2c9bd4-6762-4432-976f-82beaac3bb11" at bounding box center [515, 404] width 114 height 13
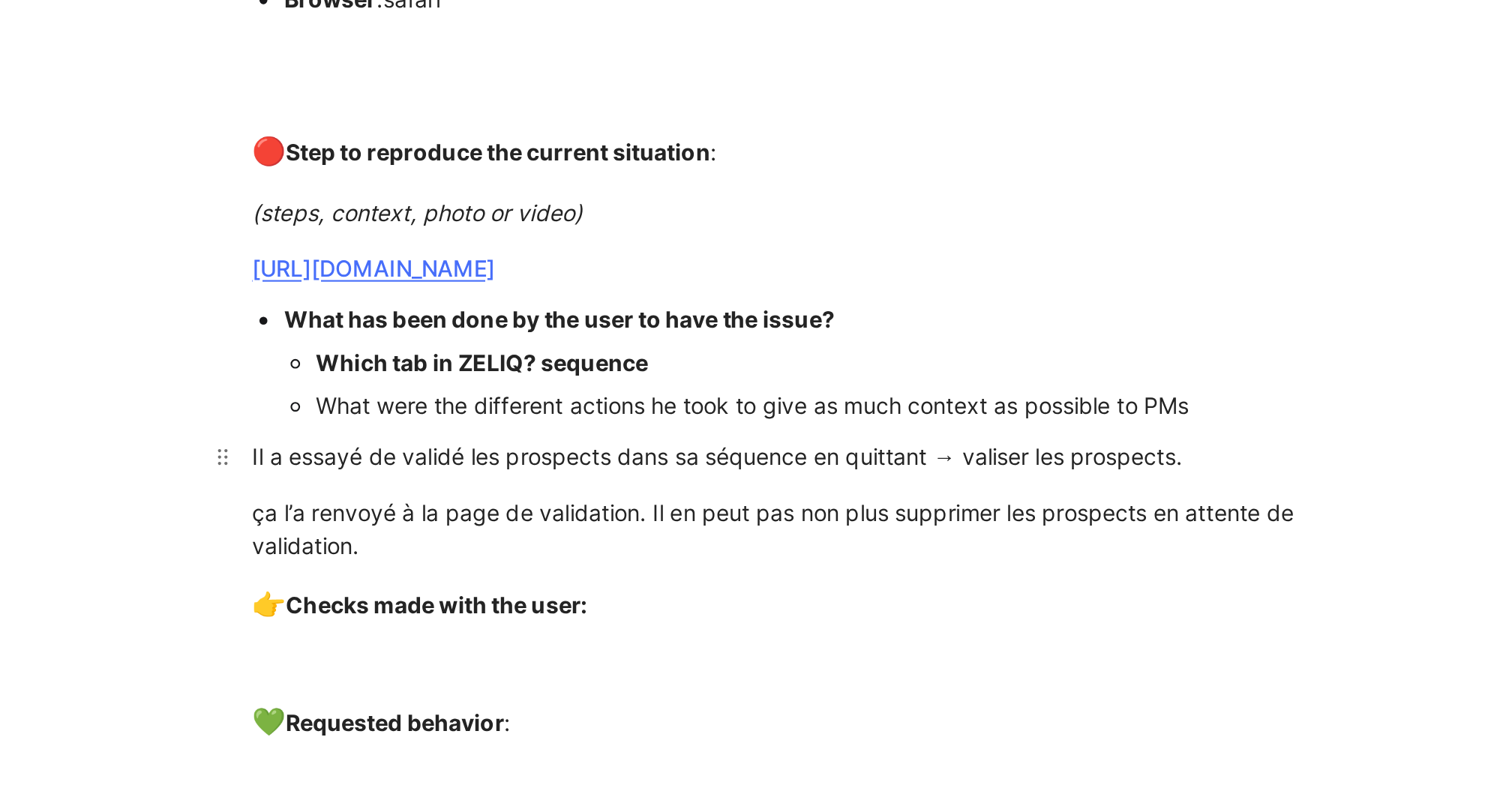
click at [459, 493] on div "Il a essayé de validé les prospects dans sa séquence en quittant → valiser les …" at bounding box center [717, 493] width 519 height 16
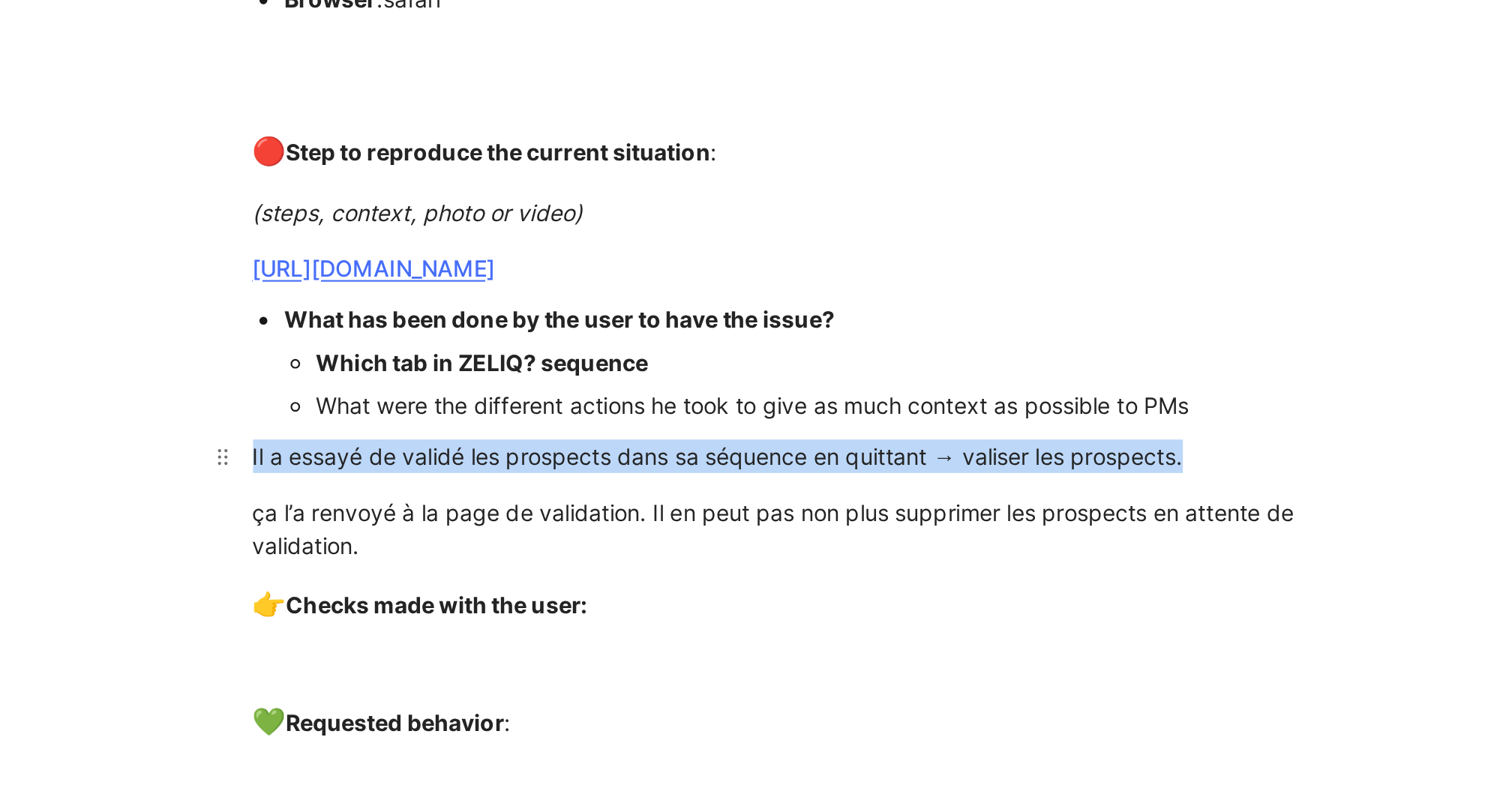
click at [459, 493] on div "Il a essayé de validé les prospects dans sa séquence en quittant → valiser les …" at bounding box center [717, 493] width 519 height 16
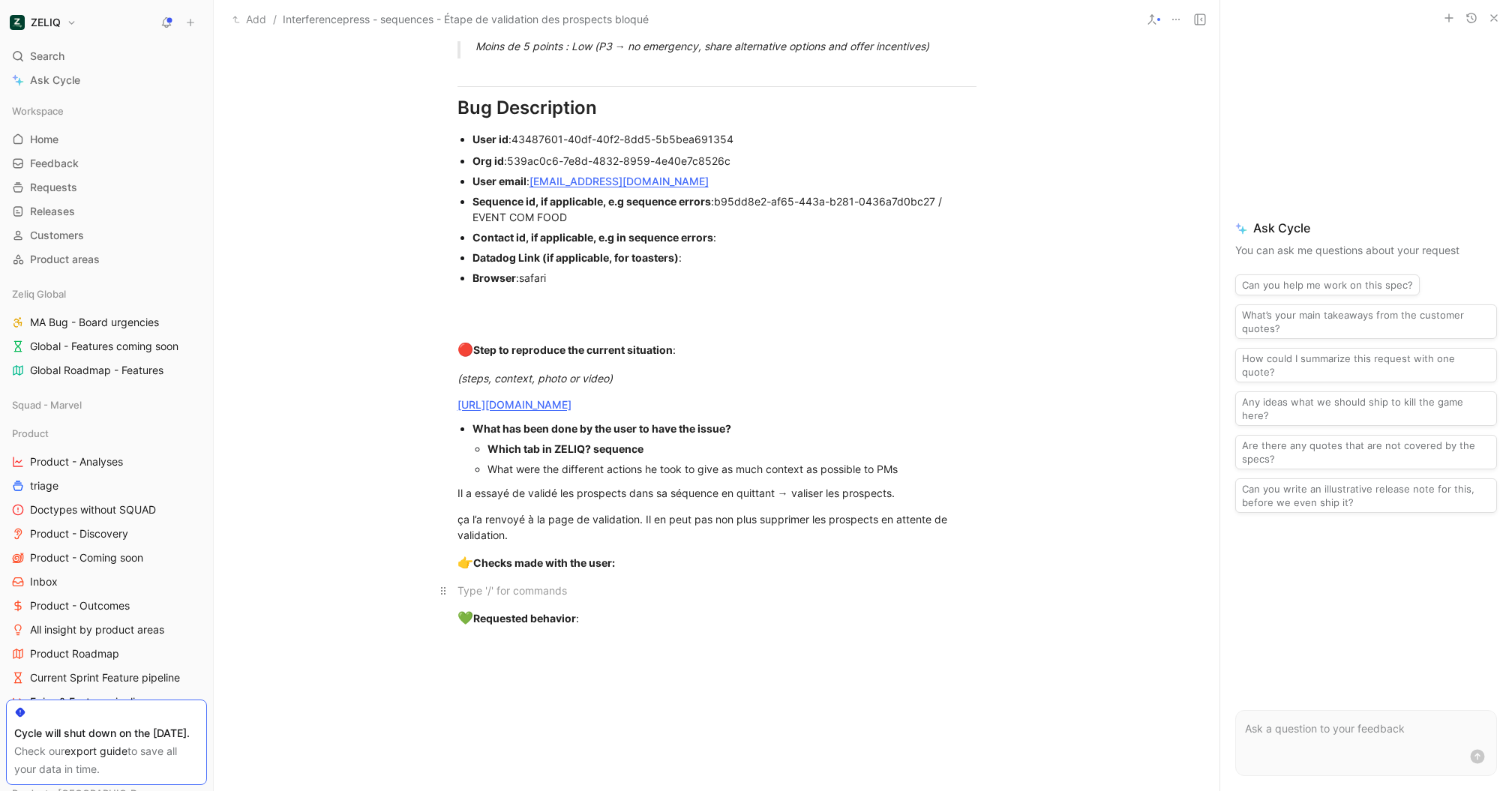
click at [642, 579] on p at bounding box center [717, 591] width 576 height 25
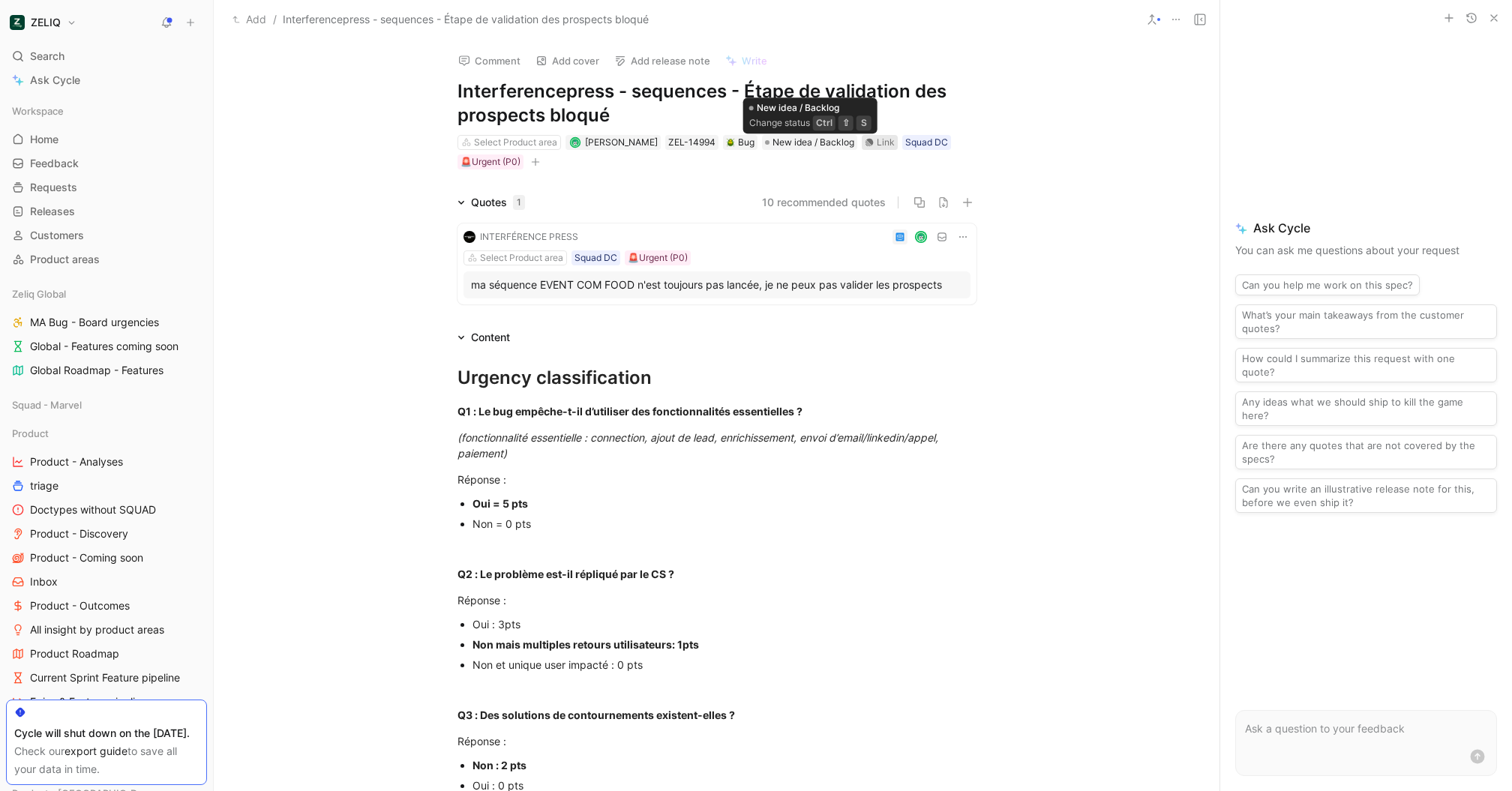
click at [874, 147] on div "Link" at bounding box center [880, 142] width 36 height 15
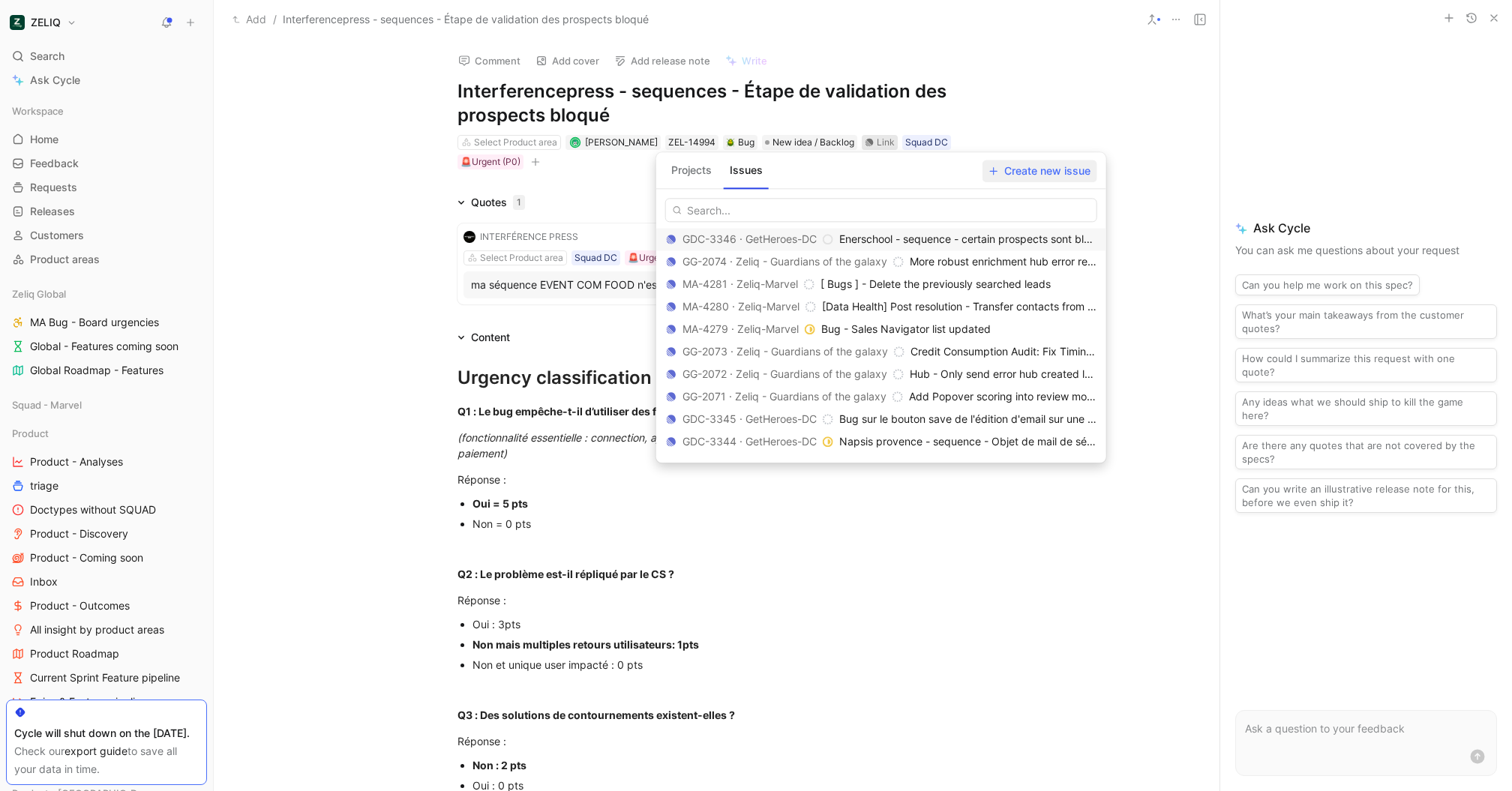
click at [1027, 165] on span "Create new issue" at bounding box center [1040, 171] width 101 height 18
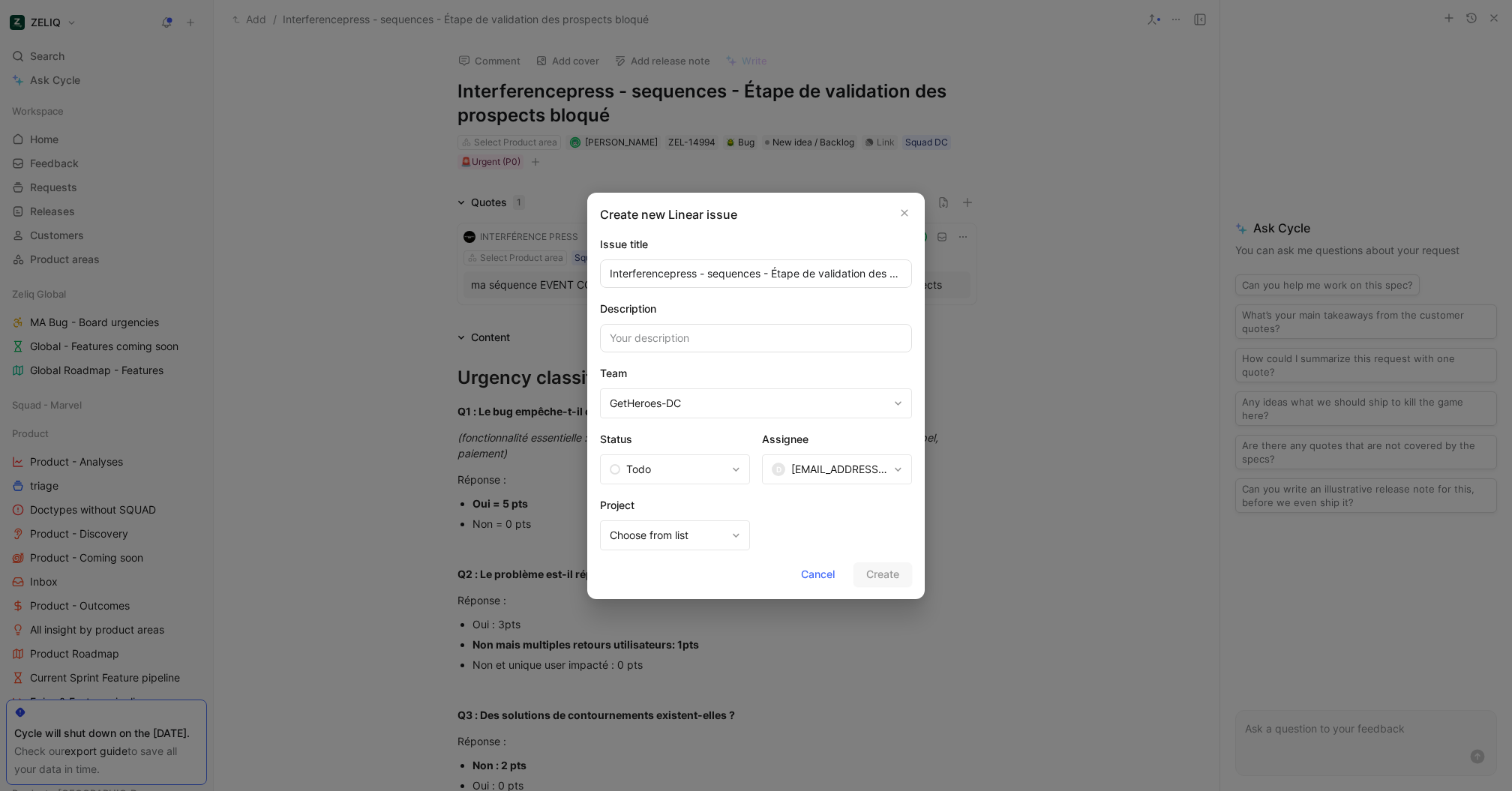
click at [819, 268] on input "Interferencepress - sequences - Étape de validation des prospects bloqué" at bounding box center [756, 274] width 312 height 29
type input "I"
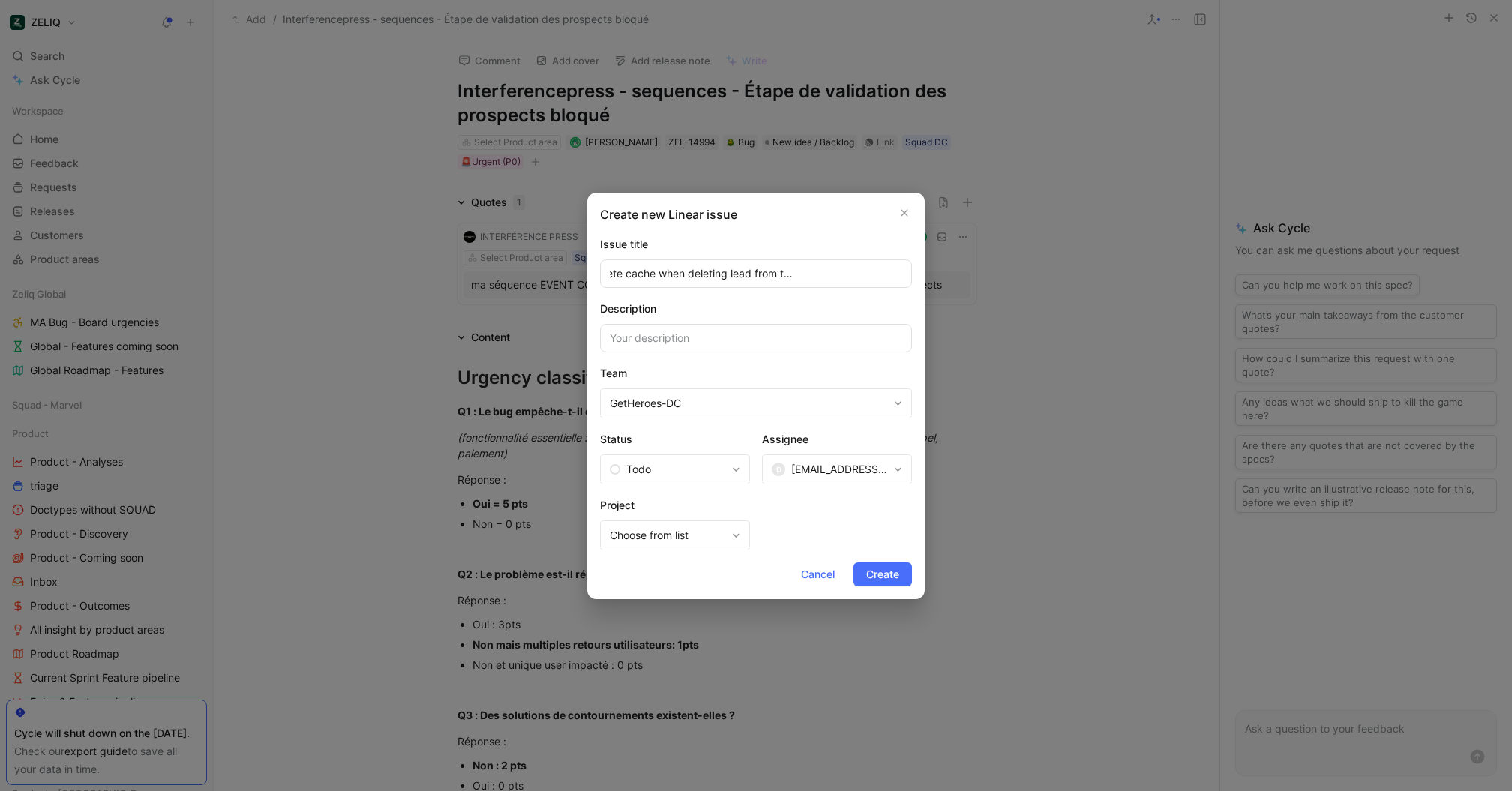
type input "RTK Query, must delete cache when deleting lead from the preview/review page"
click at [749, 327] on input at bounding box center [756, 337] width 312 height 29
click at [836, 475] on span "[EMAIL_ADDRESS][DOMAIN_NAME]" at bounding box center [839, 470] width 96 height 18
type input "maxie"
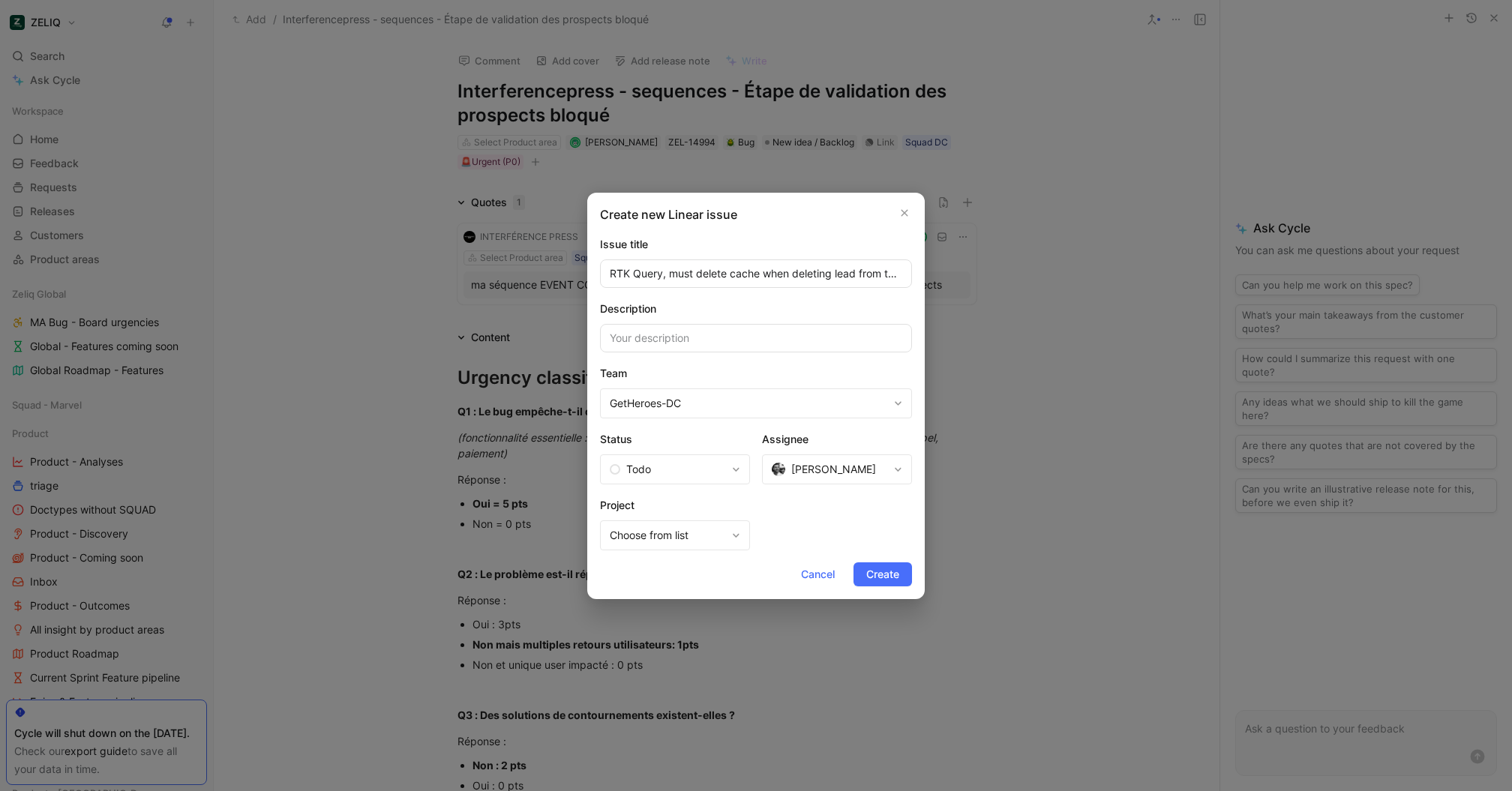
click at [893, 587] on div "Create new Linear issue Issue title RTK Query, must delete cache when deleting …" at bounding box center [756, 396] width 338 height 406
click at [881, 573] on span "Create" at bounding box center [883, 574] width 33 height 18
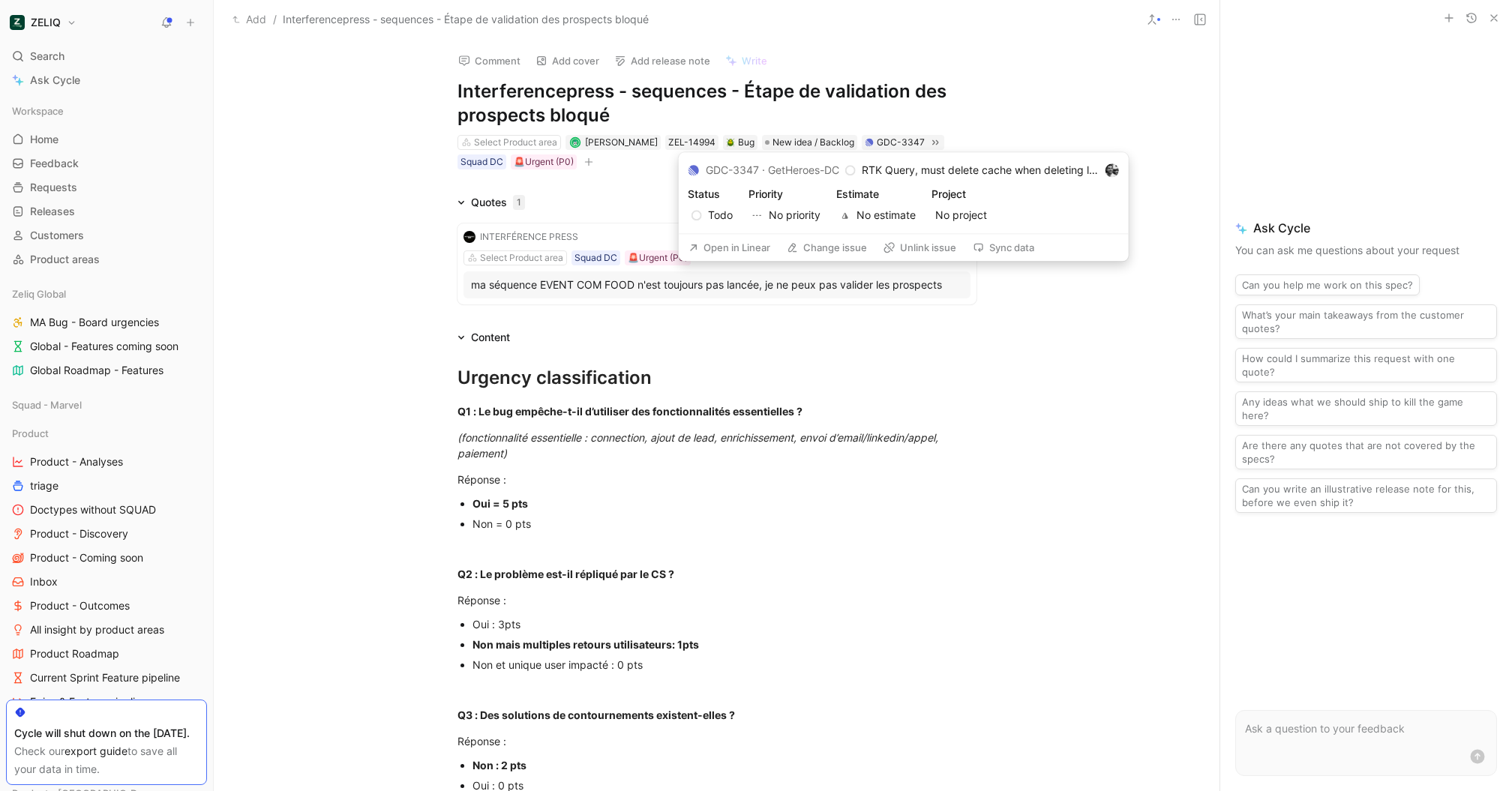
click at [729, 242] on button "Open in Linear" at bounding box center [729, 248] width 96 height 21
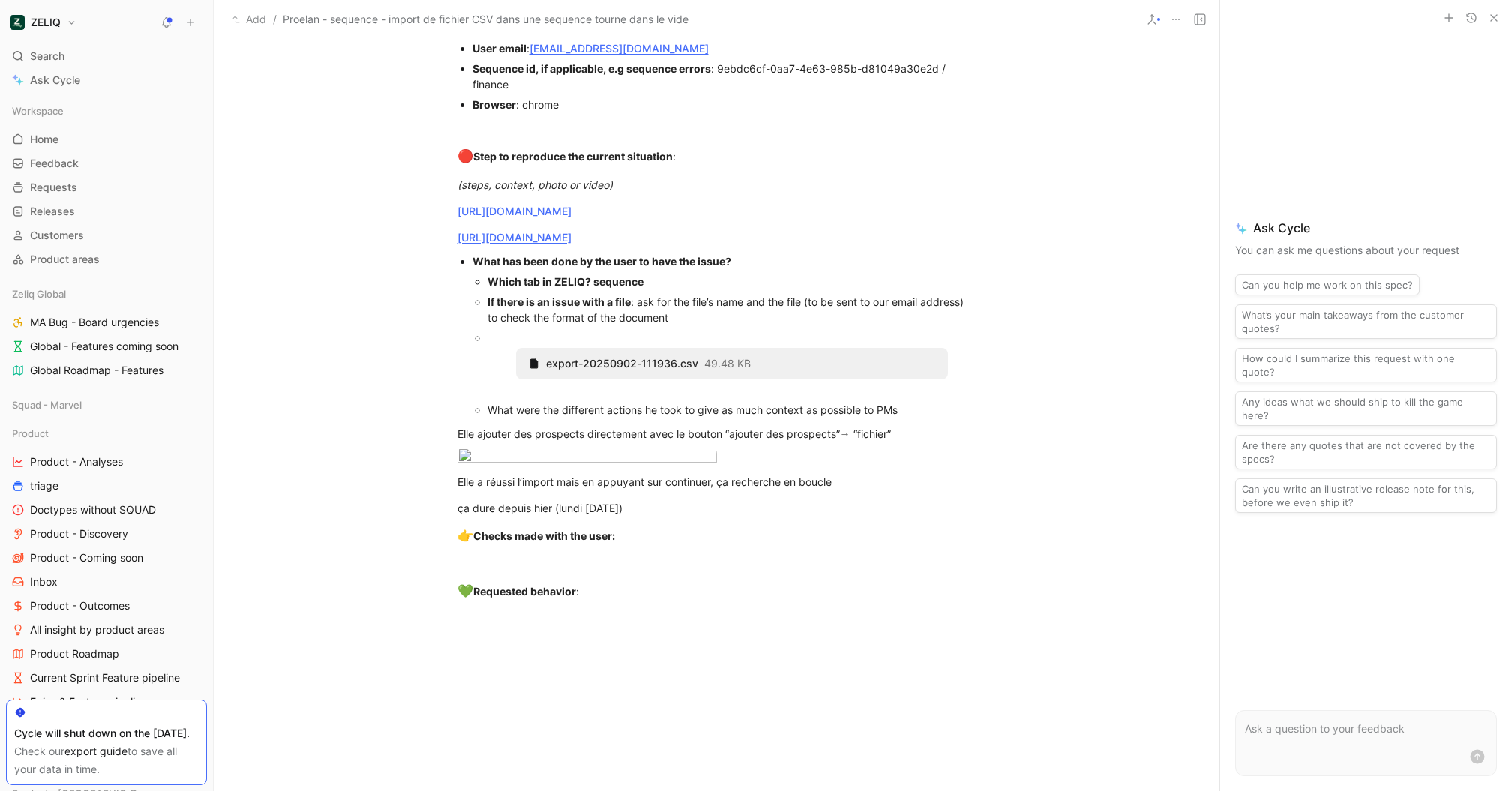
scroll to position [1185, 0]
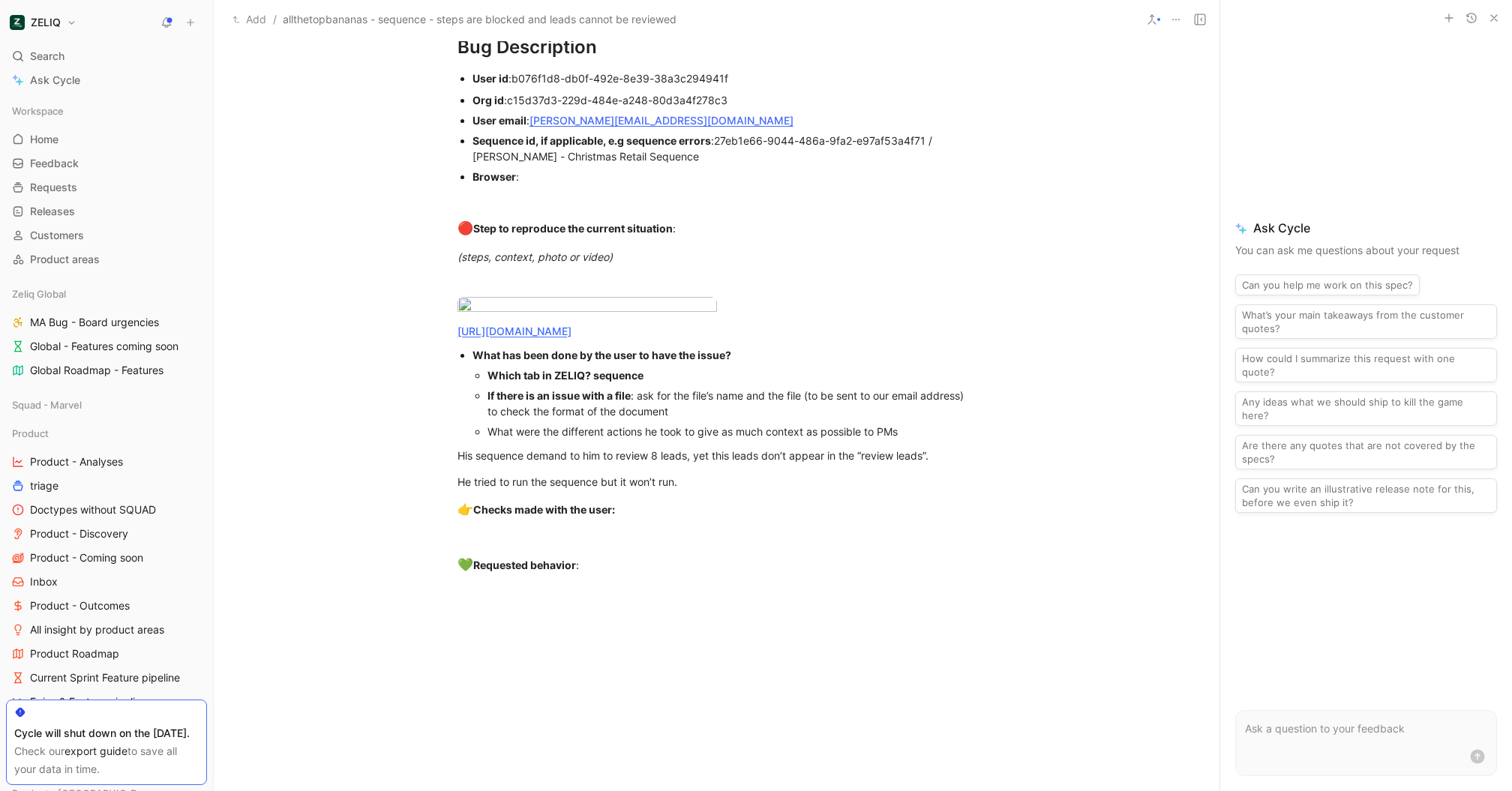
scroll to position [1132, 0]
click at [563, 335] on link "https://zeliq.intercom-attachments-3.com/i/o/zuiwbwme/1720545482/aac87473d9e5df…" at bounding box center [515, 329] width 114 height 13
click at [661, 337] on div "https://zeliq.intercom-attachments-3.com/i/o/zuiwbwme/1720545482/aac87473d9e5df…" at bounding box center [717, 328] width 519 height 16
drag, startPoint x: 661, startPoint y: 373, endPoint x: 507, endPoint y: 351, distance: 155.6
click at [507, 337] on div "https://zeliq.intercom-attachments-3.com/i/o/zuiwbwme/1720545482/aac87473d9e5df…" at bounding box center [717, 328] width 519 height 16
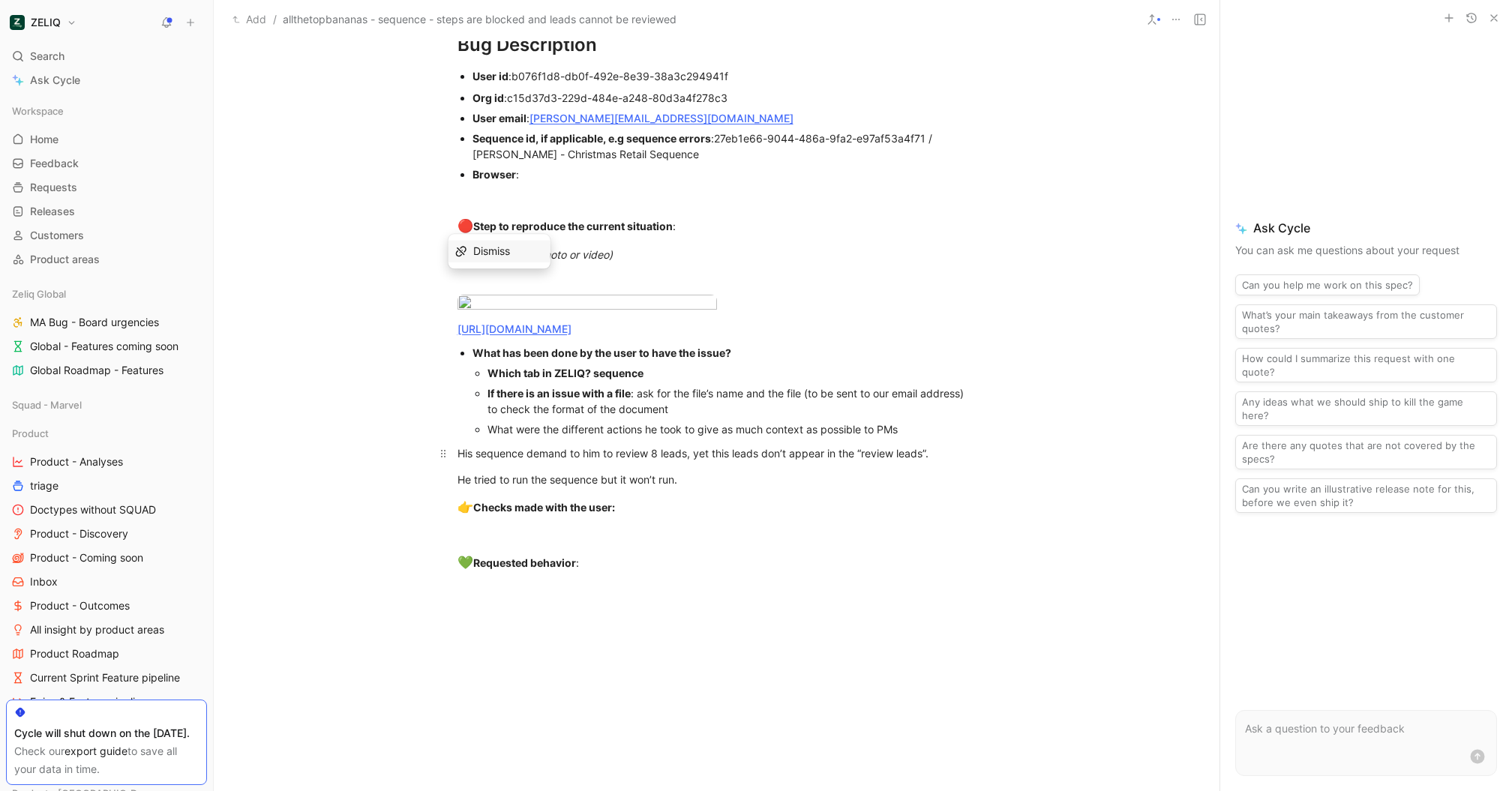
click at [651, 461] on div "His sequence demand to him to review 8 leads, yet this leads don’t appear in th…" at bounding box center [717, 453] width 519 height 16
click at [540, 335] on link "https://zeliq.intercom-attachments-3.com/i/o/zuiwbwme/1720545482/aac87473d9e5df…" at bounding box center [515, 329] width 114 height 13
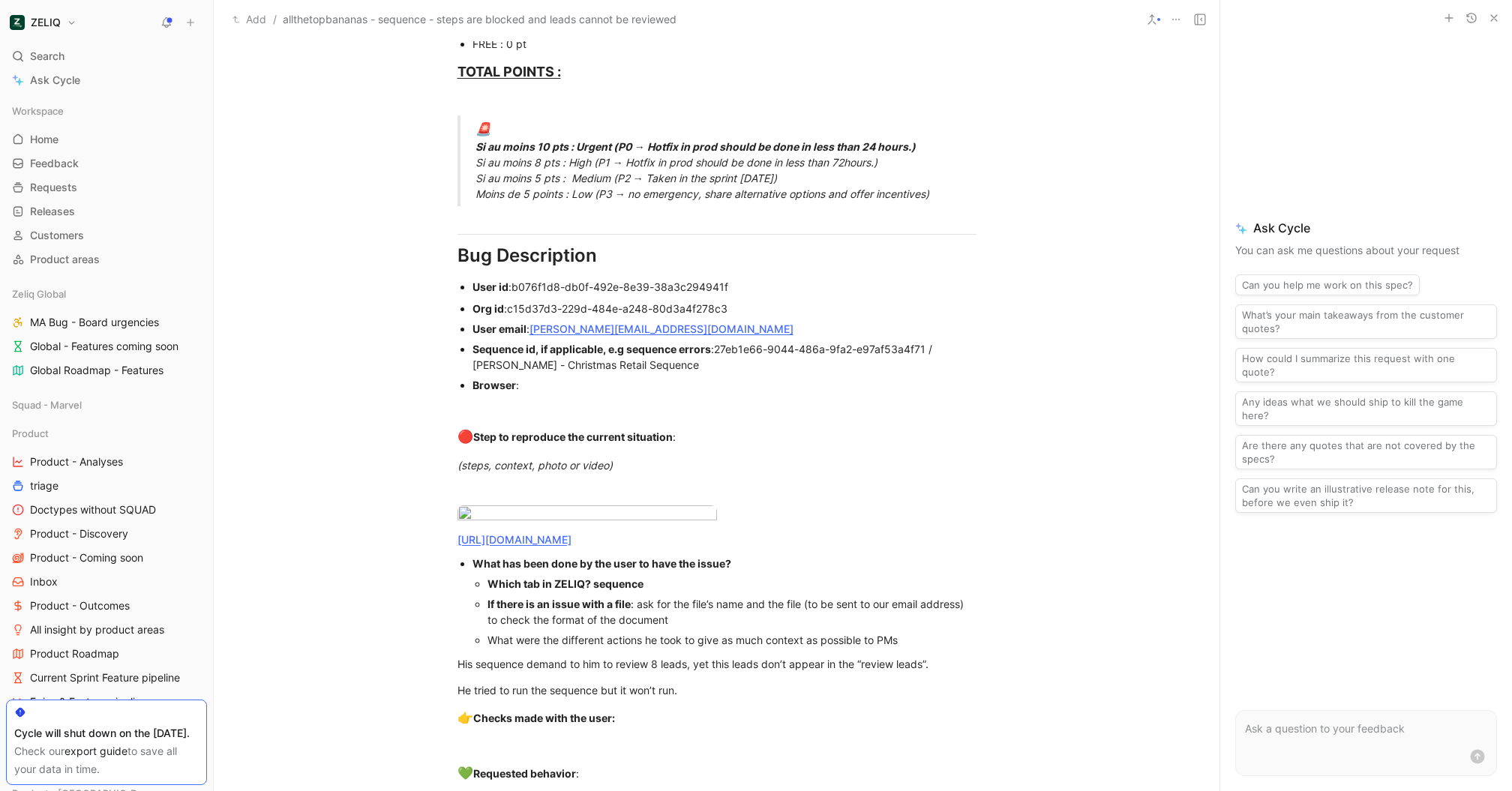
scroll to position [900, 0]
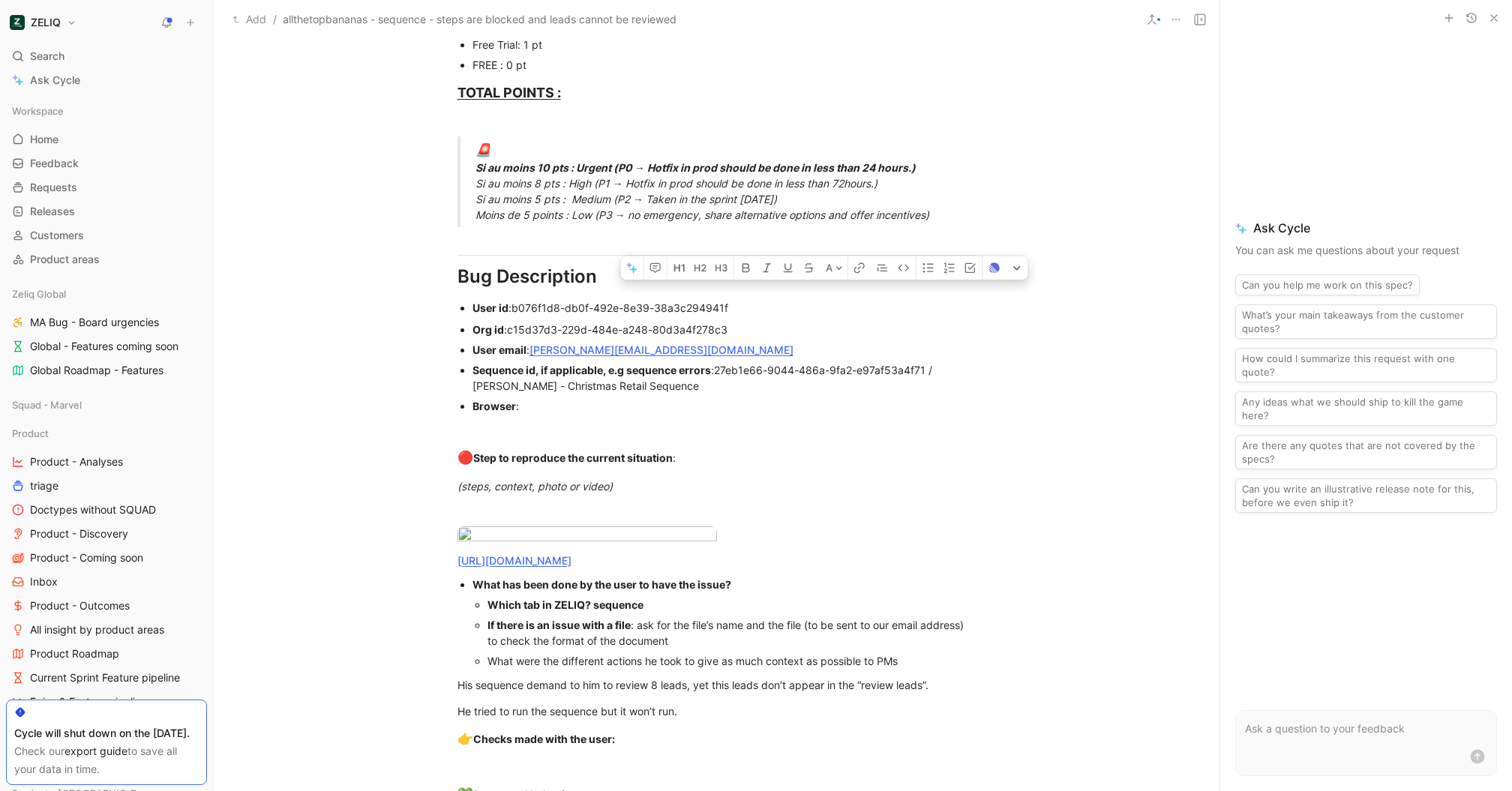
drag, startPoint x: 716, startPoint y: 364, endPoint x: 929, endPoint y: 364, distance: 213.0
drag, startPoint x: 928, startPoint y: 366, endPoint x: 721, endPoint y: 364, distance: 207.0
click at [985, 440] on p at bounding box center [717, 430] width 576 height 25
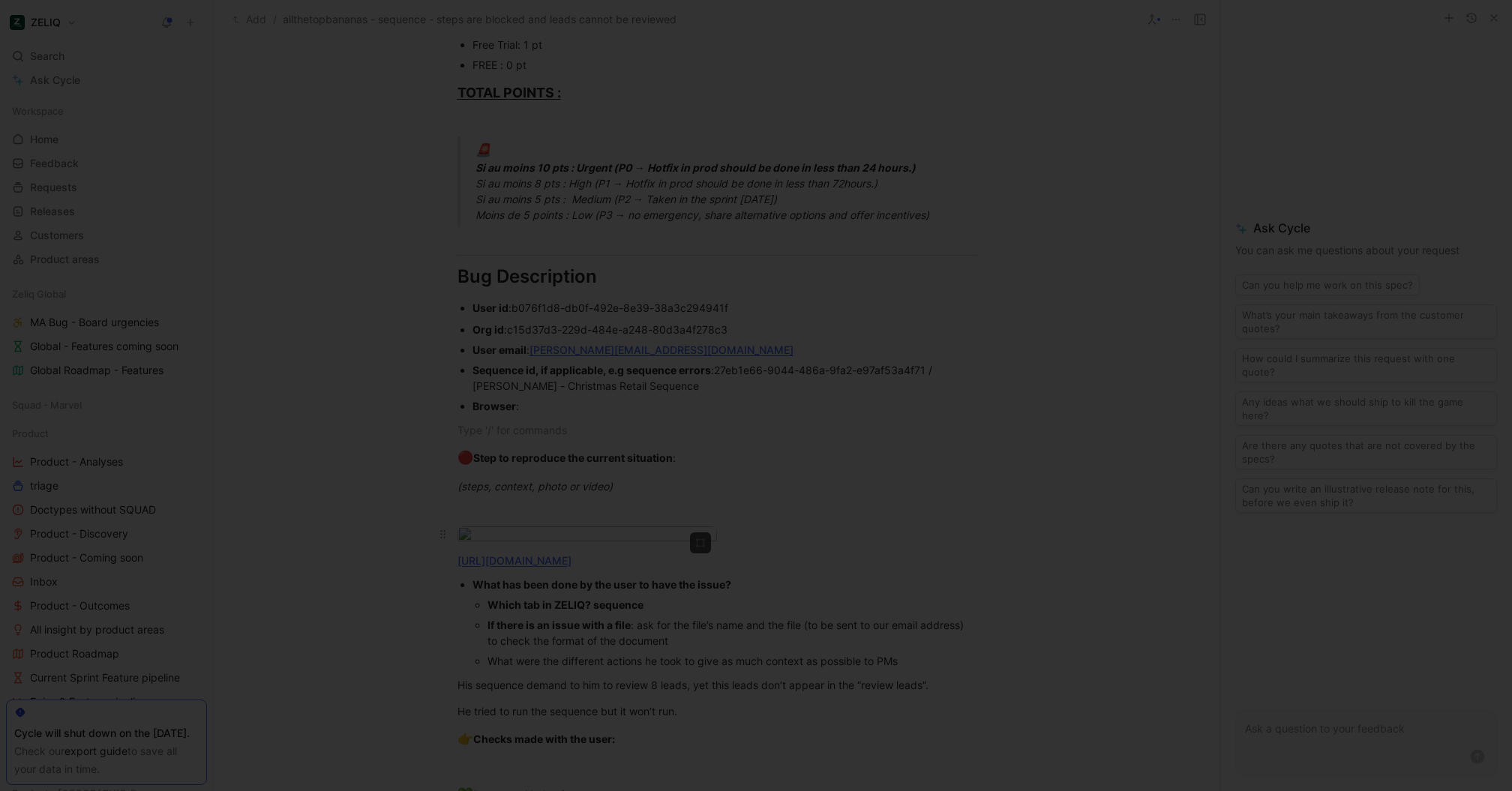
click at [552, 552] on body "ZELIQ Search ⌘ K Ask Cycle Workspace Home G then H Feedback G then F Requests G…" at bounding box center [756, 396] width 1512 height 791
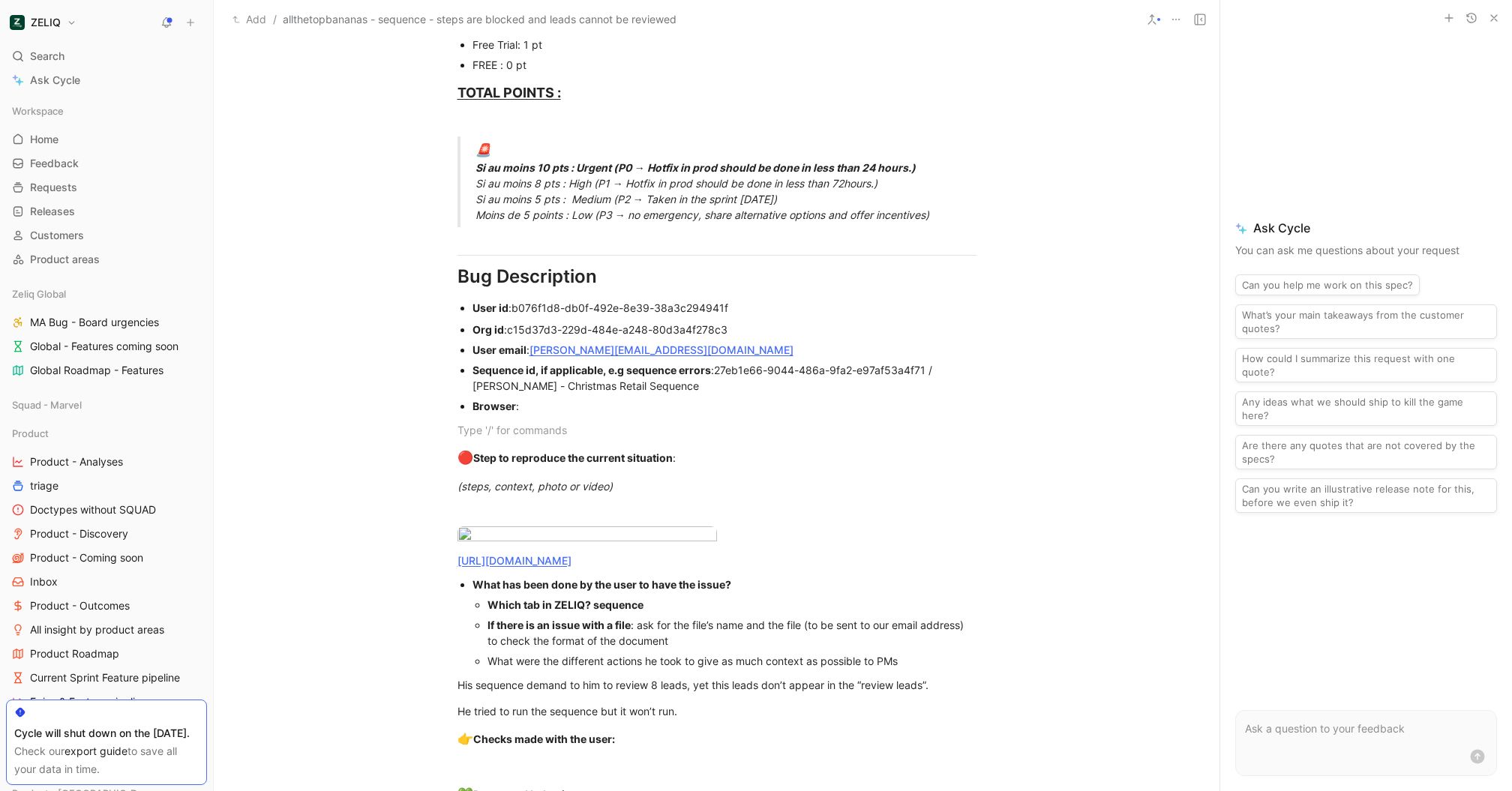
click at [1076, 790] on div at bounding box center [756, 791] width 1512 height 0
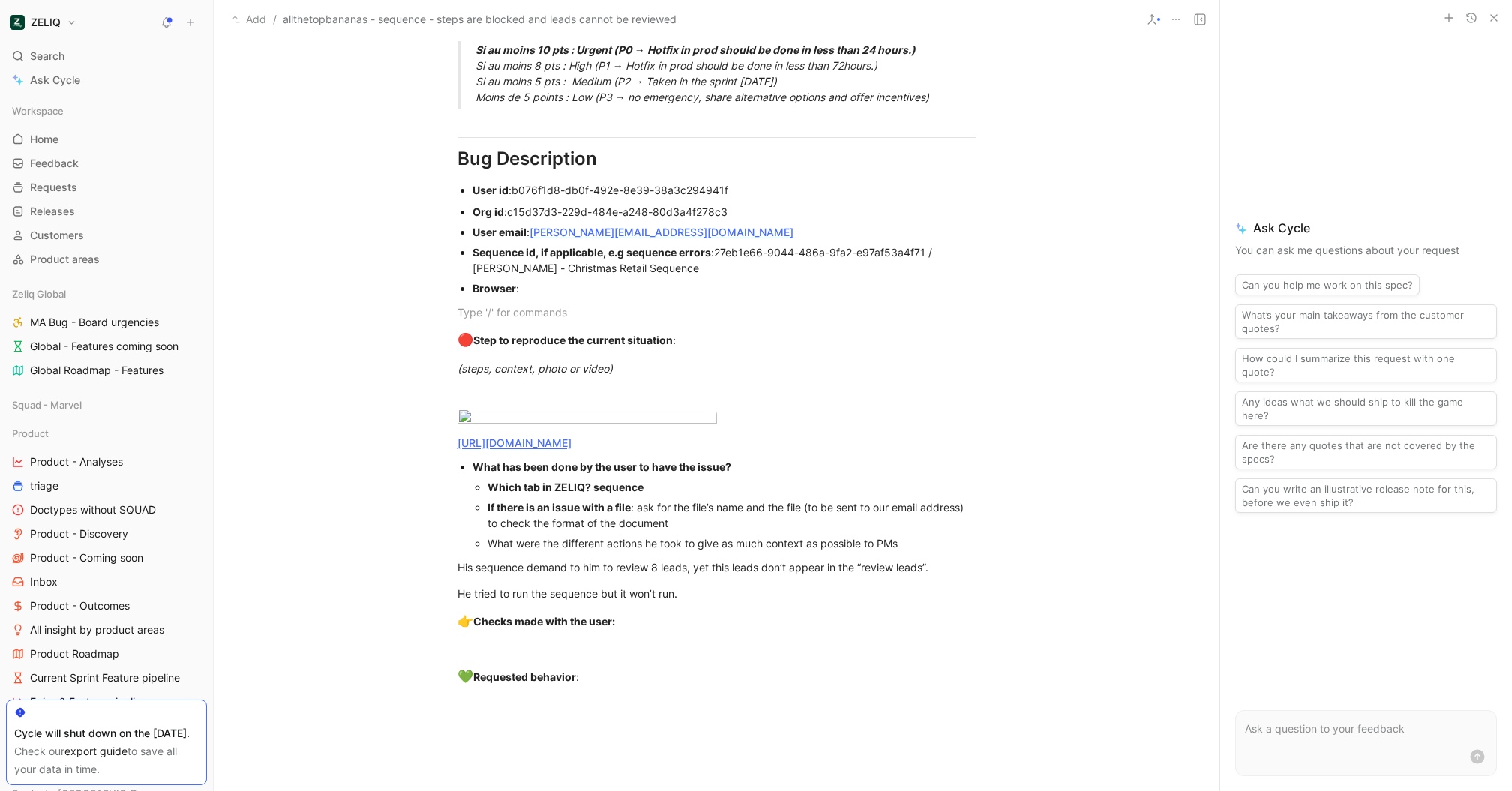
scroll to position [1030, 0]
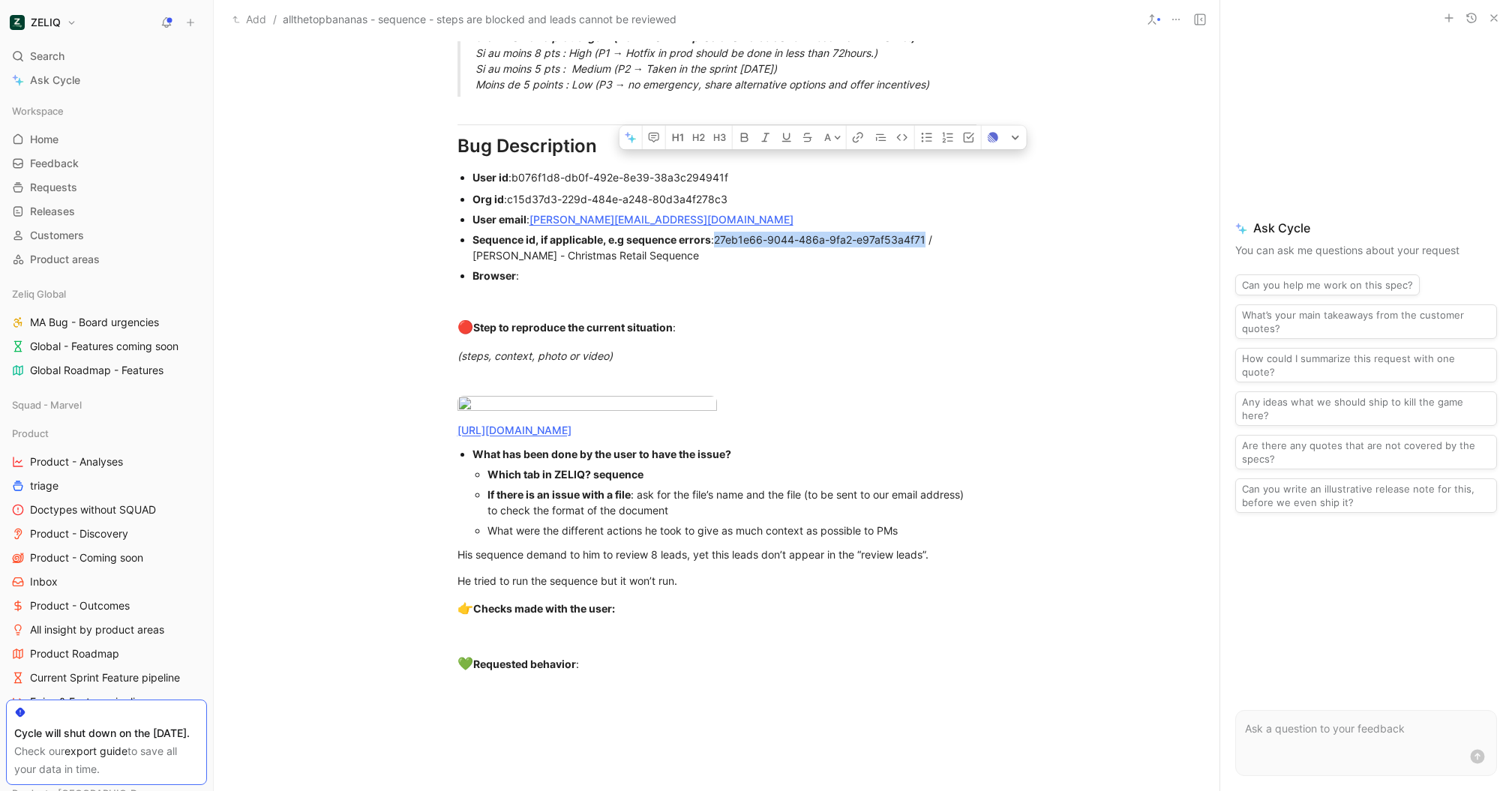
drag, startPoint x: 717, startPoint y: 239, endPoint x: 928, endPoint y: 235, distance: 211.0
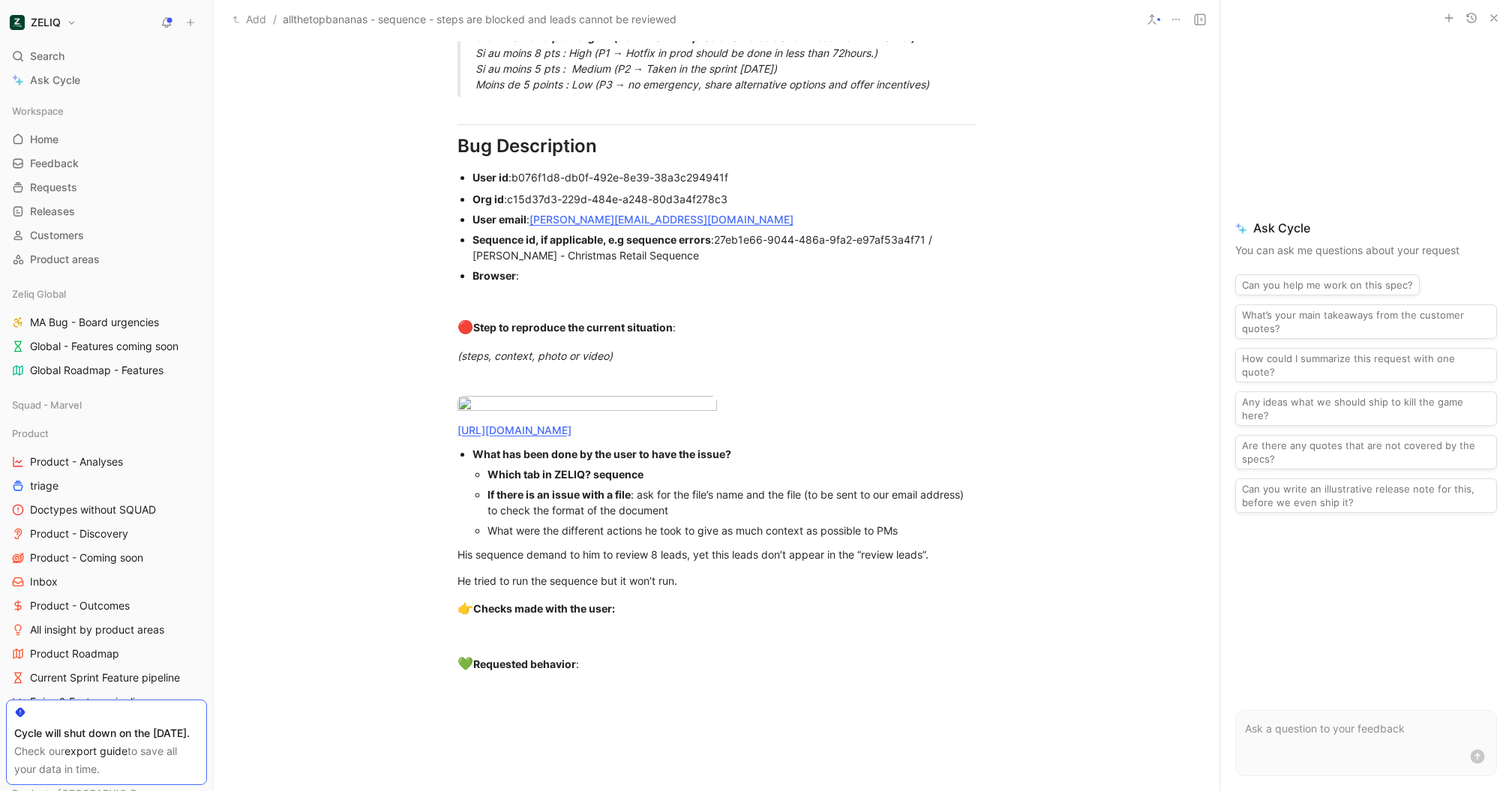
click at [796, 280] on div "Browser :" at bounding box center [724, 275] width 504 height 16
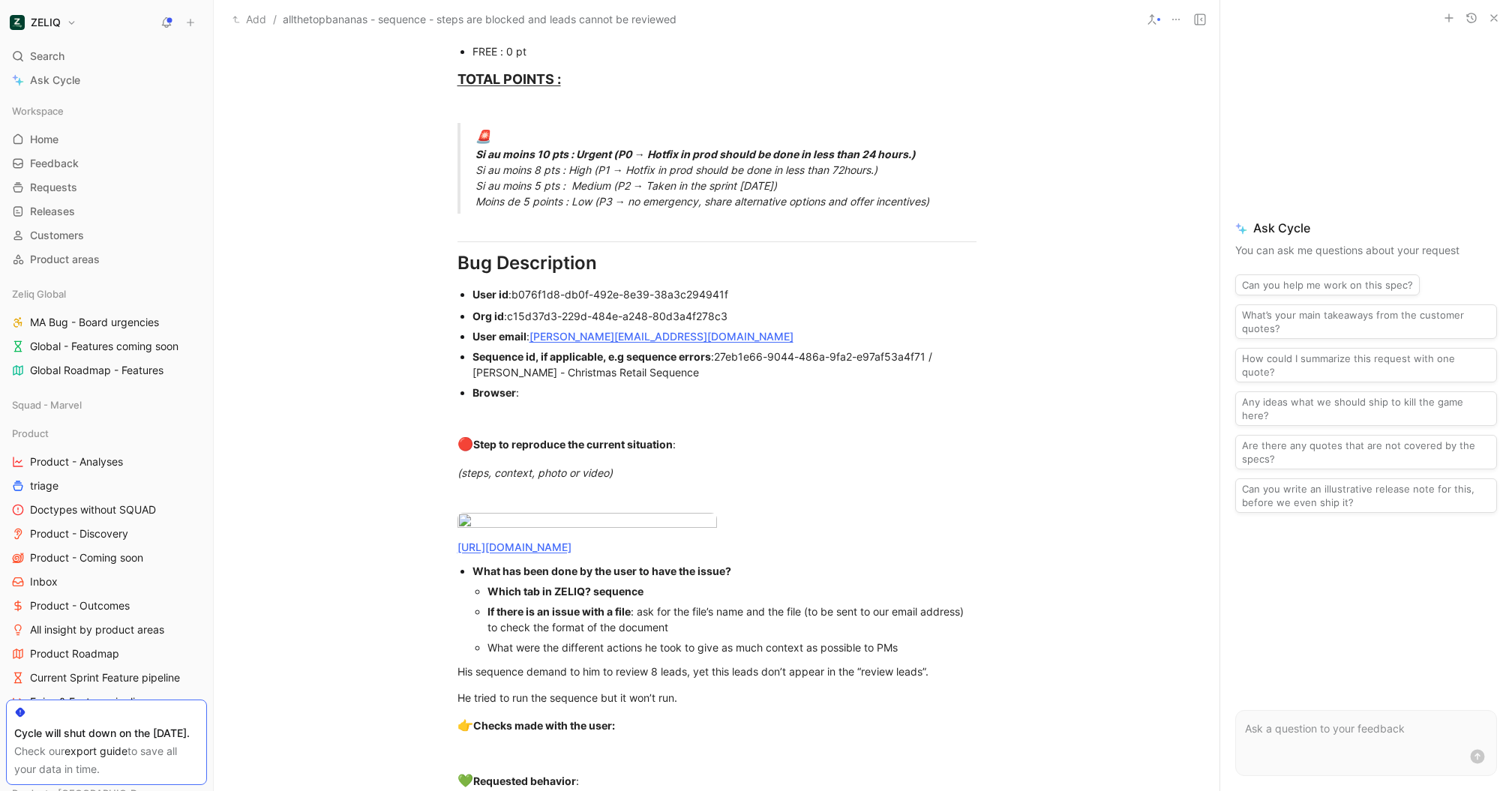
scroll to position [1033, 0]
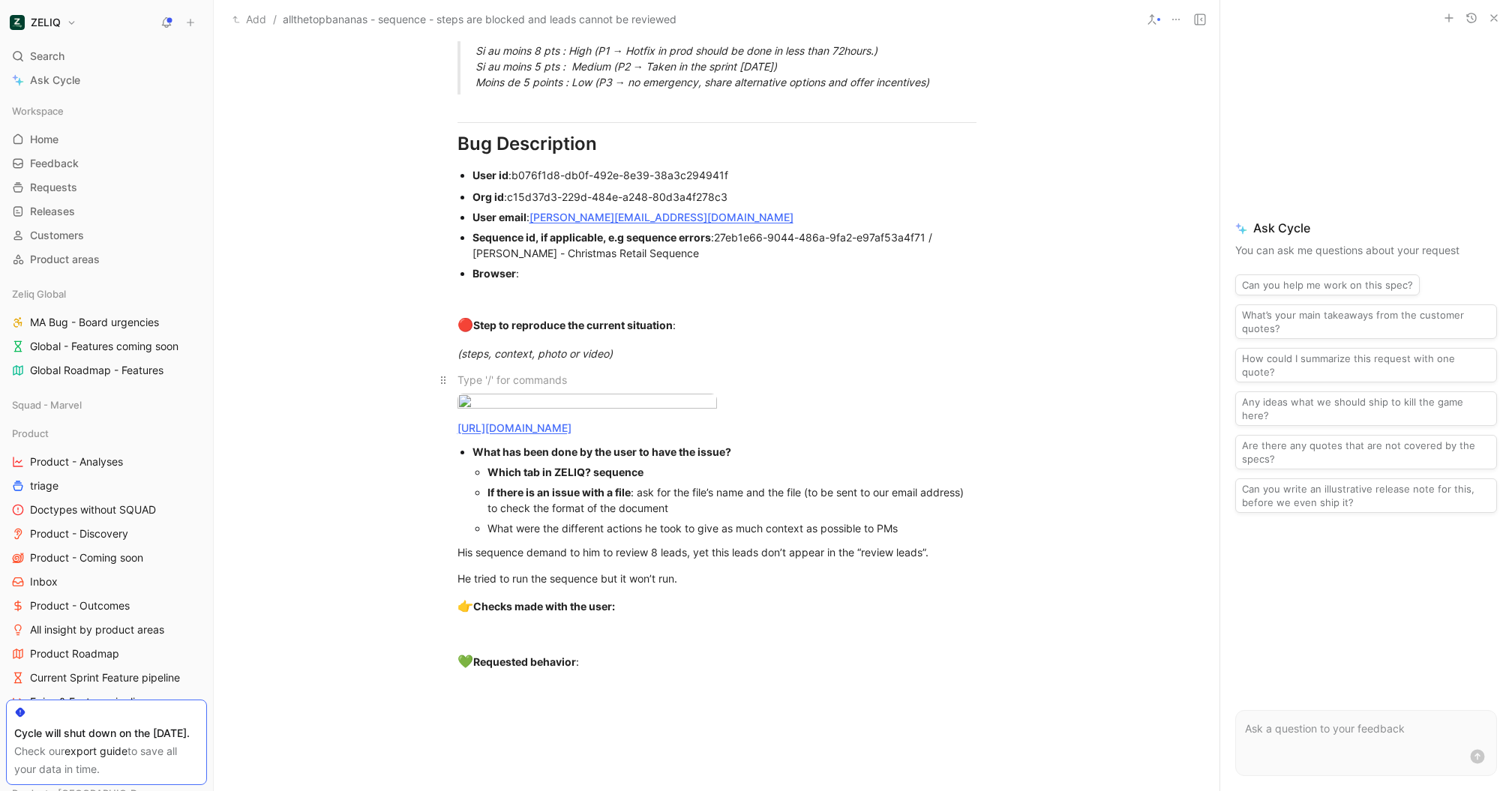
click at [548, 389] on p at bounding box center [717, 380] width 576 height 25
click at [547, 396] on body "ZELIQ Search ⌘ K Ask Cycle Workspace Home G then H Feedback G then F Requests G…" at bounding box center [756, 396] width 1512 height 791
click at [1073, 790] on div at bounding box center [756, 791] width 1512 height 0
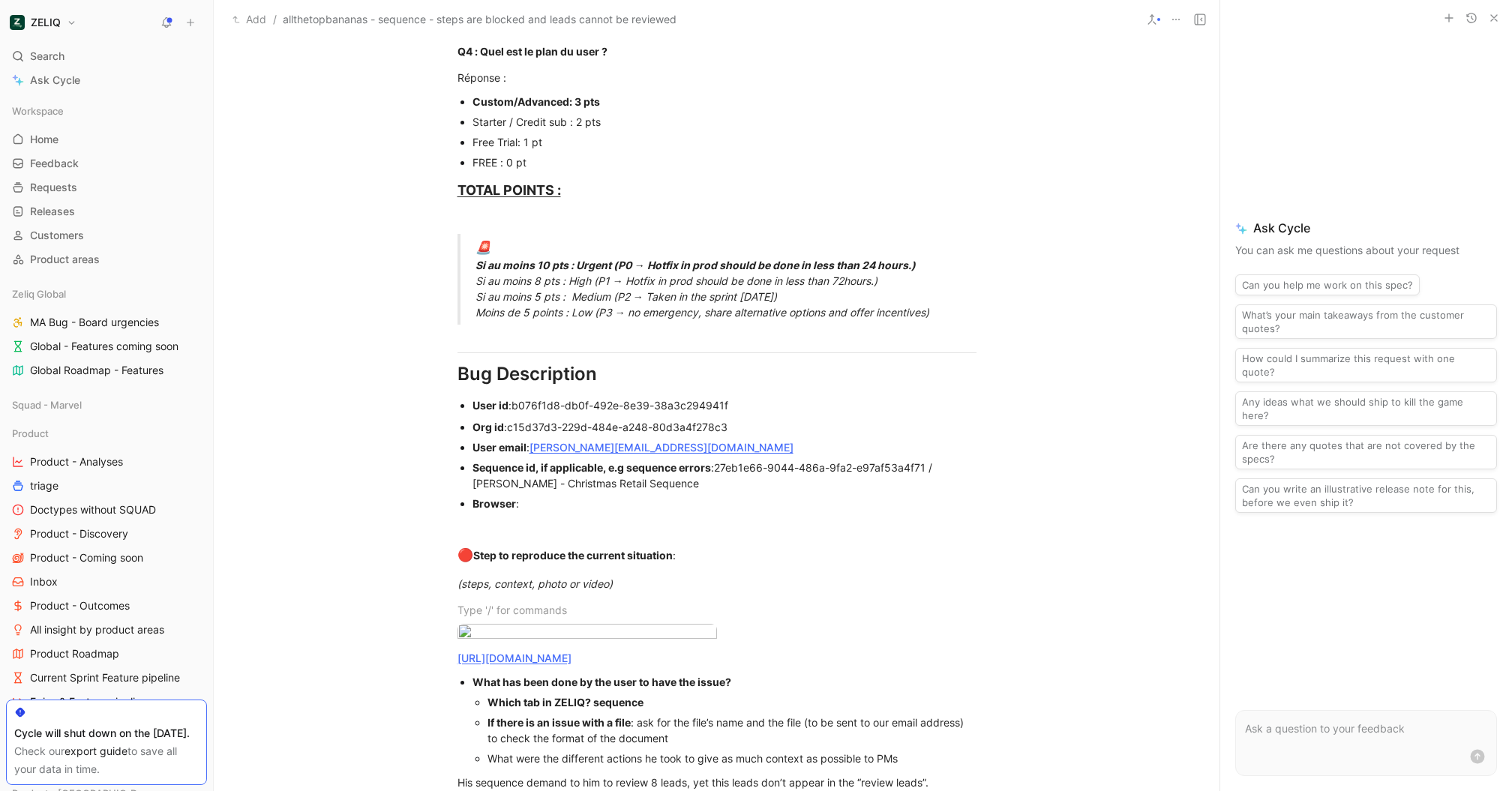
scroll to position [808, 0]
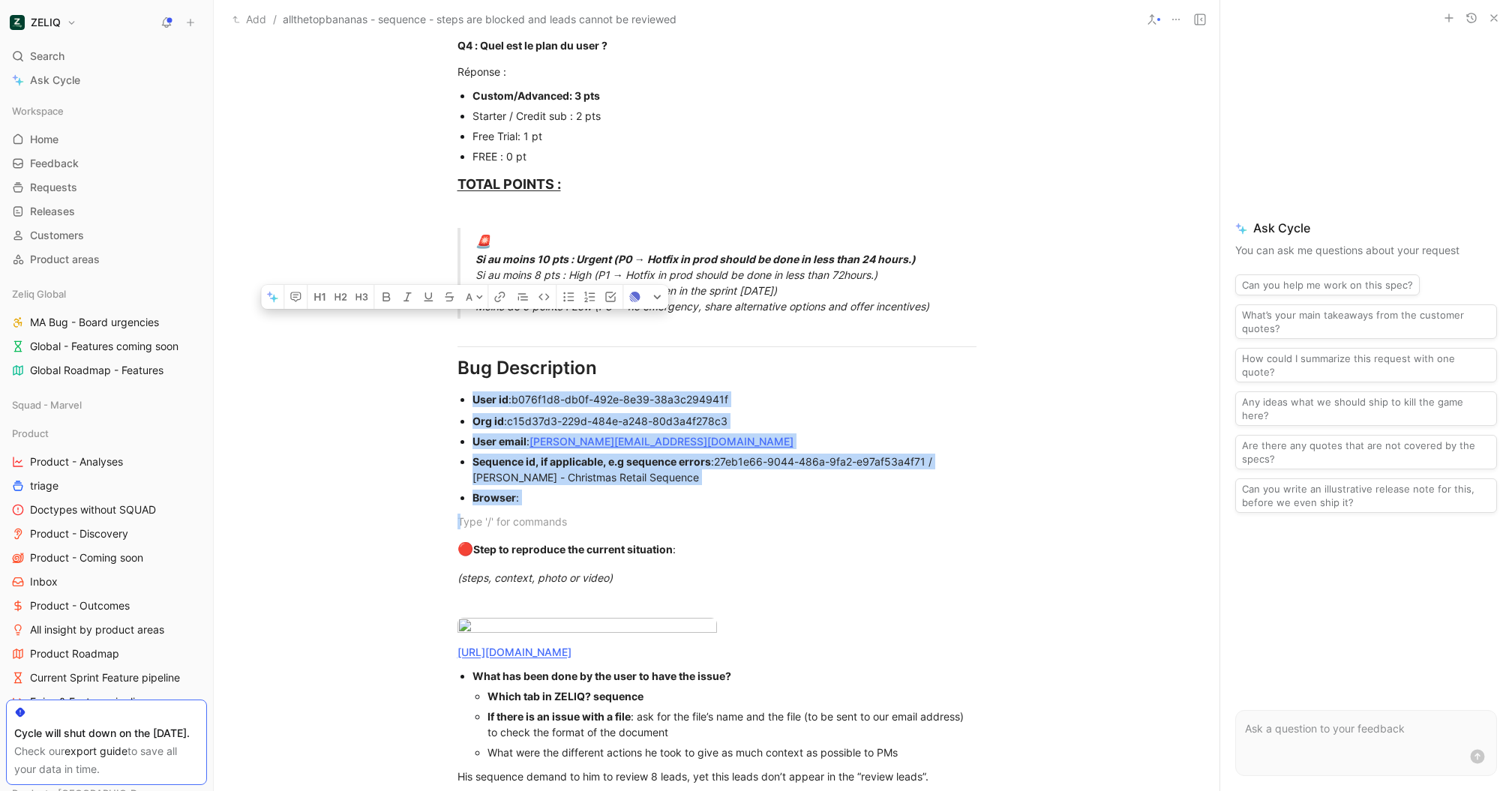
click at [463, 397] on div "Urgency classification Q1 : Le bug empêche-t-il d’utiliser des fonctionnalités …" at bounding box center [717, 248] width 1006 height 1383
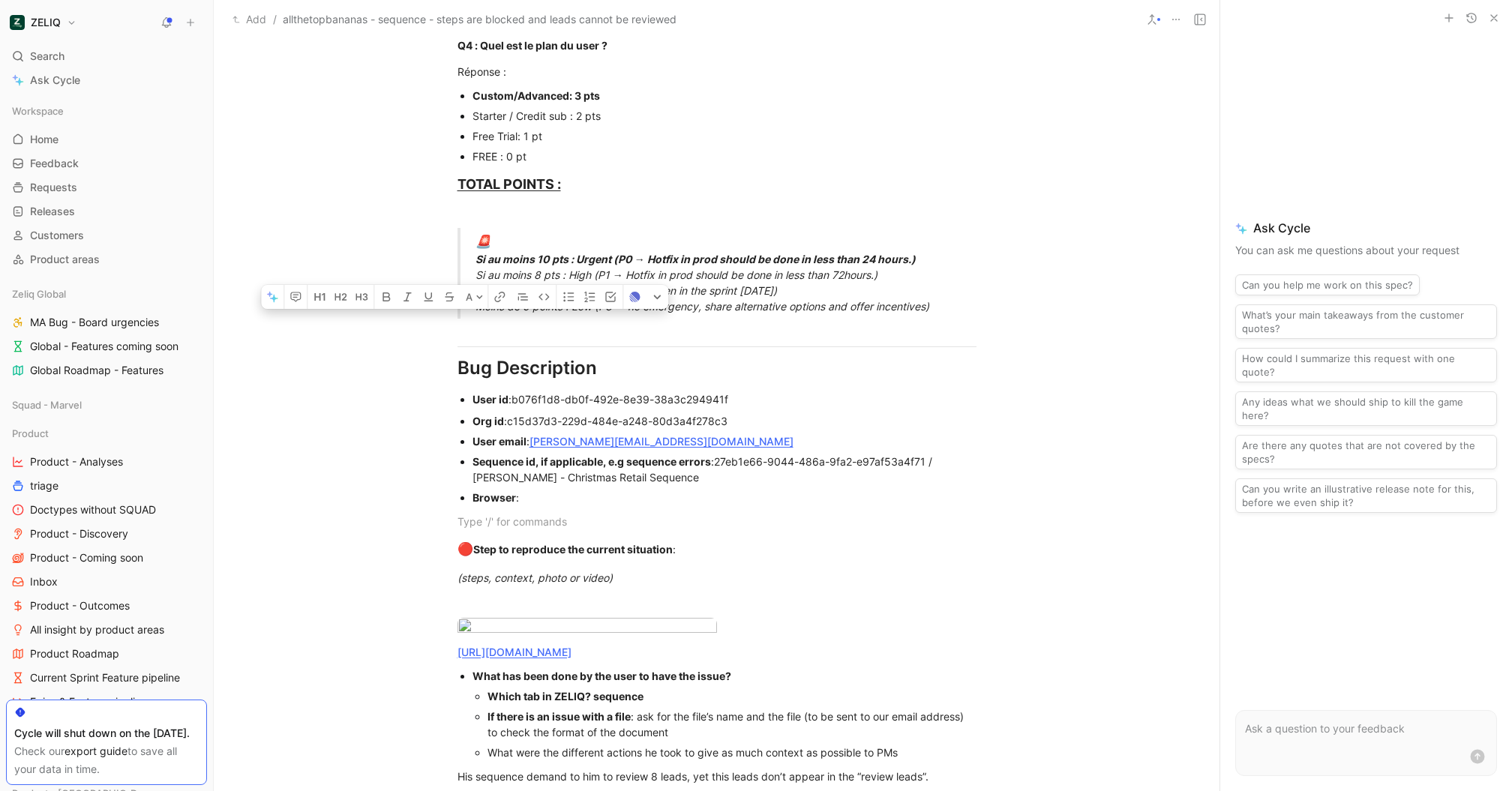
click at [759, 440] on div "User email : daren@allthetopbananas.com" at bounding box center [724, 440] width 504 height 16
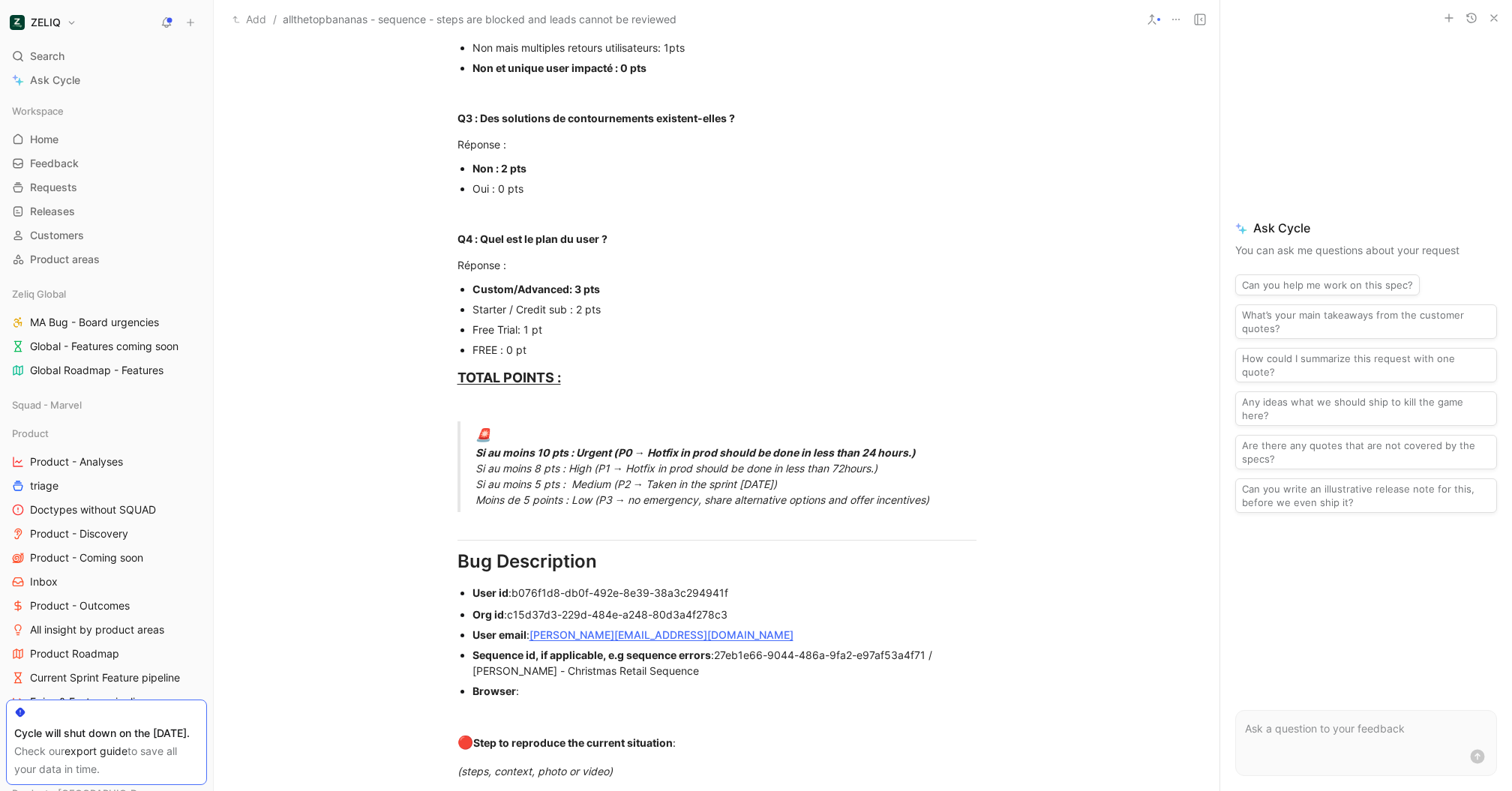
scroll to position [0, 0]
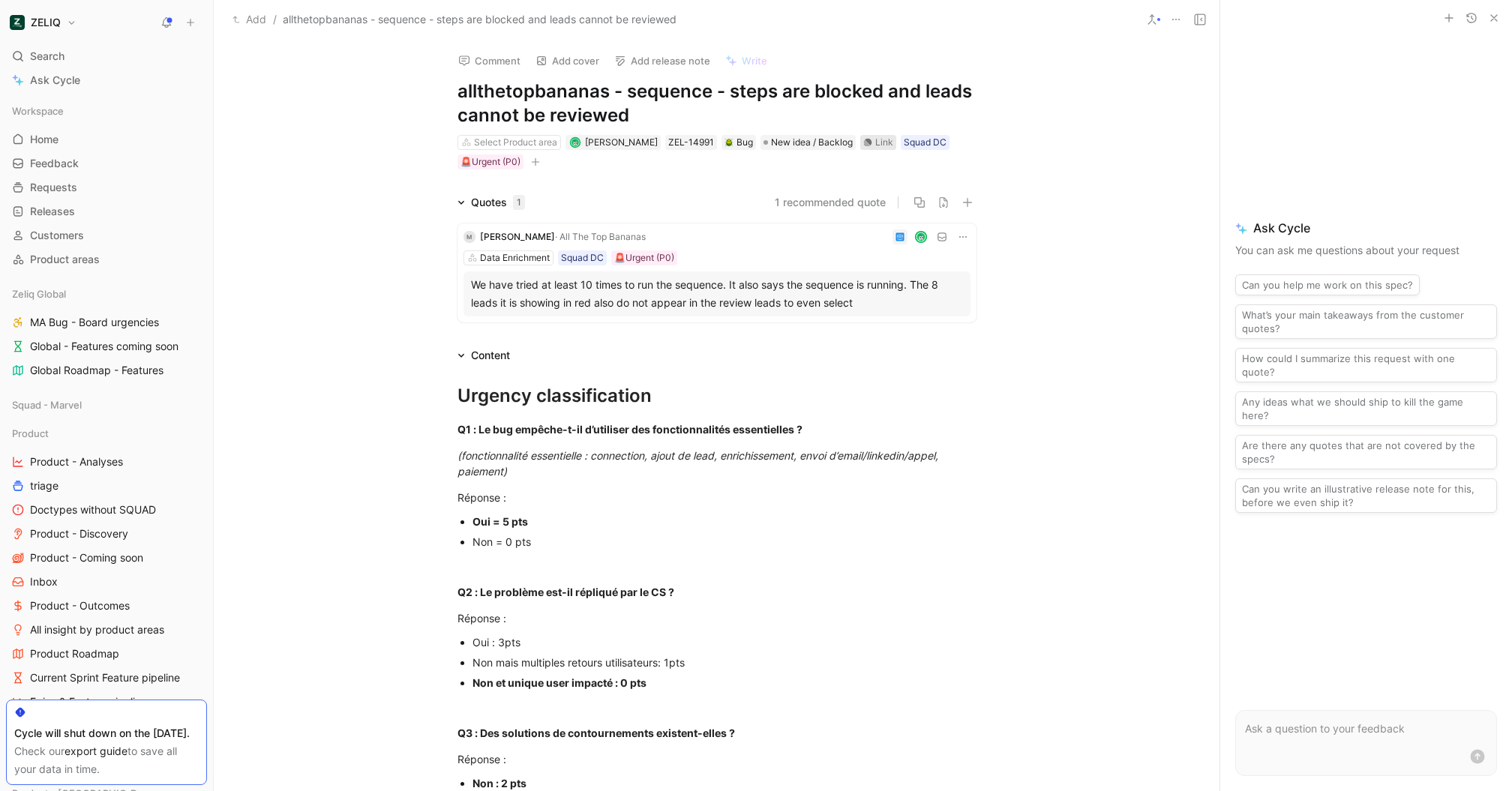
click at [879, 141] on div "Link" at bounding box center [884, 142] width 18 height 15
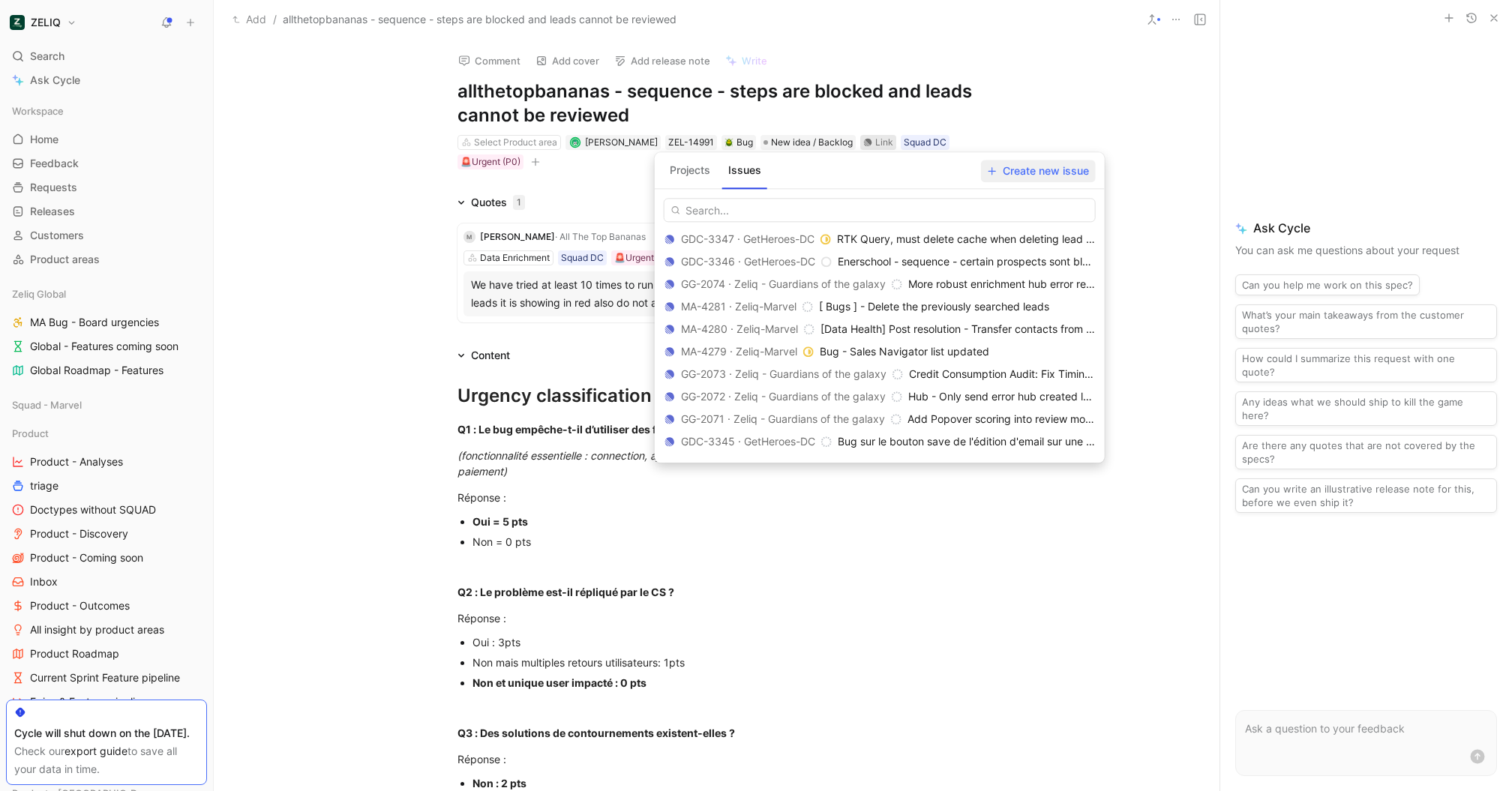
click at [1045, 172] on span "Create new issue" at bounding box center [1039, 171] width 101 height 18
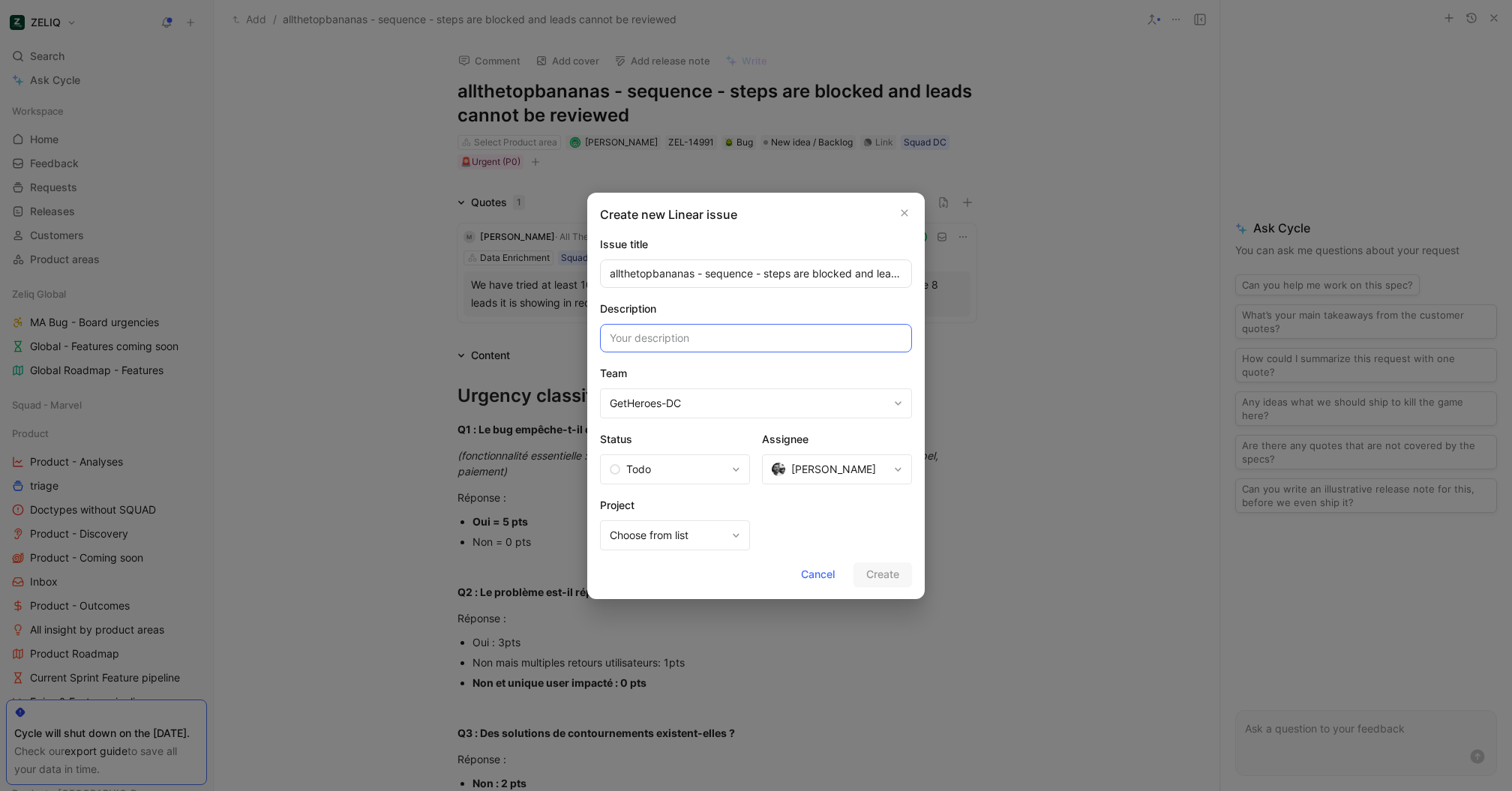
click at [745, 333] on input at bounding box center [756, 337] width 312 height 29
paste input "https://app.datadoghq.eu/rum/replay/sessions/a94cb9ab-4c28-4602-bb4b-a10f2360c3…"
type input "https://app.datadoghq.eu/rum/replay/sessions/a94cb9ab-4c28-4602-bb4b-a10f2360c3…"
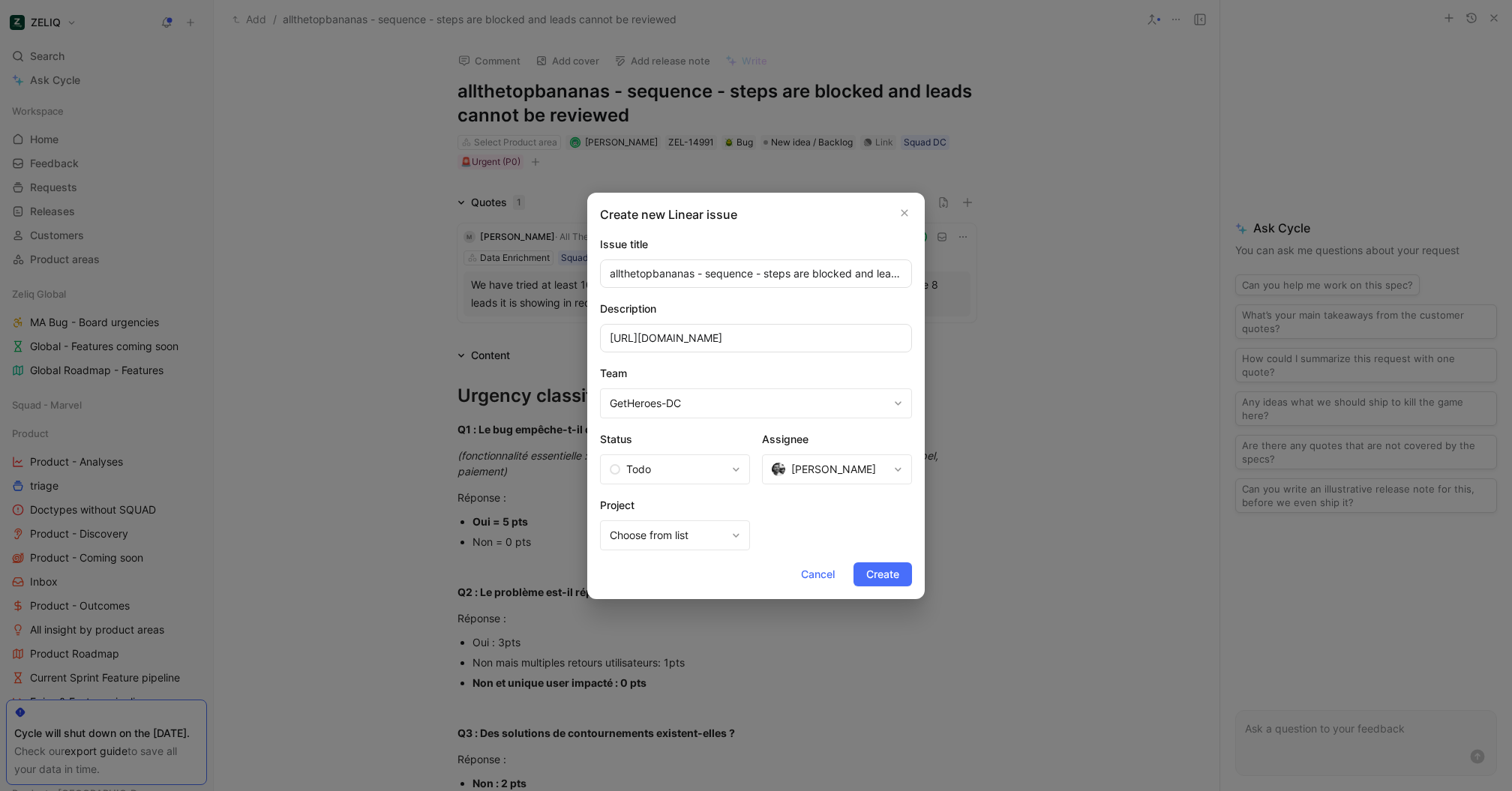
click at [885, 470] on span "[PERSON_NAME]" at bounding box center [830, 470] width 116 height 18
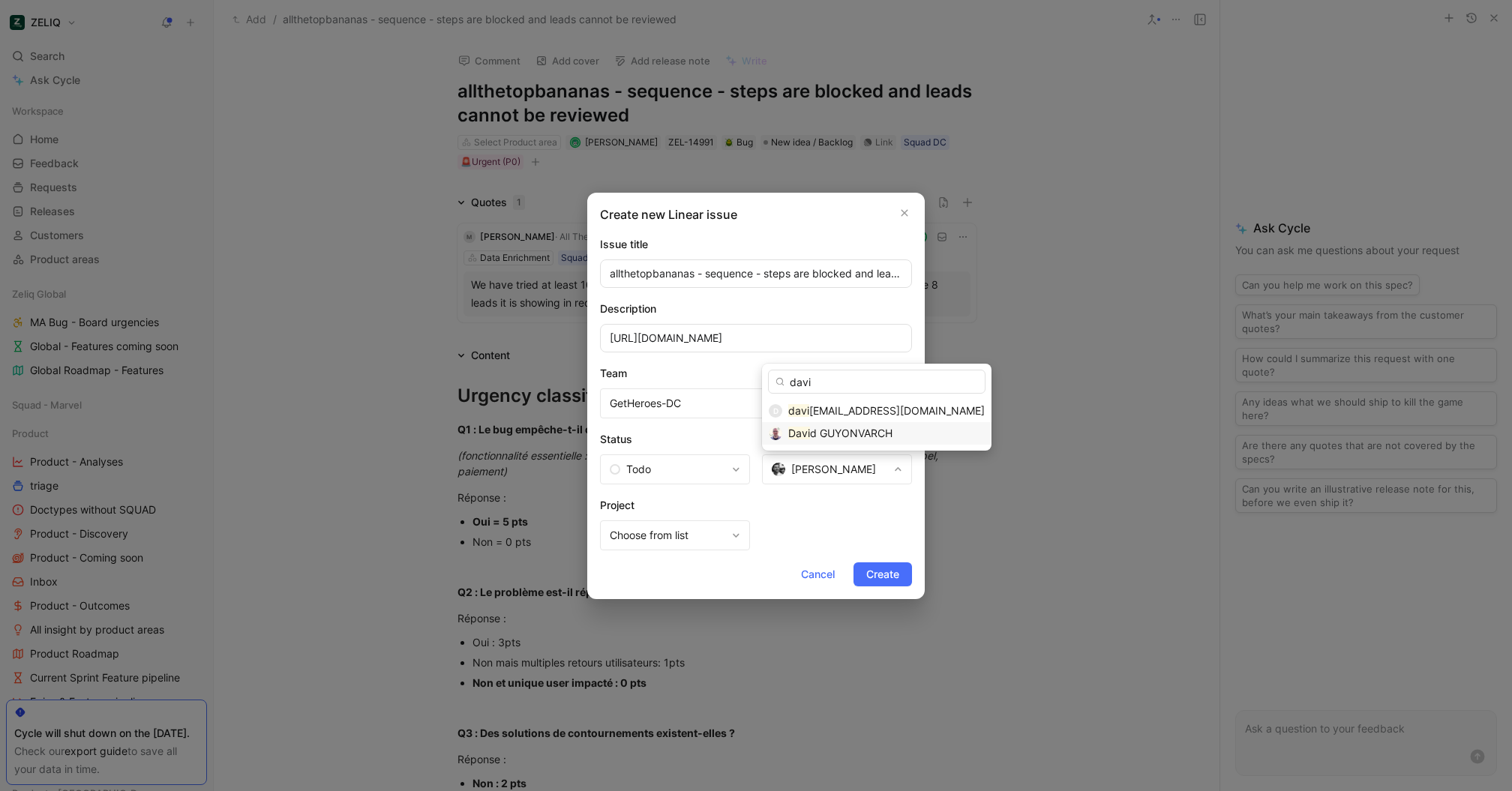
type input "davi"
click at [829, 433] on span "d GUYONVARCH" at bounding box center [851, 433] width 83 height 13
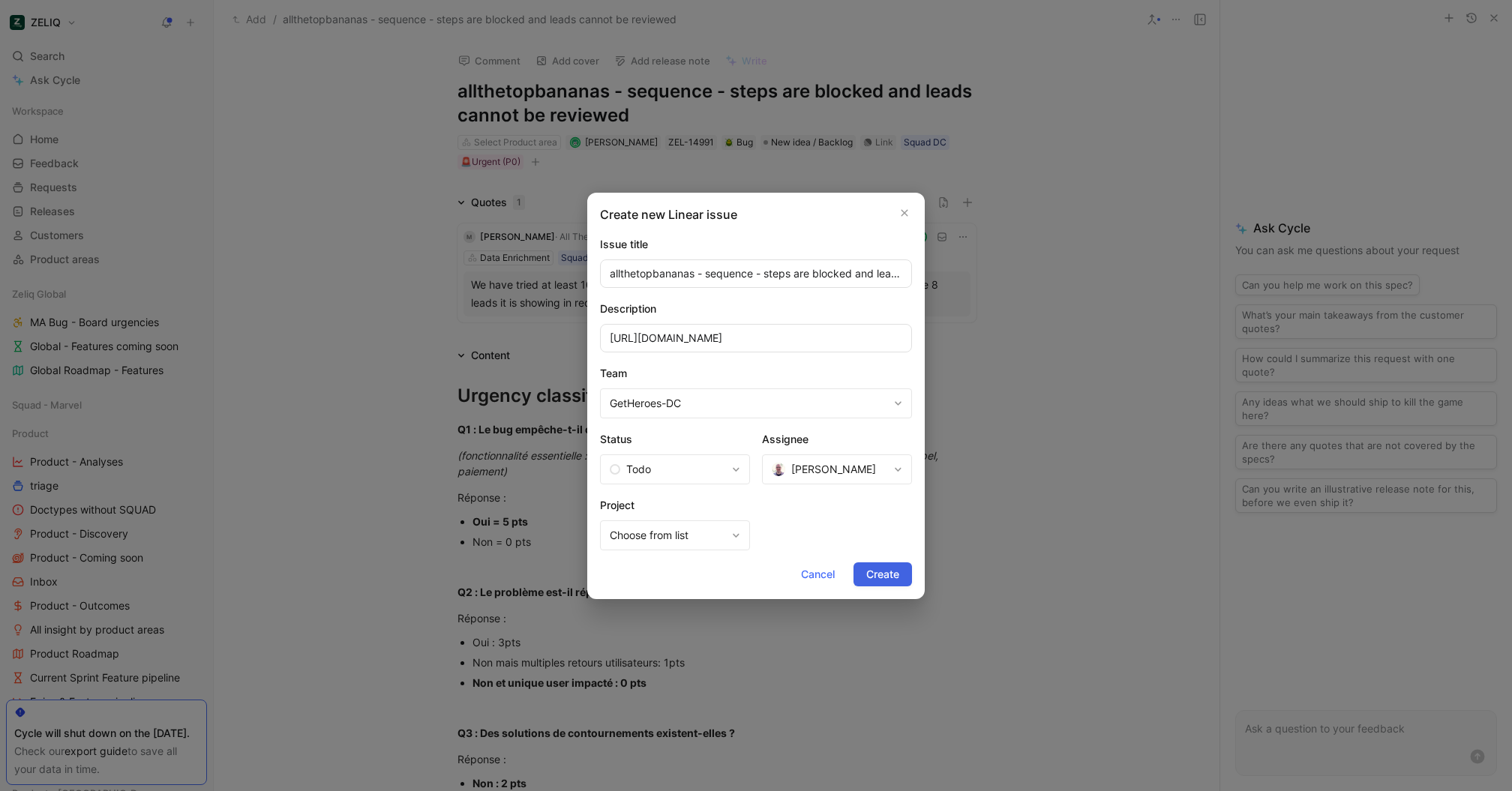
click at [881, 578] on span "Create" at bounding box center [883, 574] width 33 height 18
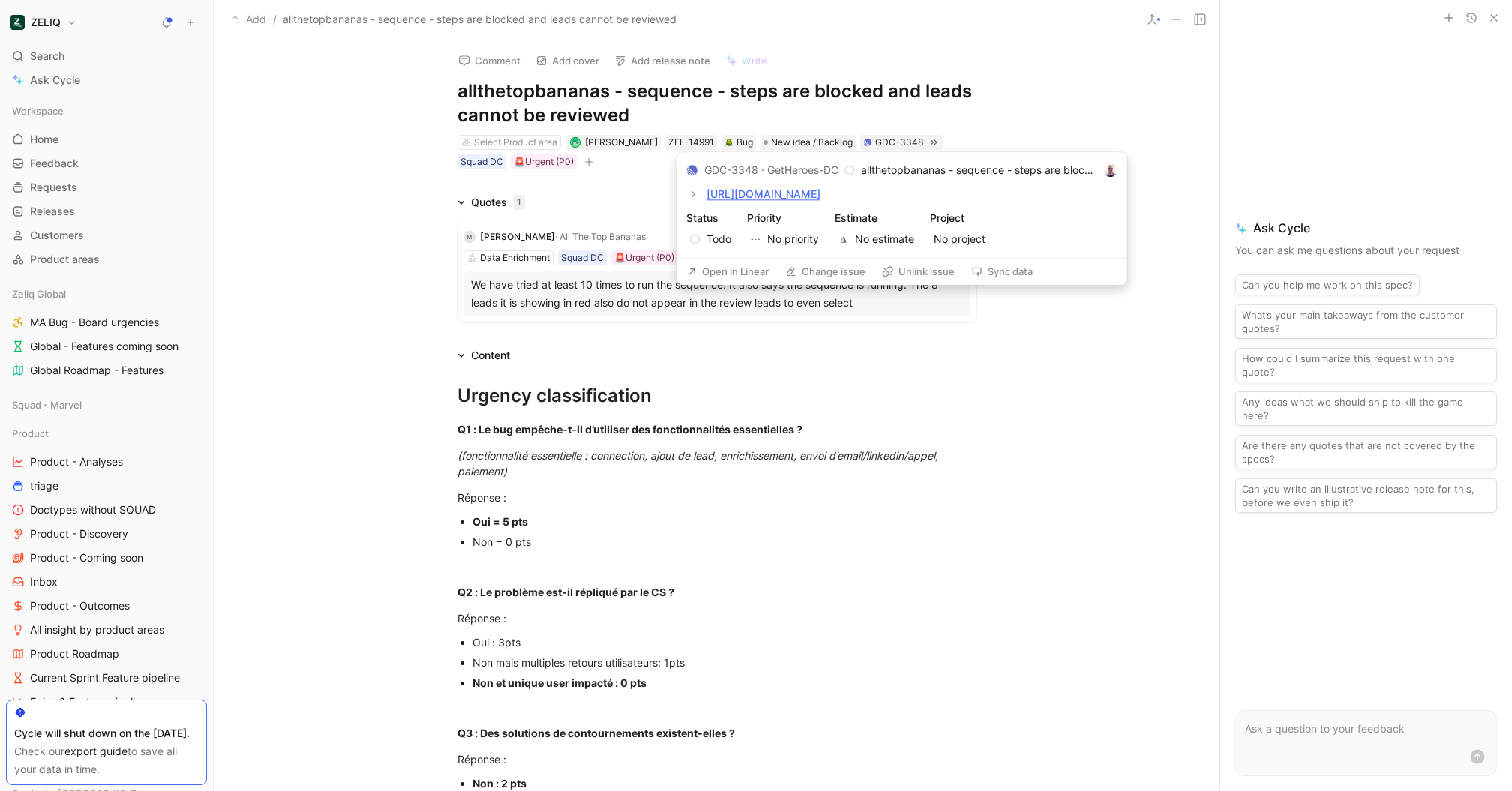
click at [726, 282] on button "Open in Linear" at bounding box center [727, 271] width 96 height 21
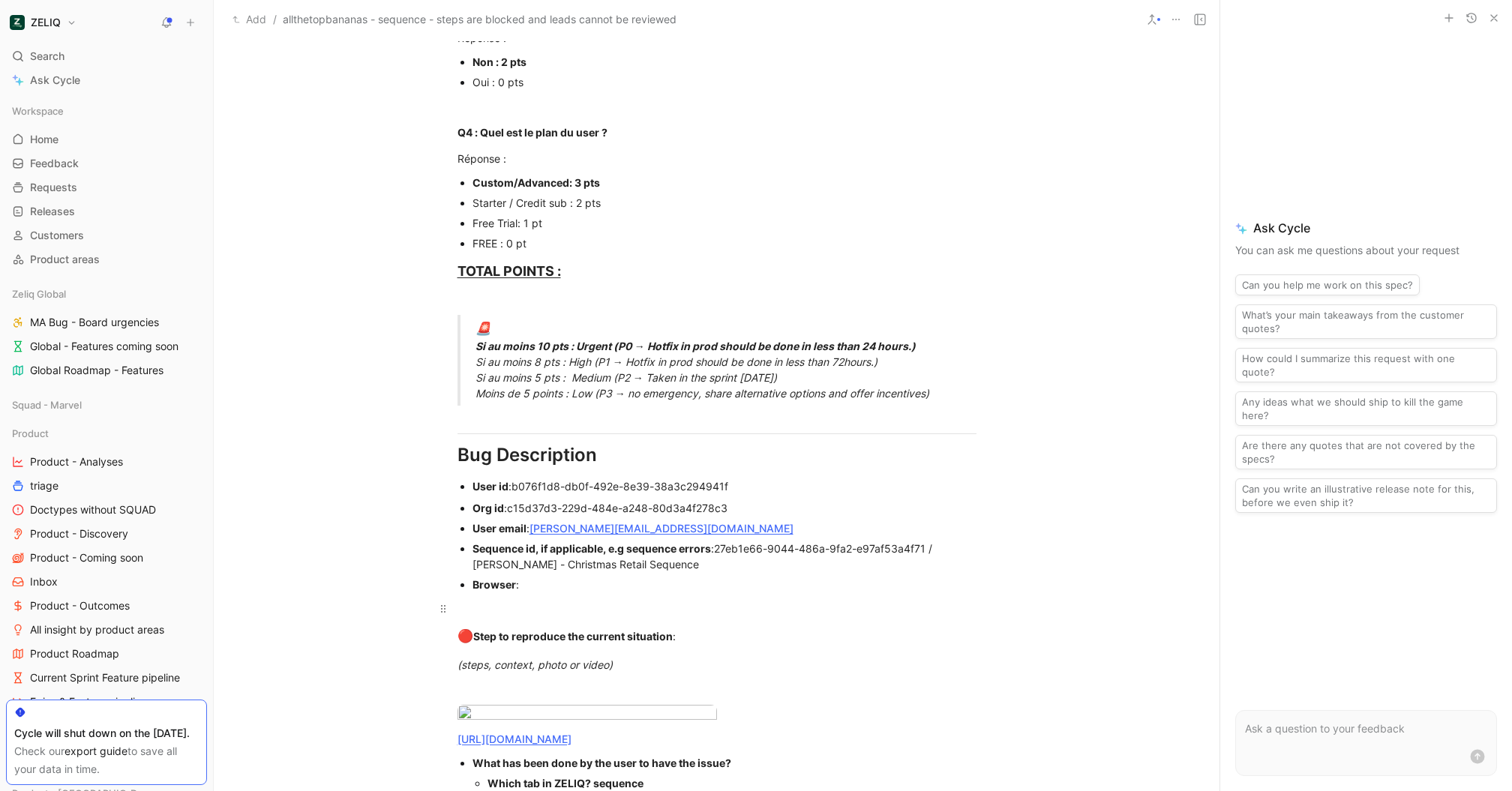
scroll to position [340, 0]
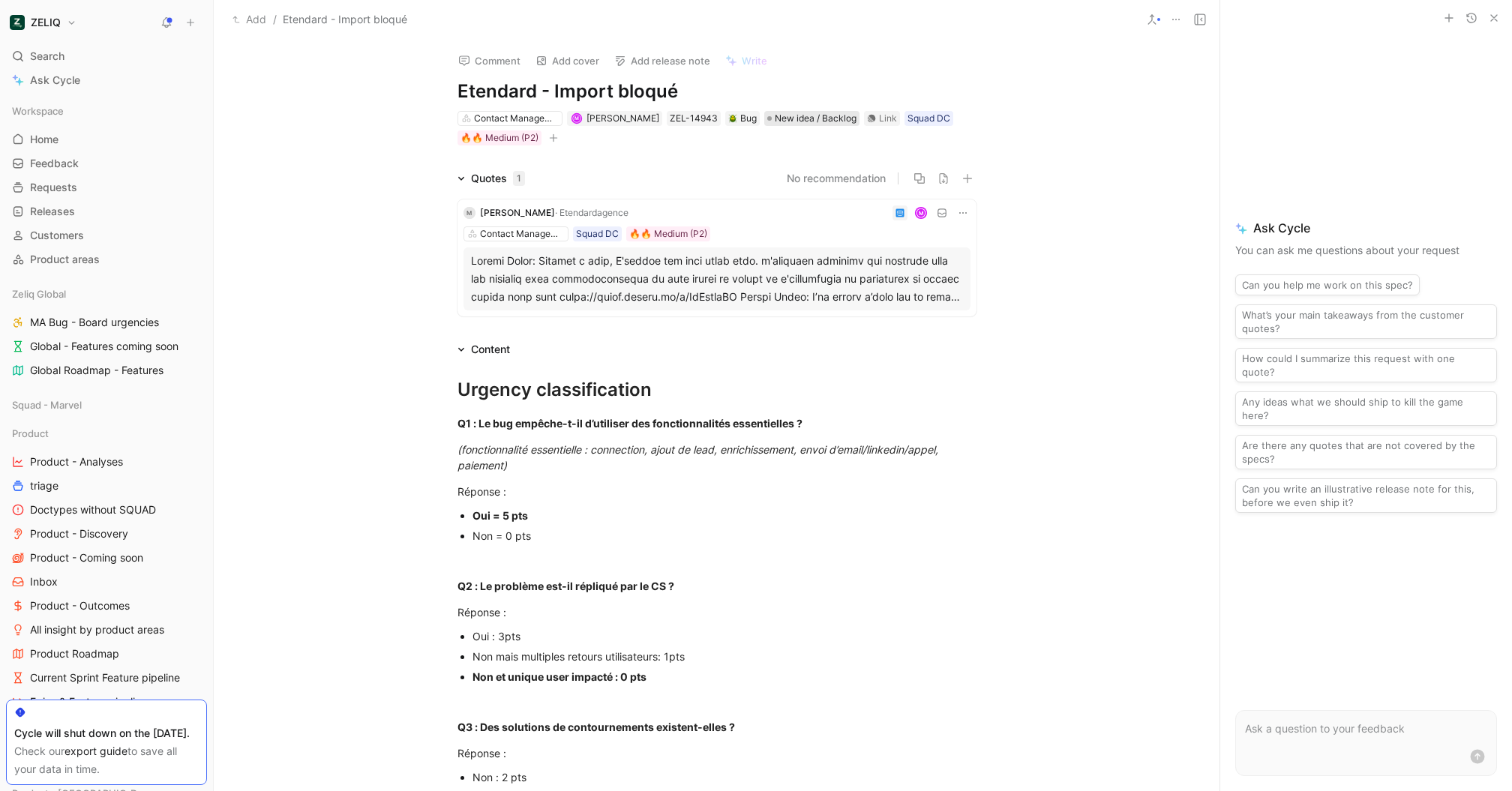
click at [816, 118] on span "New idea / Backlog" at bounding box center [816, 118] width 82 height 15
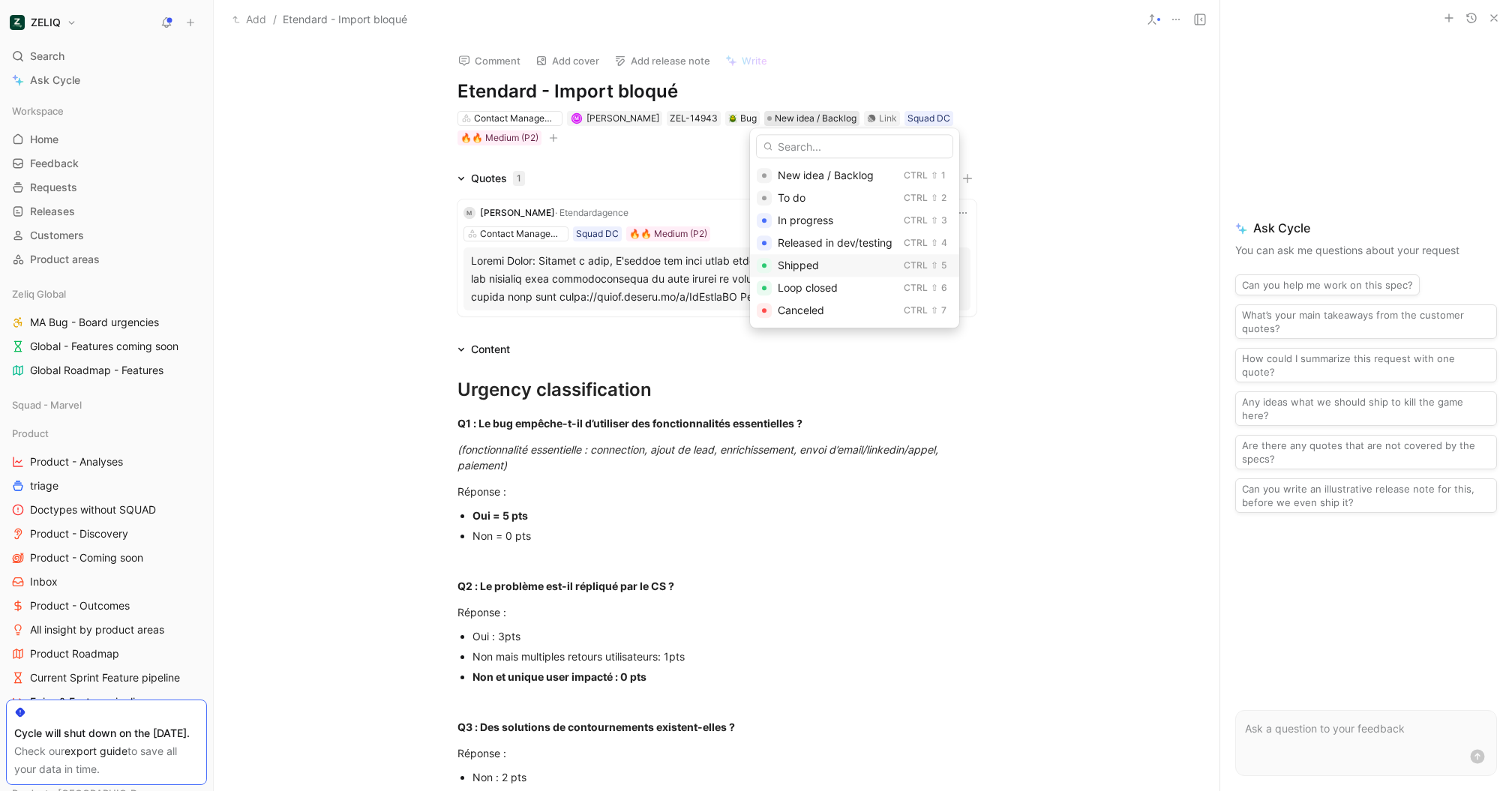
click at [809, 268] on span "Shipped" at bounding box center [798, 266] width 41 height 13
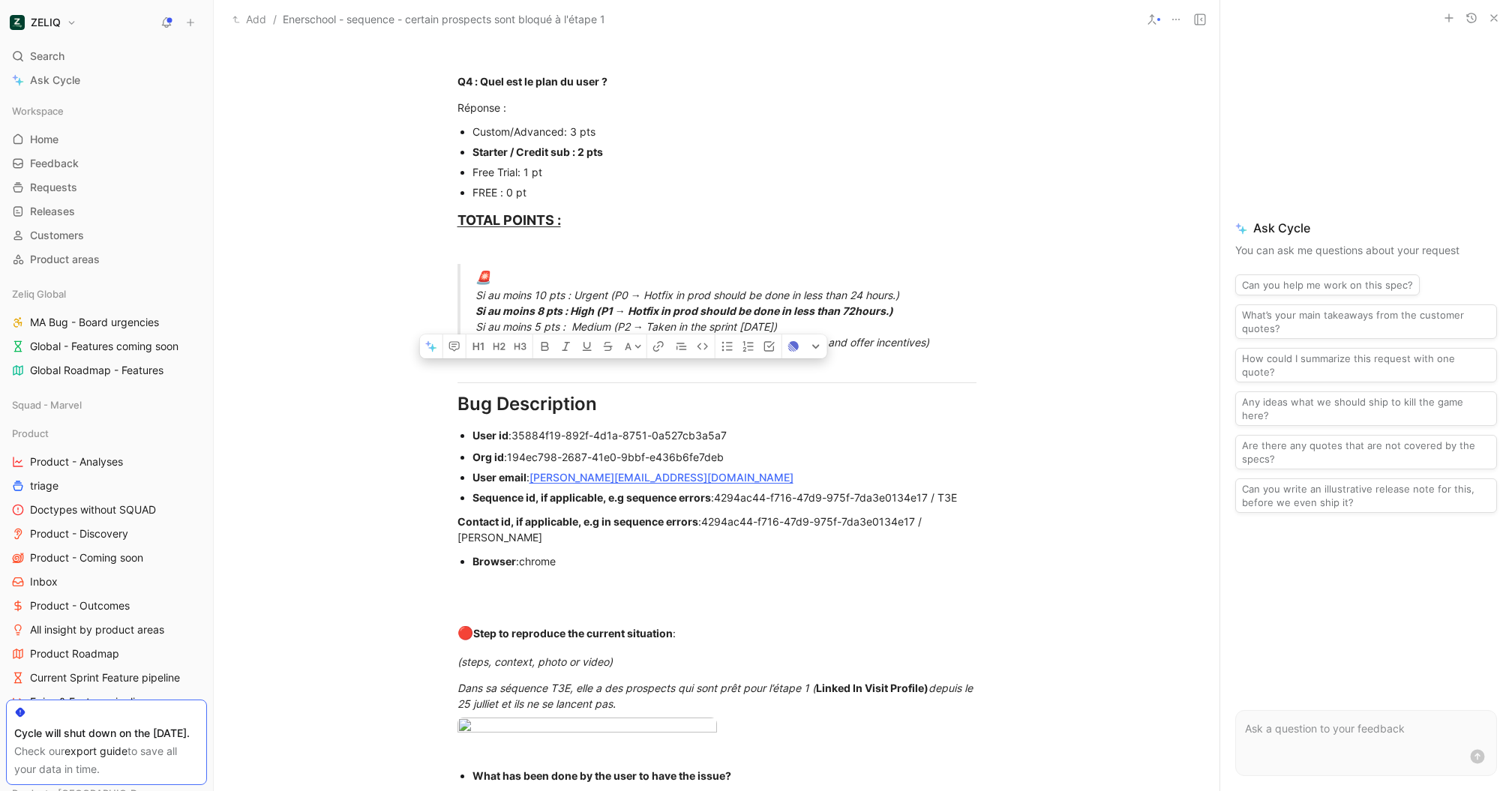
scroll to position [841, 0]
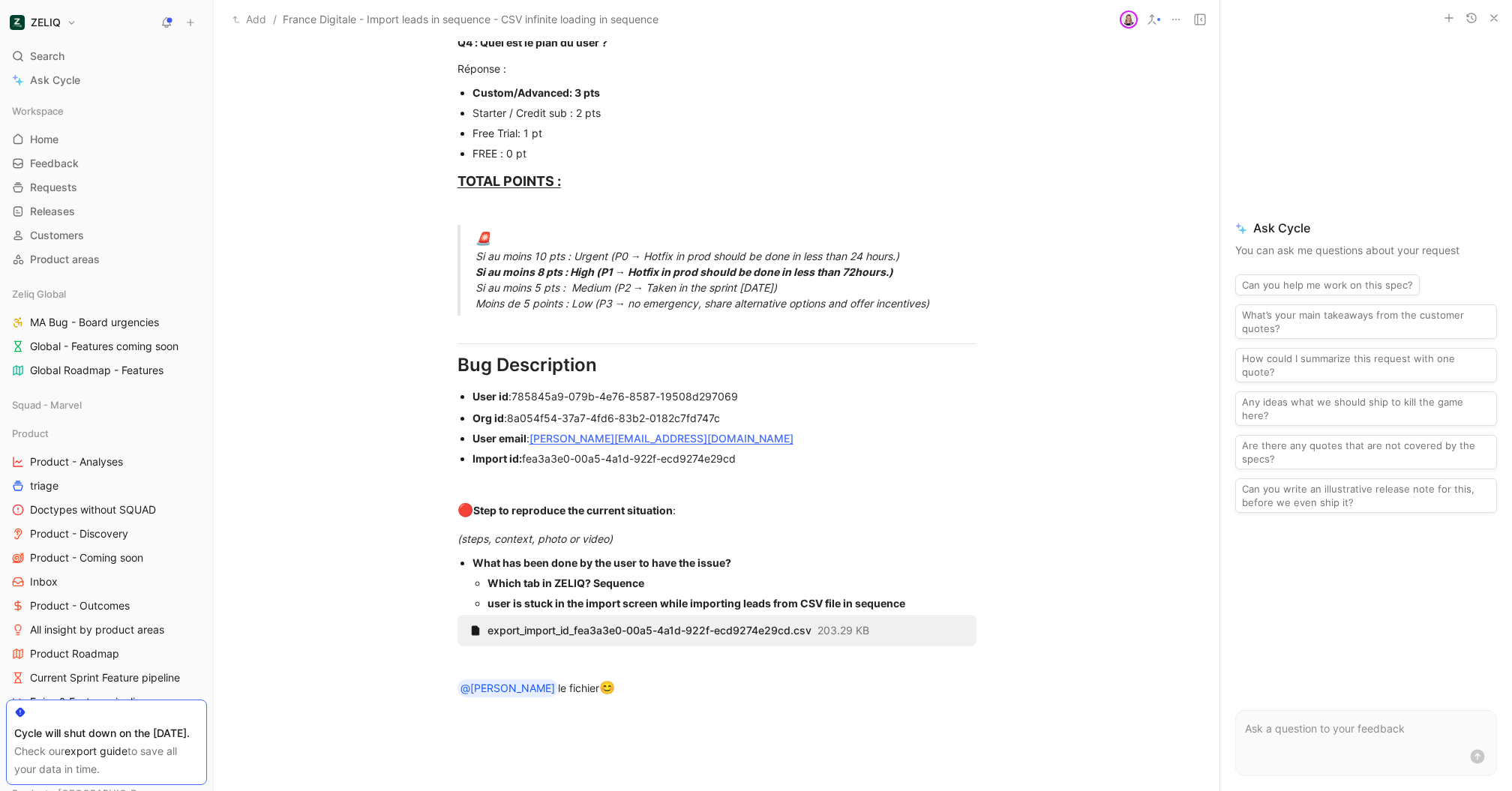
scroll to position [796, 0]
click at [443, 624] on icon at bounding box center [442, 620] width 12 height 12
click at [689, 630] on span "export_import_id_fea3a3e0-00a5-4a1d-922f-ecd9274e29cd.csv" at bounding box center [650, 628] width 324 height 14
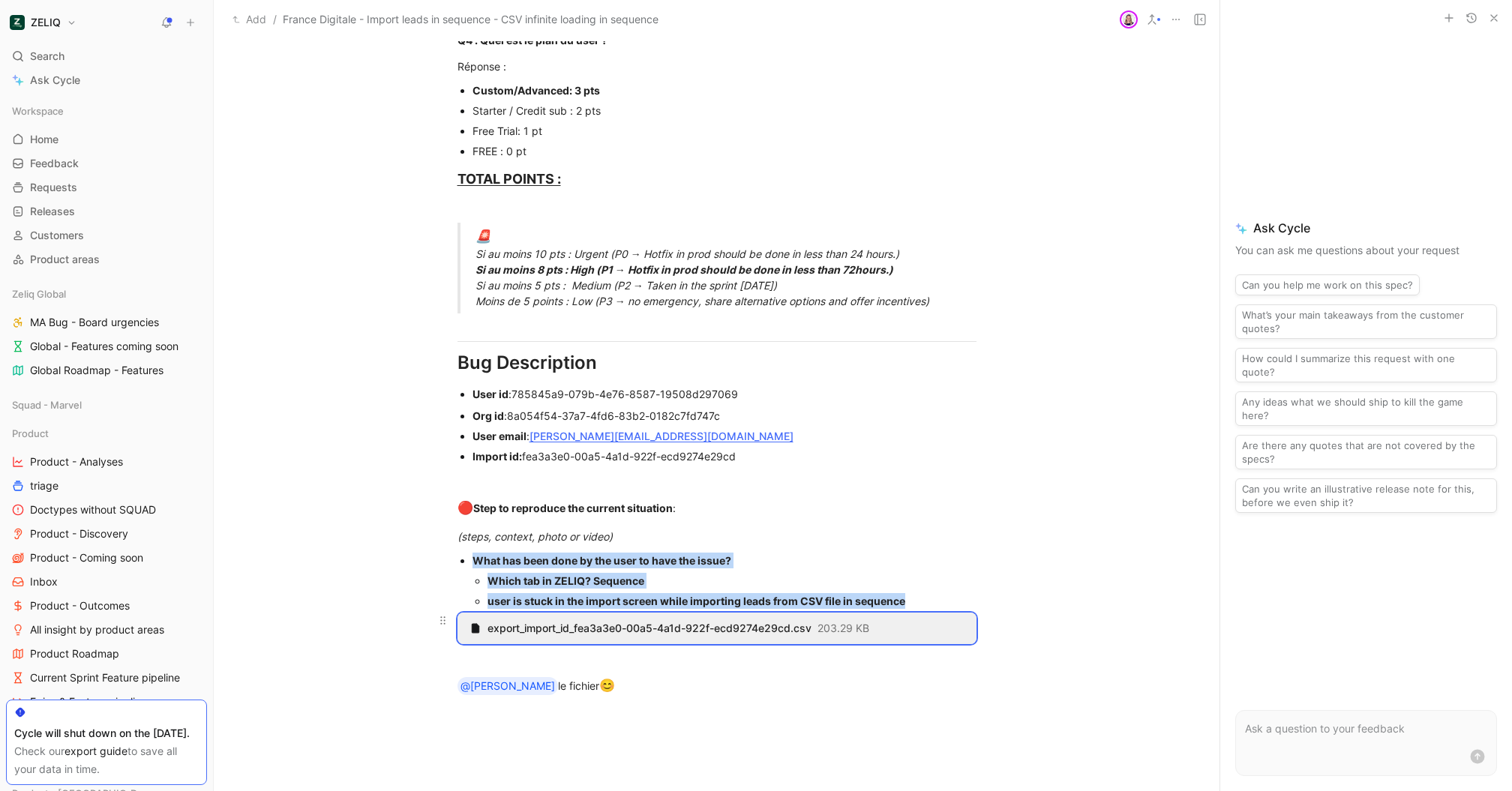
click at [689, 630] on span "export_import_id_fea3a3e0-00a5-4a1d-922f-ecd9274e29cd.csv" at bounding box center [650, 628] width 324 height 14
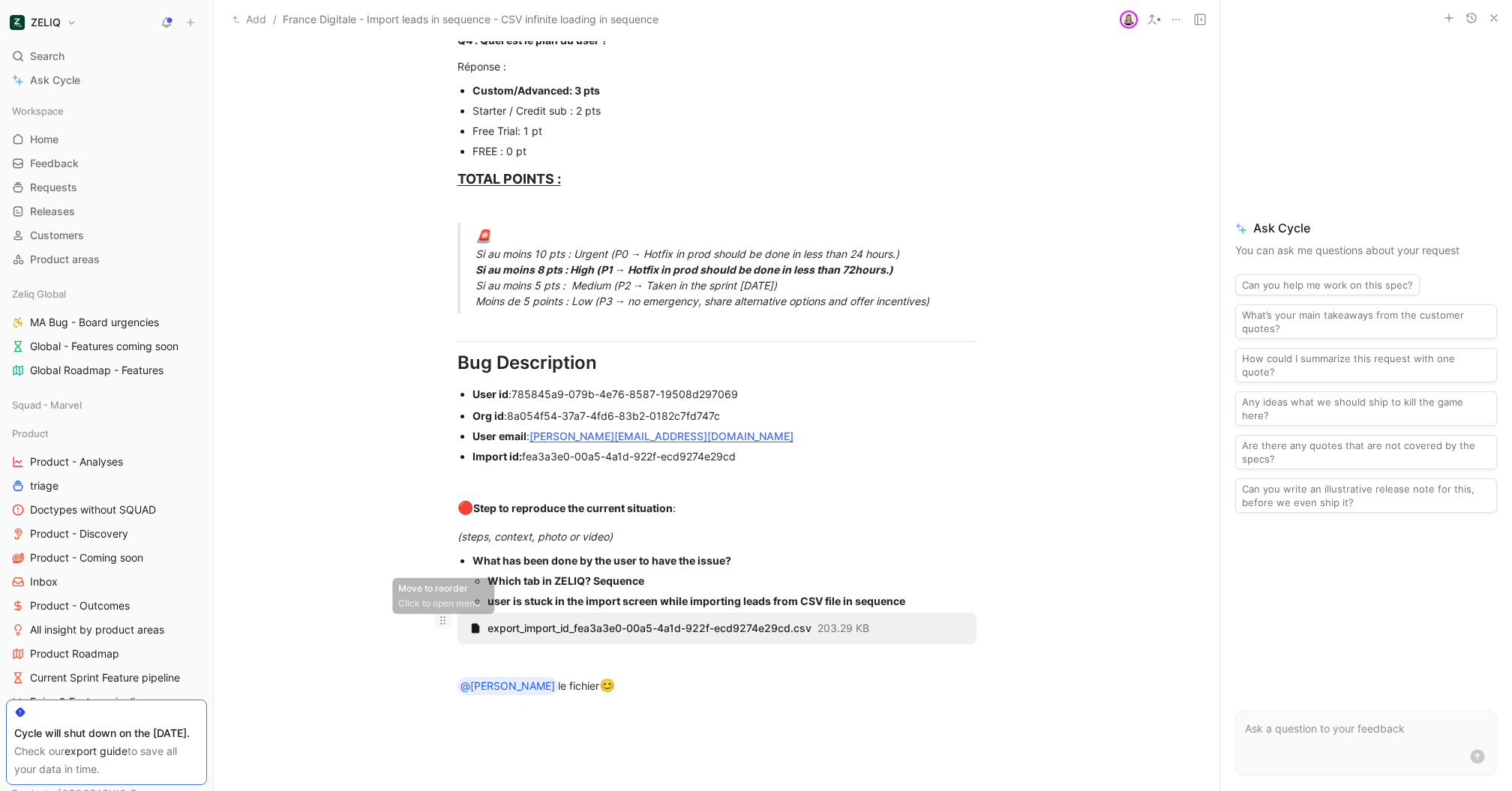
click at [442, 620] on icon at bounding box center [442, 620] width 12 height 12
click at [432, 669] on p at bounding box center [717, 658] width 576 height 25
click at [0, 0] on icon at bounding box center [0, 0] width 0 height 0
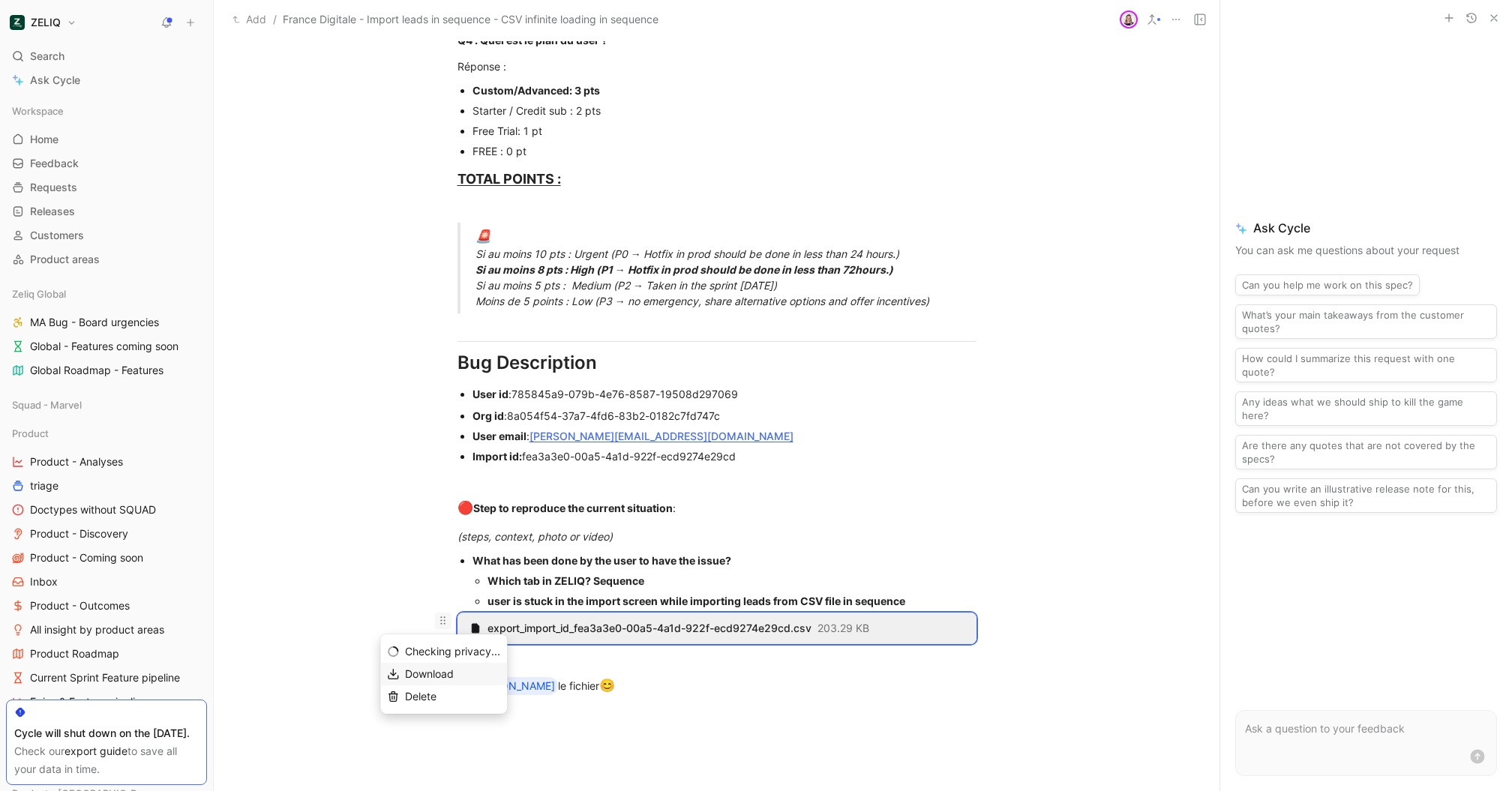
click at [423, 676] on span "Download" at bounding box center [430, 674] width 49 height 13
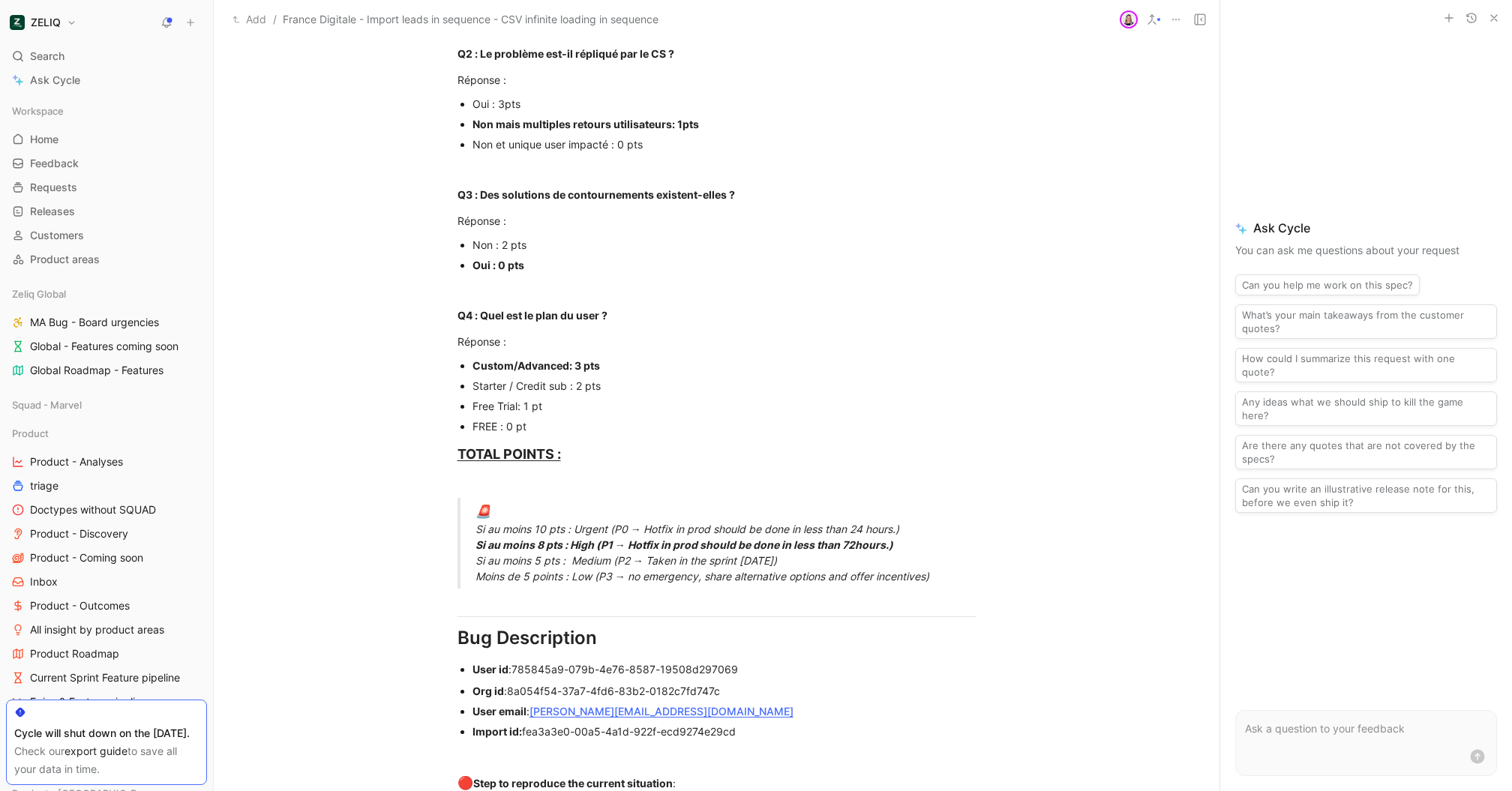
scroll to position [0, 0]
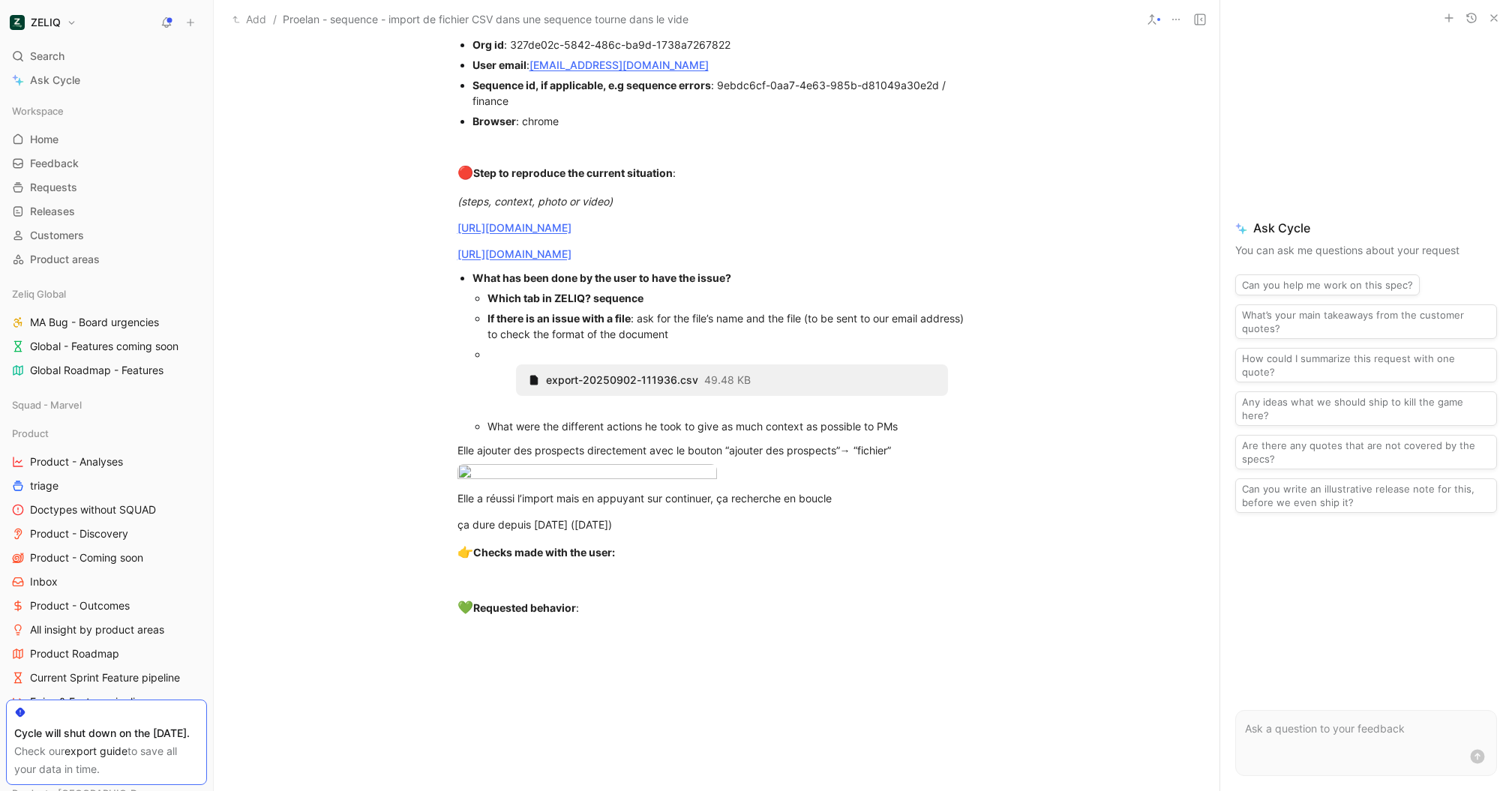
click at [954, 276] on div "What has been done by the user to have the issue?" at bounding box center [724, 277] width 504 height 16
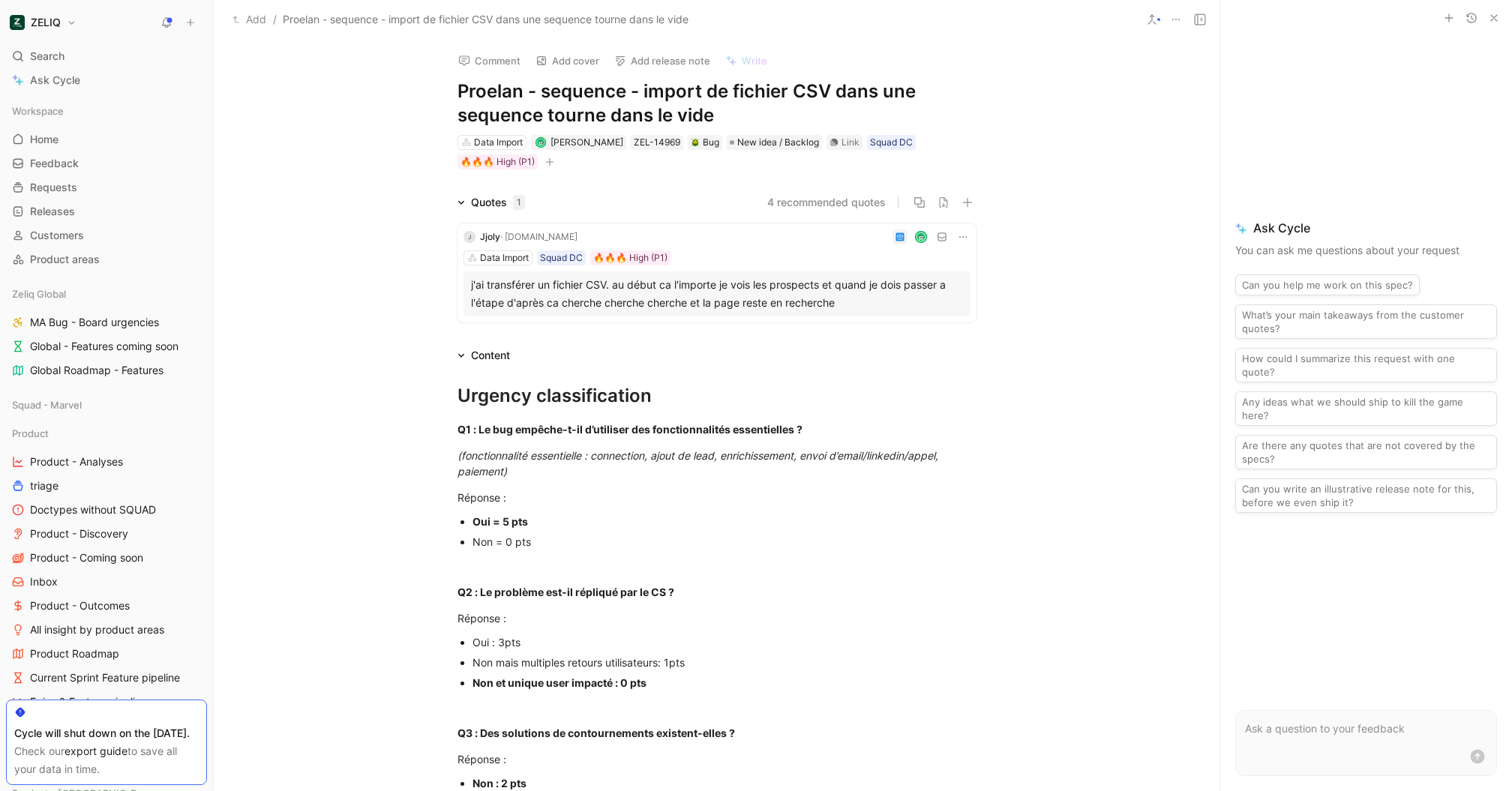
scroll to position [34, 0]
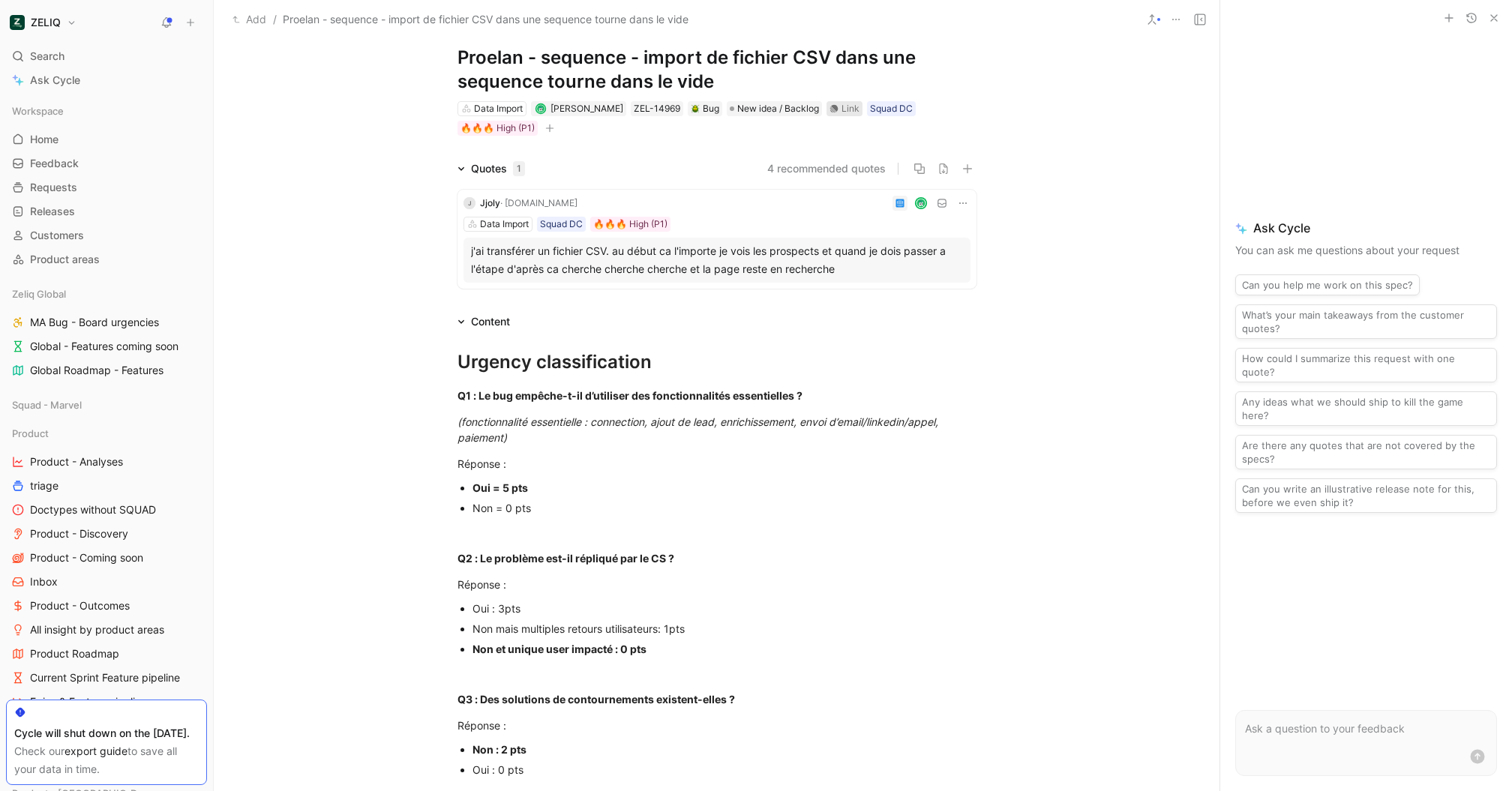
click at [836, 114] on div "Link" at bounding box center [844, 109] width 36 height 15
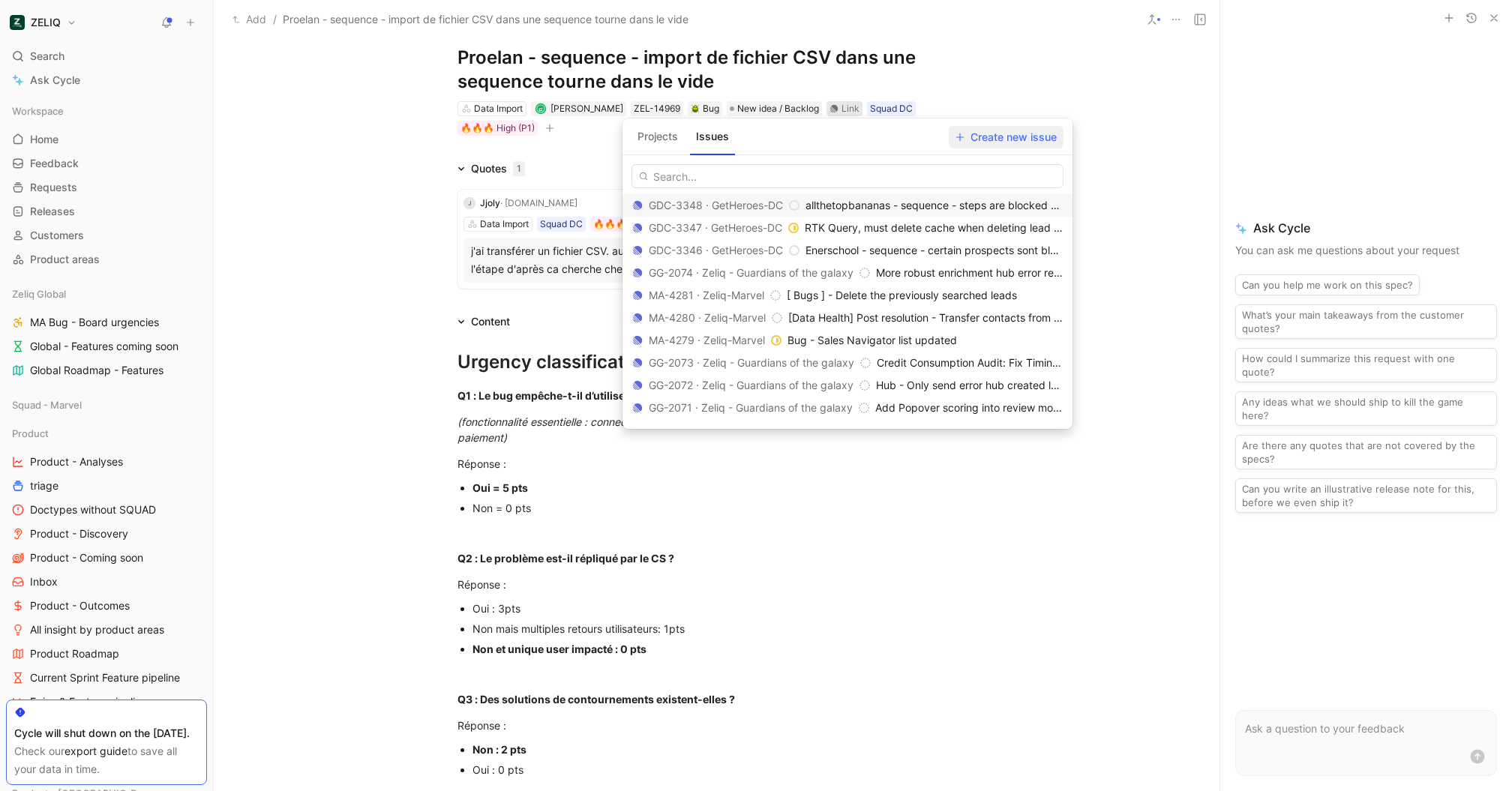
click at [1004, 135] on span "Create new issue" at bounding box center [1006, 137] width 101 height 18
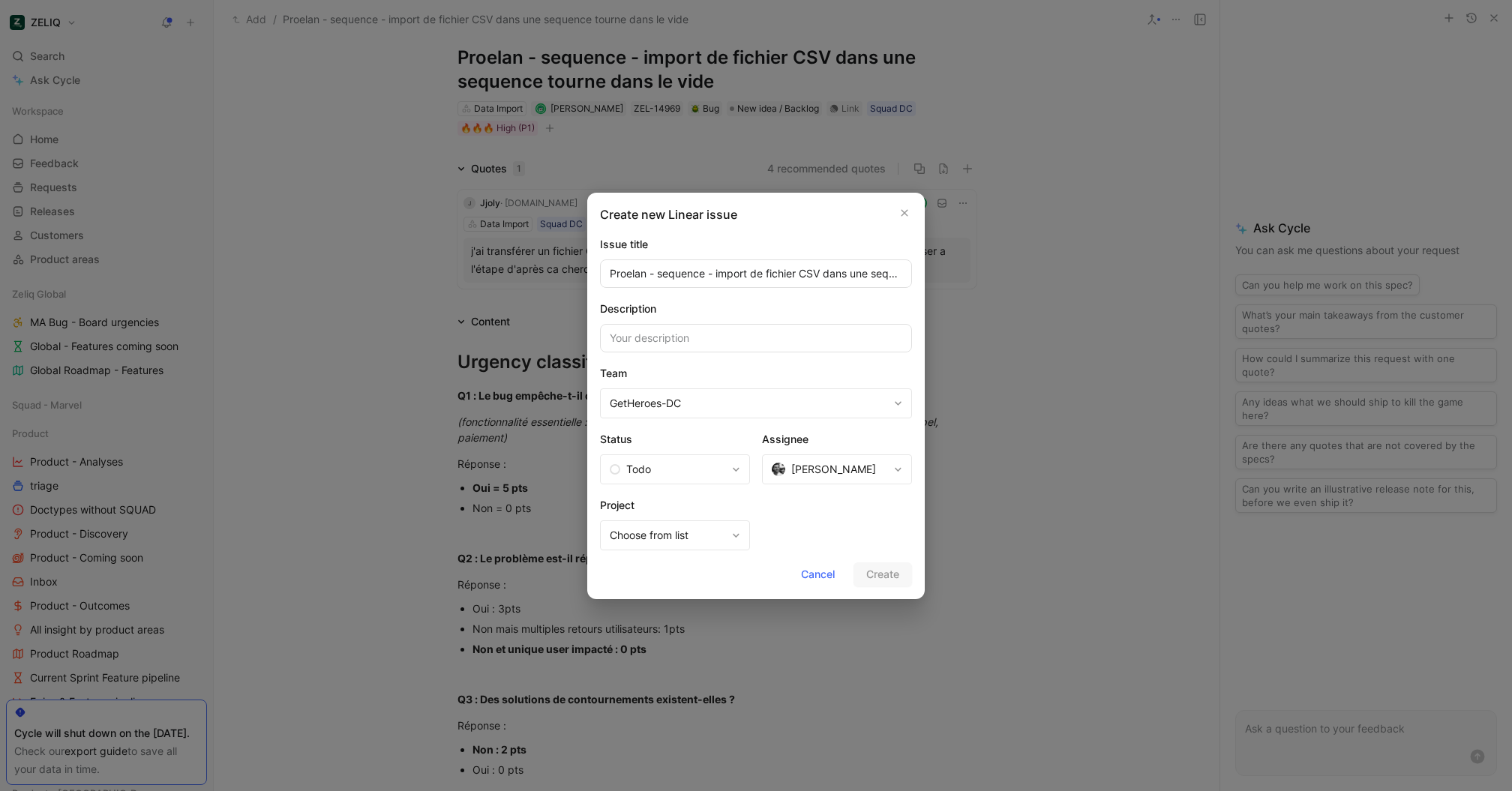
click at [716, 278] on input "Proelan - sequence - import de fichier CSV dans une sequence tourne dans le vide" at bounding box center [756, 274] width 312 height 29
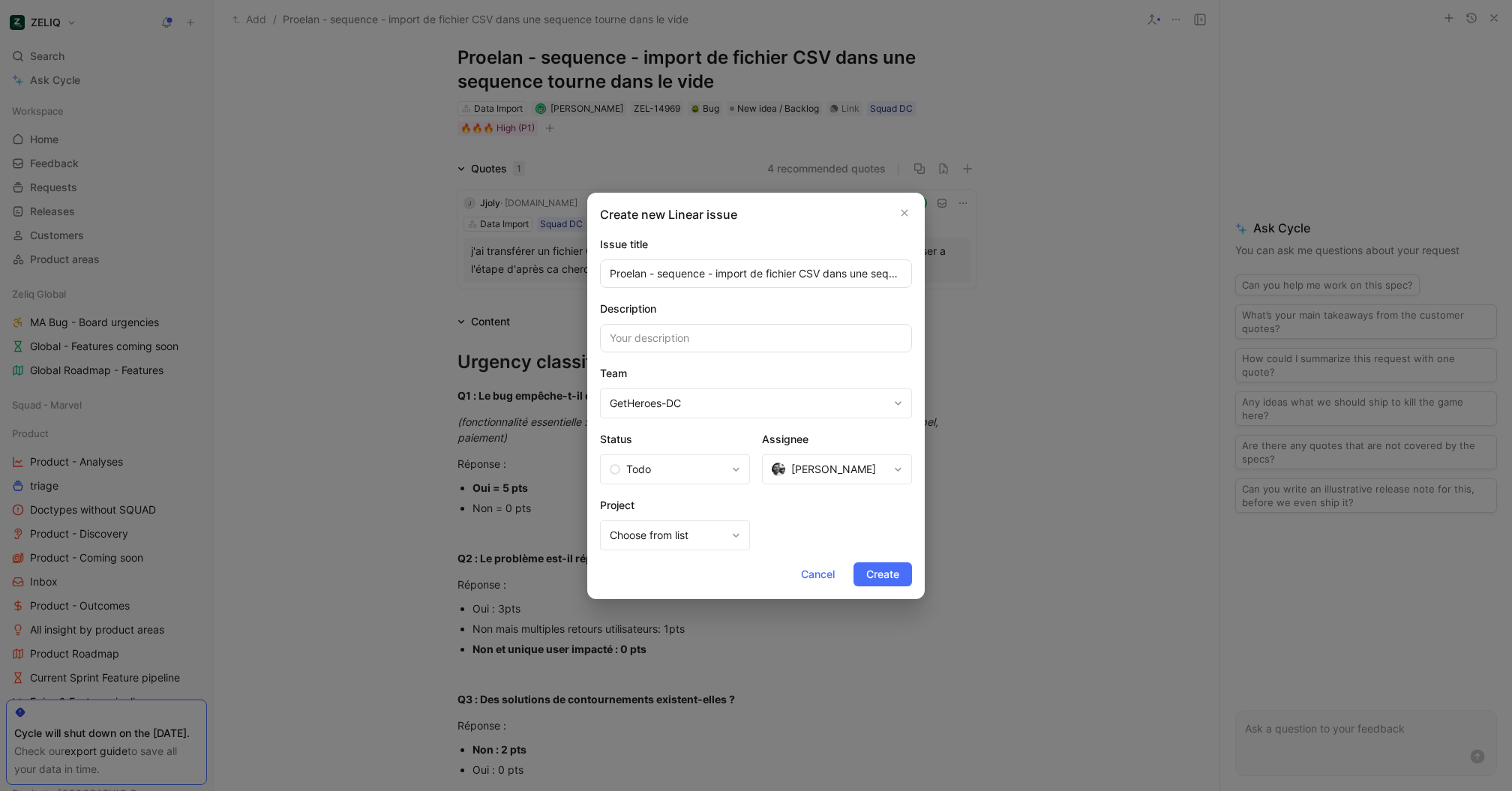
drag, startPoint x: 688, startPoint y: 278, endPoint x: 456, endPoint y: 277, distance: 232.0
click at [456, 277] on div "Create new Linear issue Issue title Proelan - sequence - import de fichier CSV …" at bounding box center [756, 396] width 1512 height 791
type input "User lib to detect wrong email format Proelan - sequence - import de fichier CS…"
click at [824, 467] on span "[PERSON_NAME]" at bounding box center [834, 470] width 85 height 18
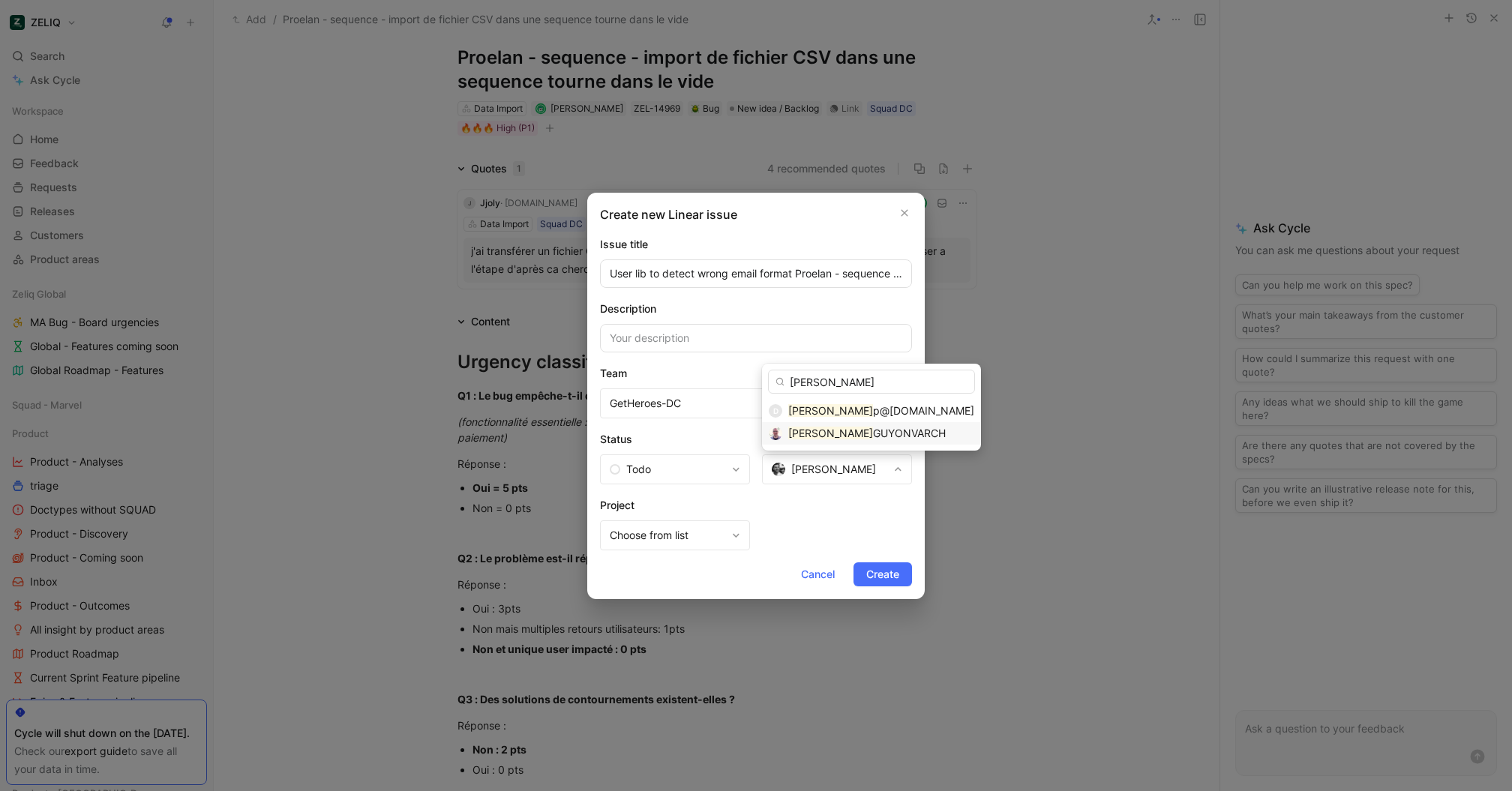
type input "[PERSON_NAME]"
click at [815, 431] on mark "[PERSON_NAME]" at bounding box center [831, 433] width 85 height 13
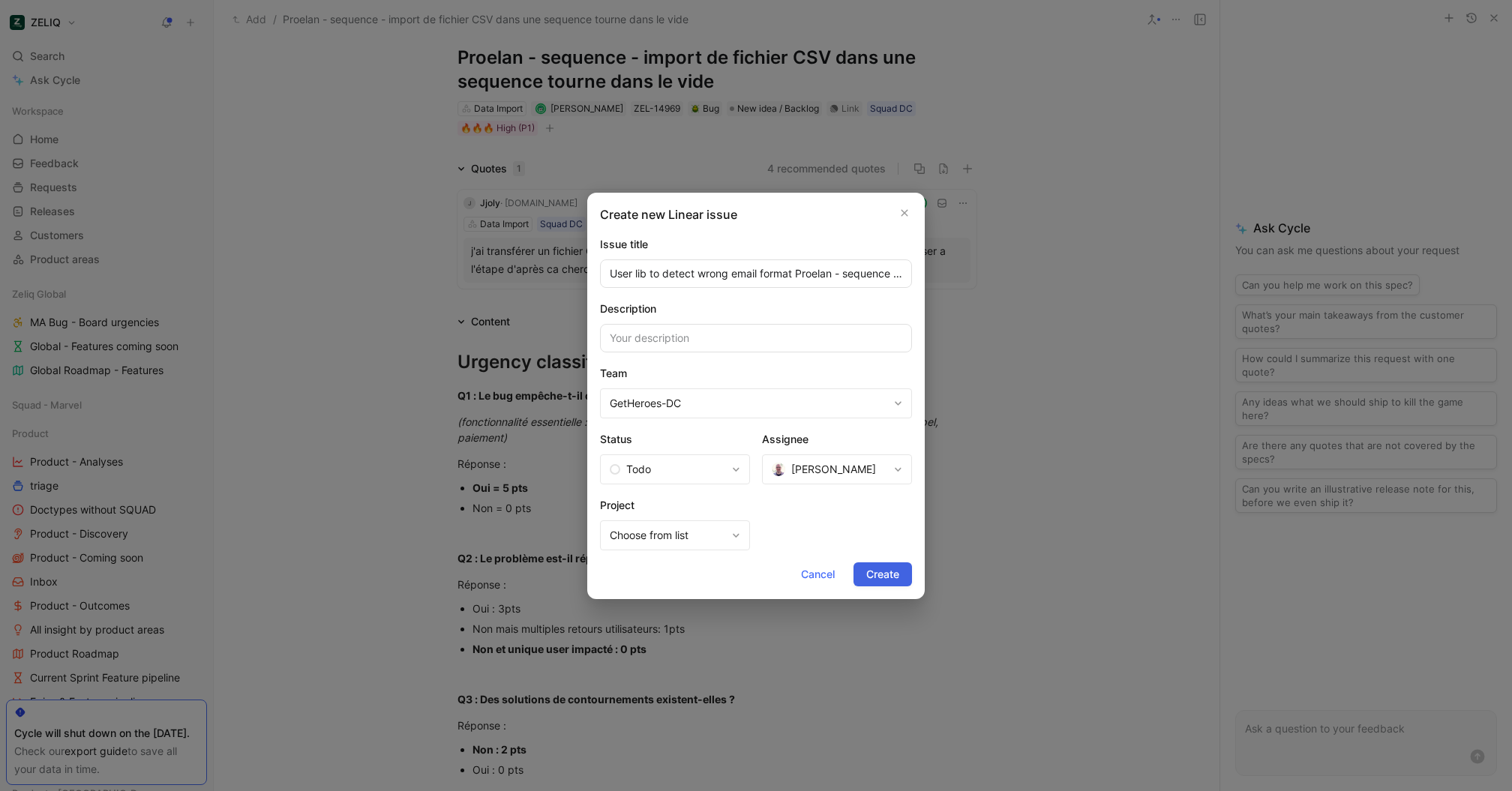
click at [879, 575] on span "Create" at bounding box center [883, 574] width 33 height 18
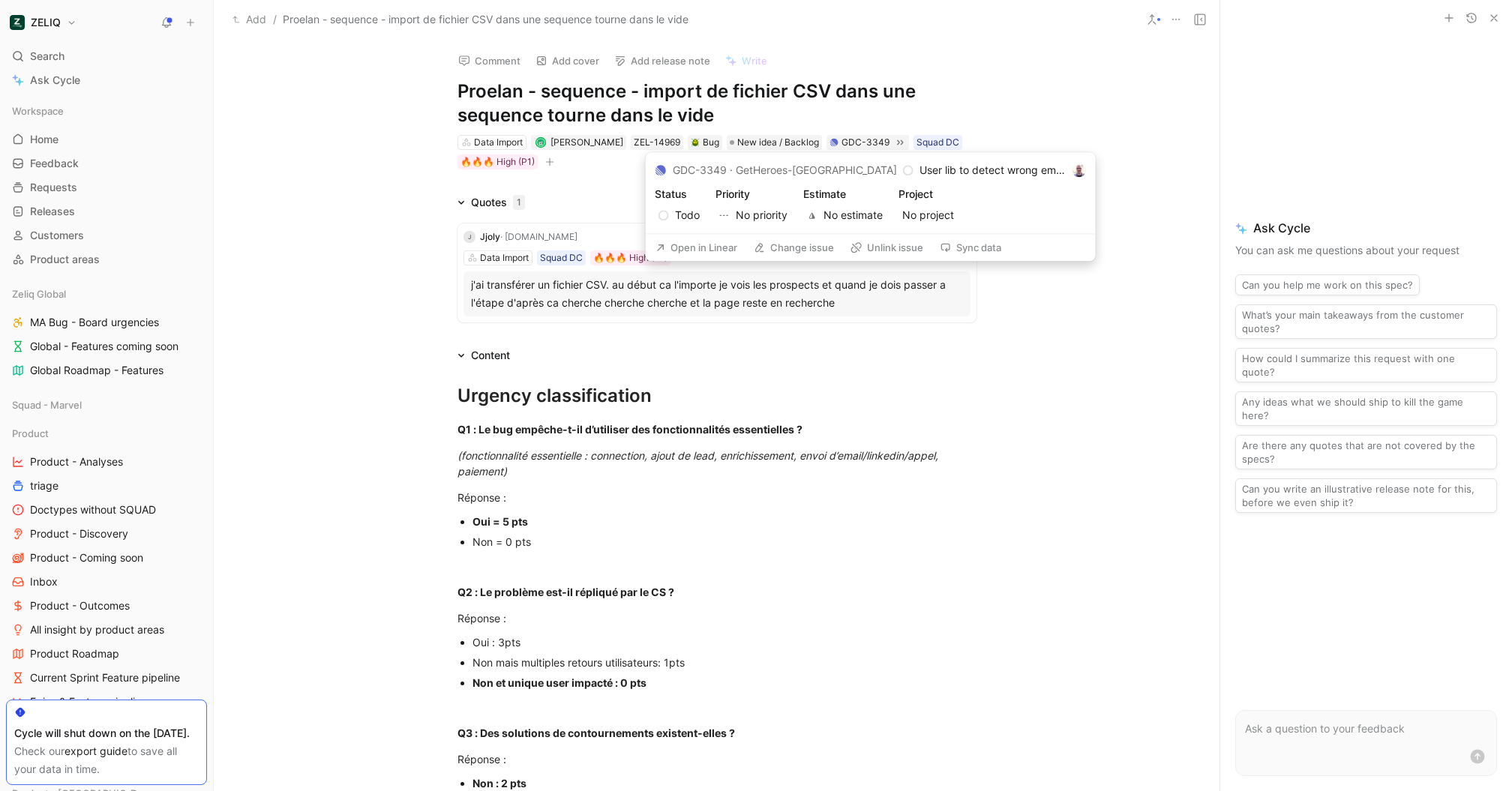
click at [673, 247] on button "Open in Linear" at bounding box center [696, 248] width 96 height 21
